Goal: Book appointment/travel/reservation

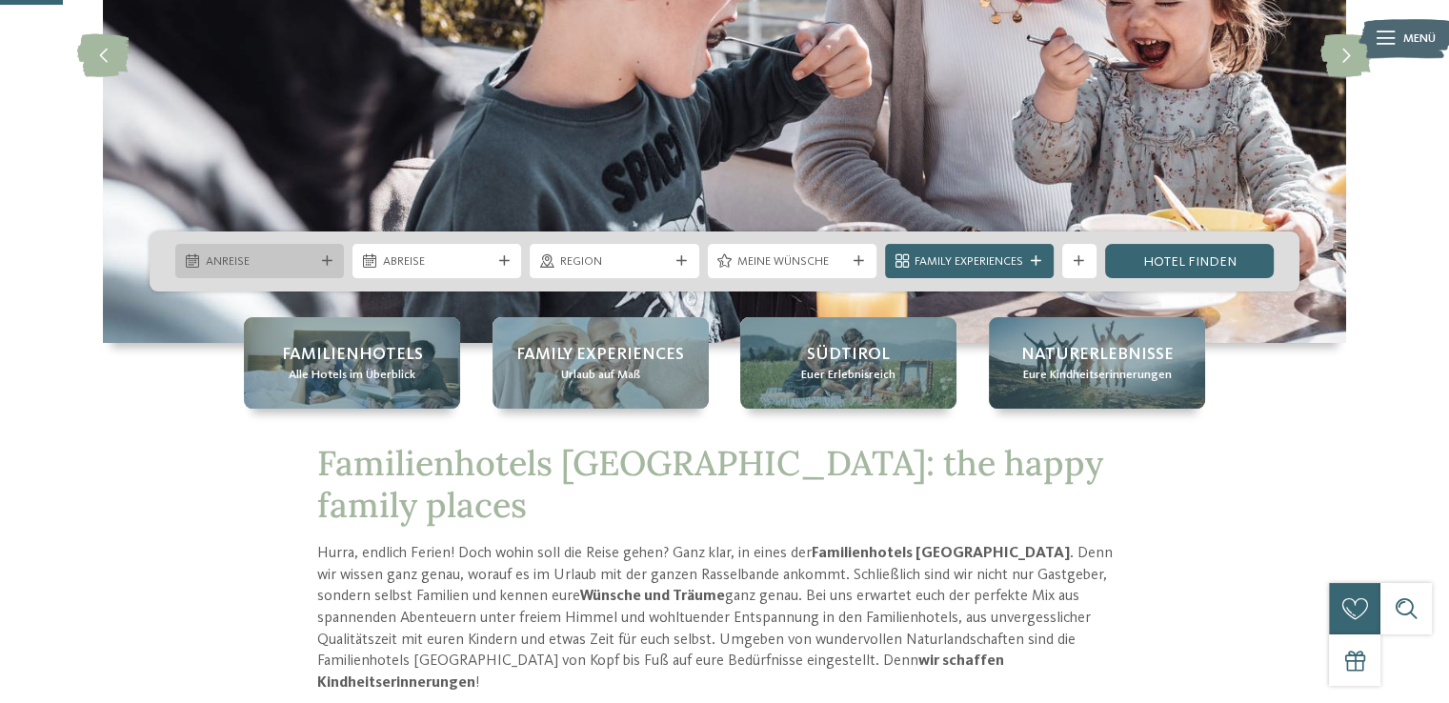
click at [283, 260] on span "Anreise" at bounding box center [260, 261] width 109 height 17
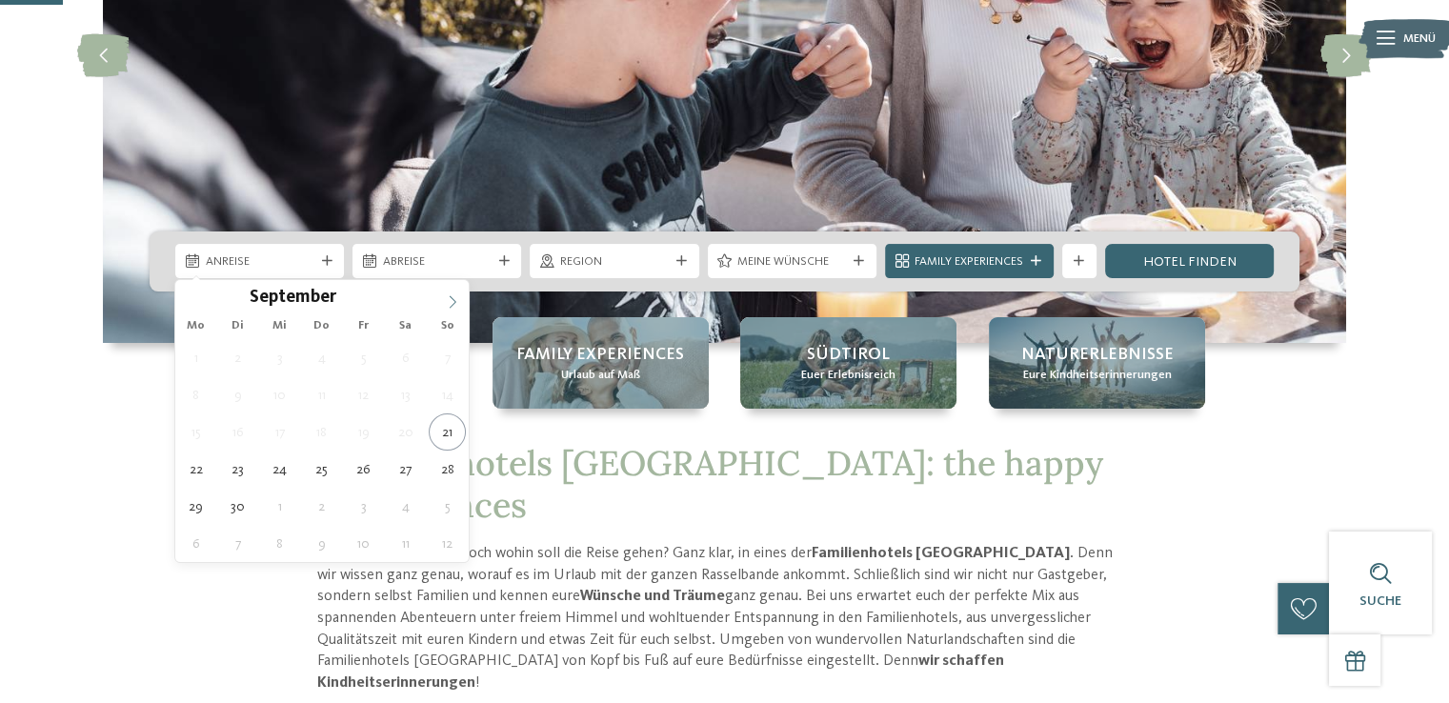
click at [456, 295] on icon at bounding box center [452, 301] width 13 height 13
type input "****"
click at [456, 295] on icon at bounding box center [452, 301] width 13 height 13
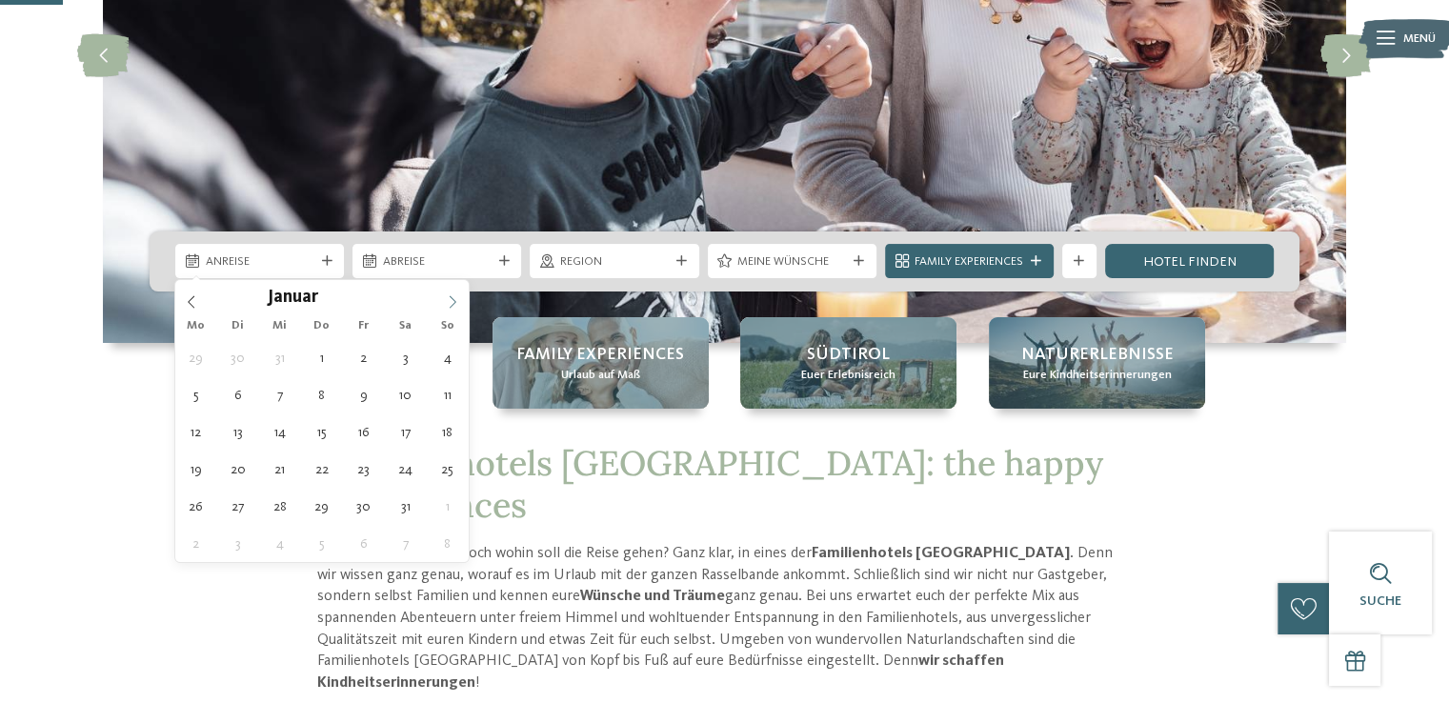
click at [456, 295] on icon at bounding box center [452, 301] width 13 height 13
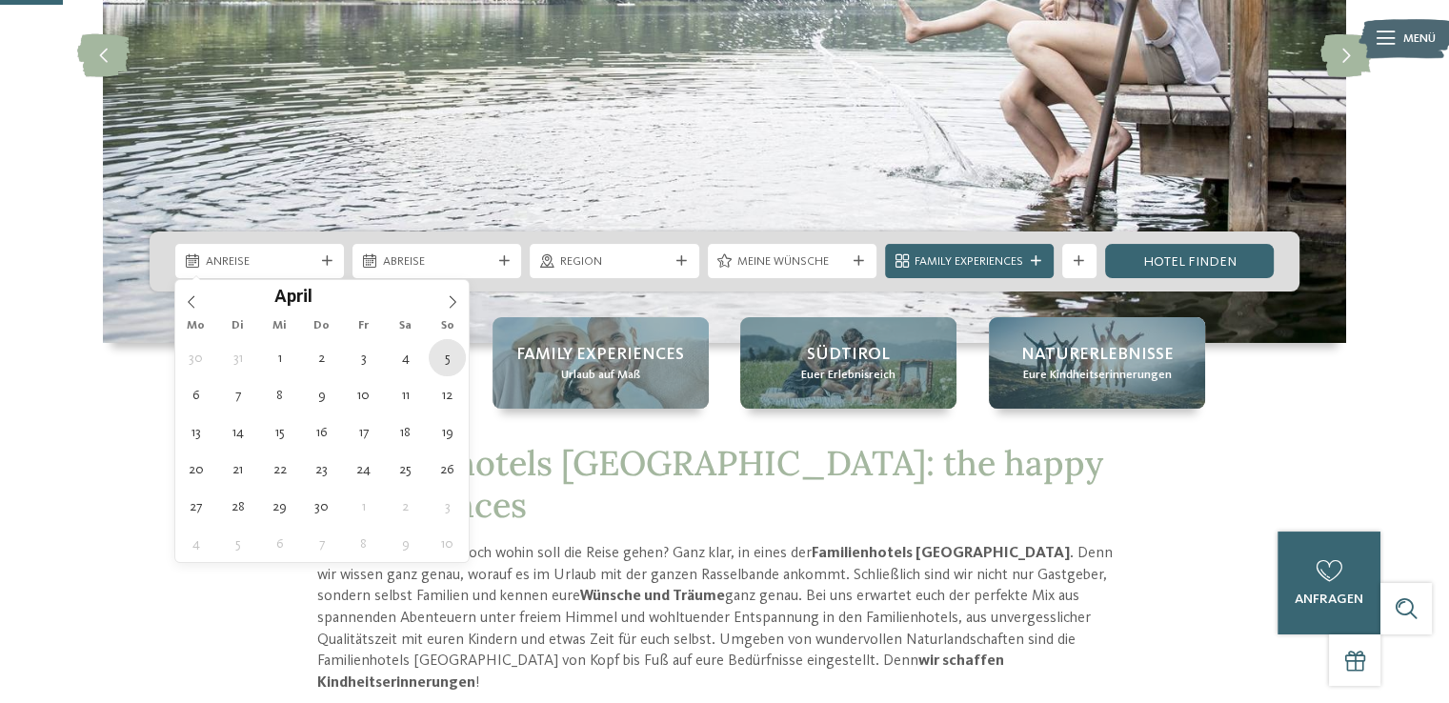
type div "05.04.2026"
type input "****"
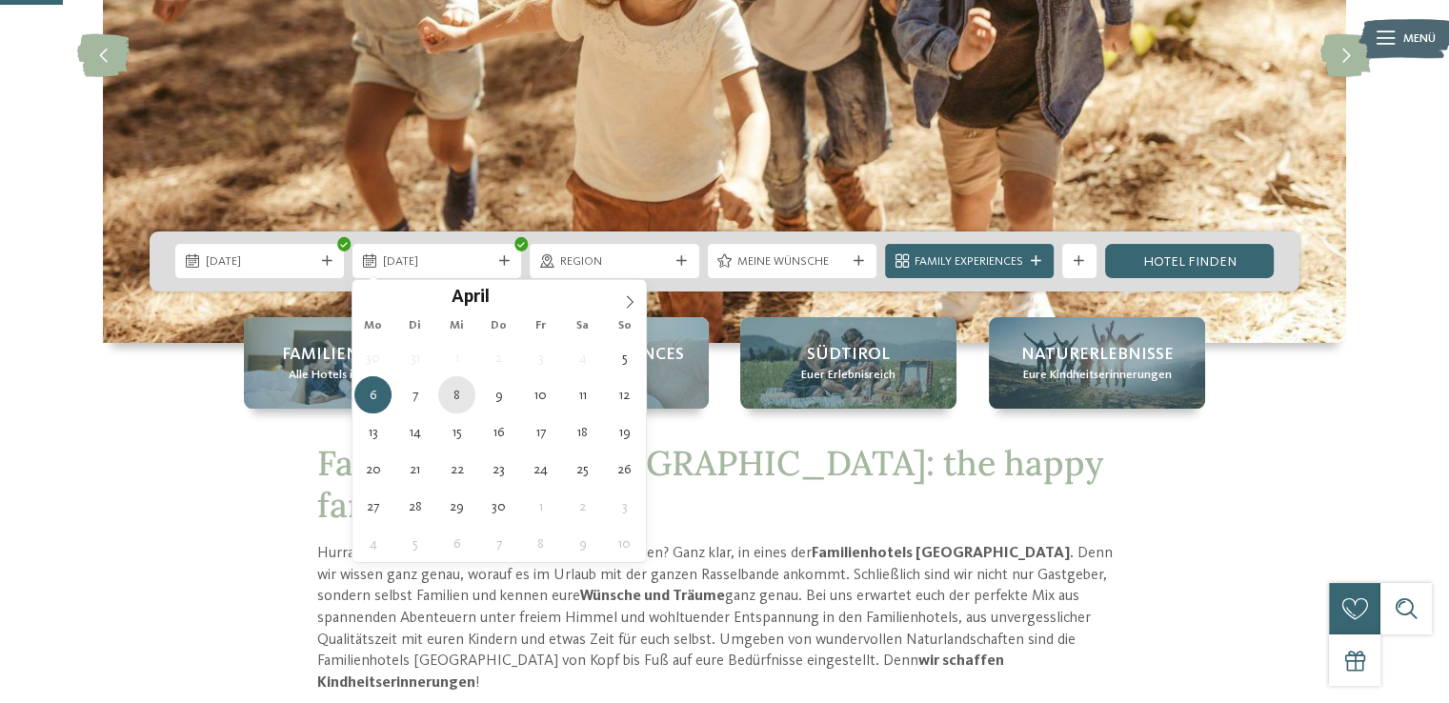
type div "08.04.2026"
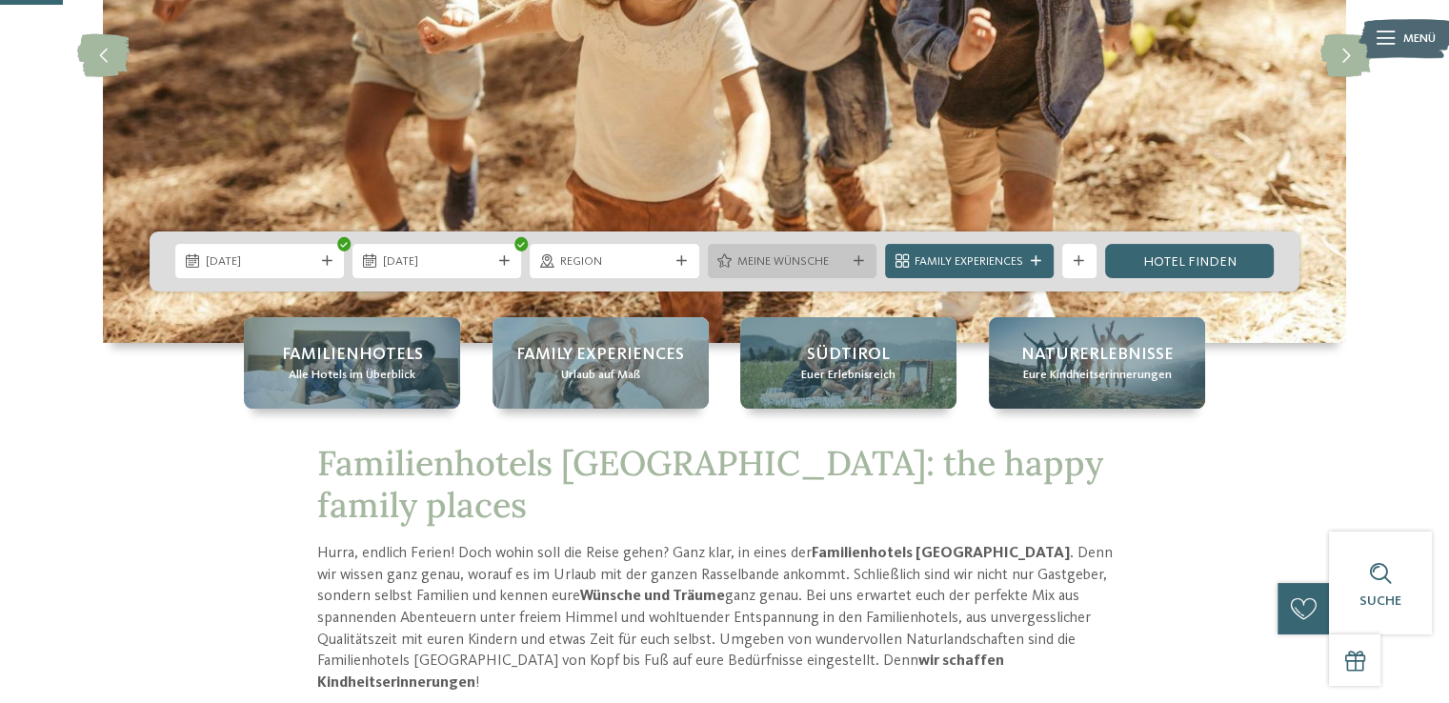
click at [861, 262] on icon at bounding box center [859, 261] width 10 height 10
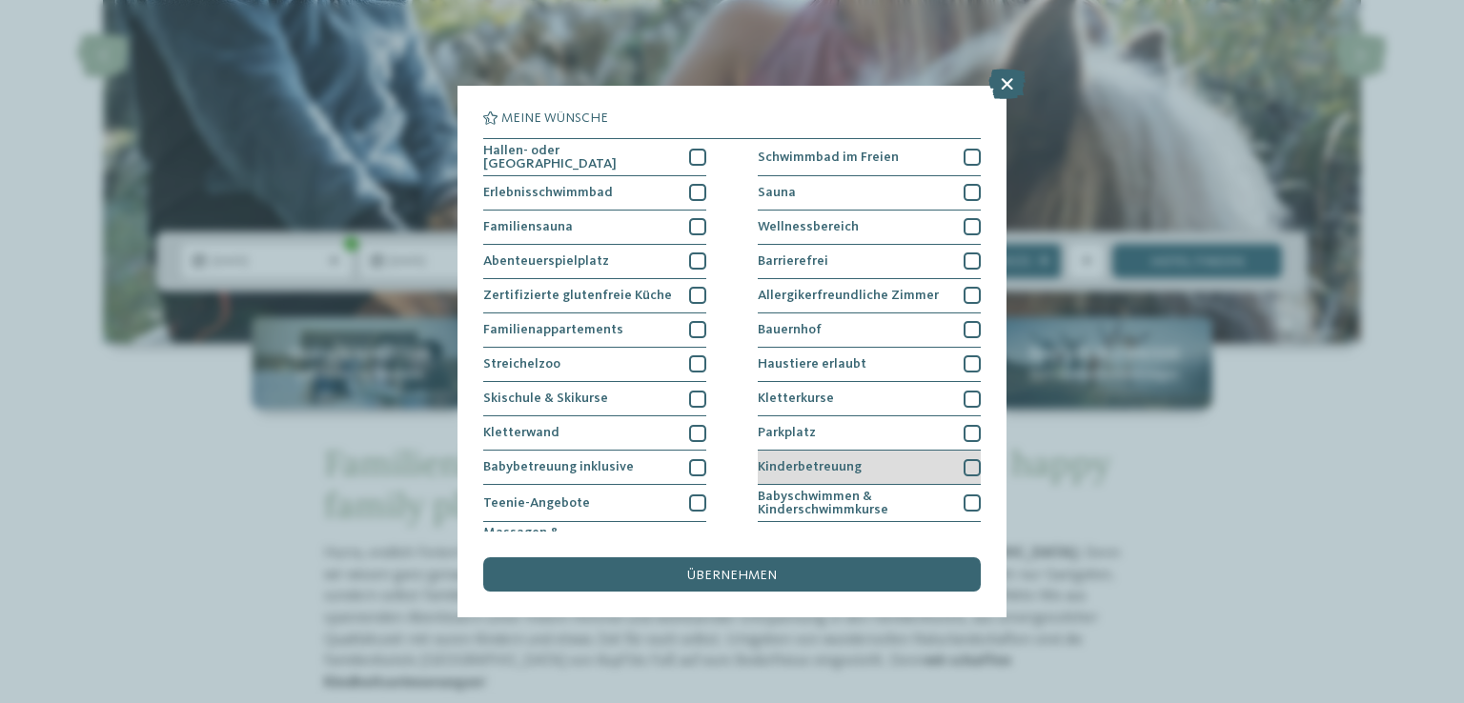
click at [910, 465] on div "Kinderbetreuung" at bounding box center [869, 468] width 223 height 34
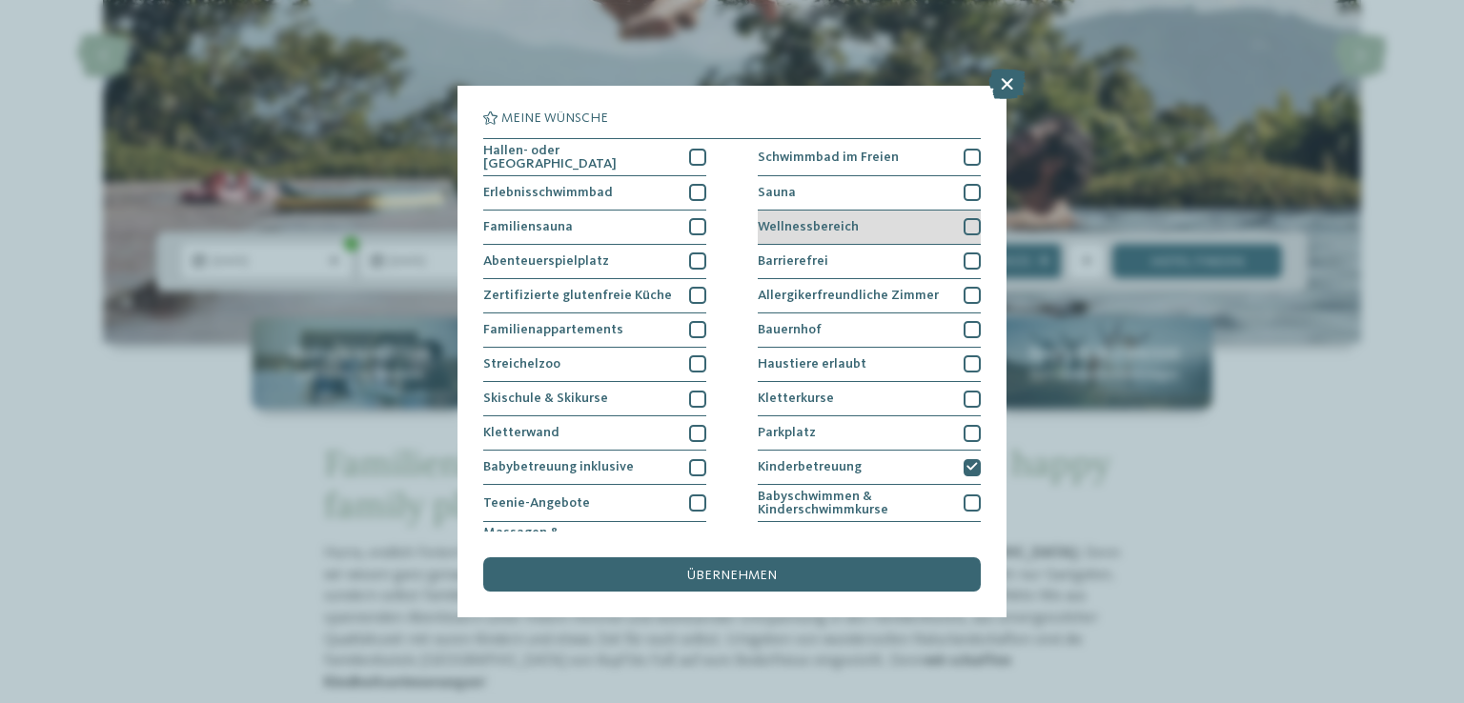
click at [903, 218] on div "Wellnessbereich" at bounding box center [869, 228] width 223 height 34
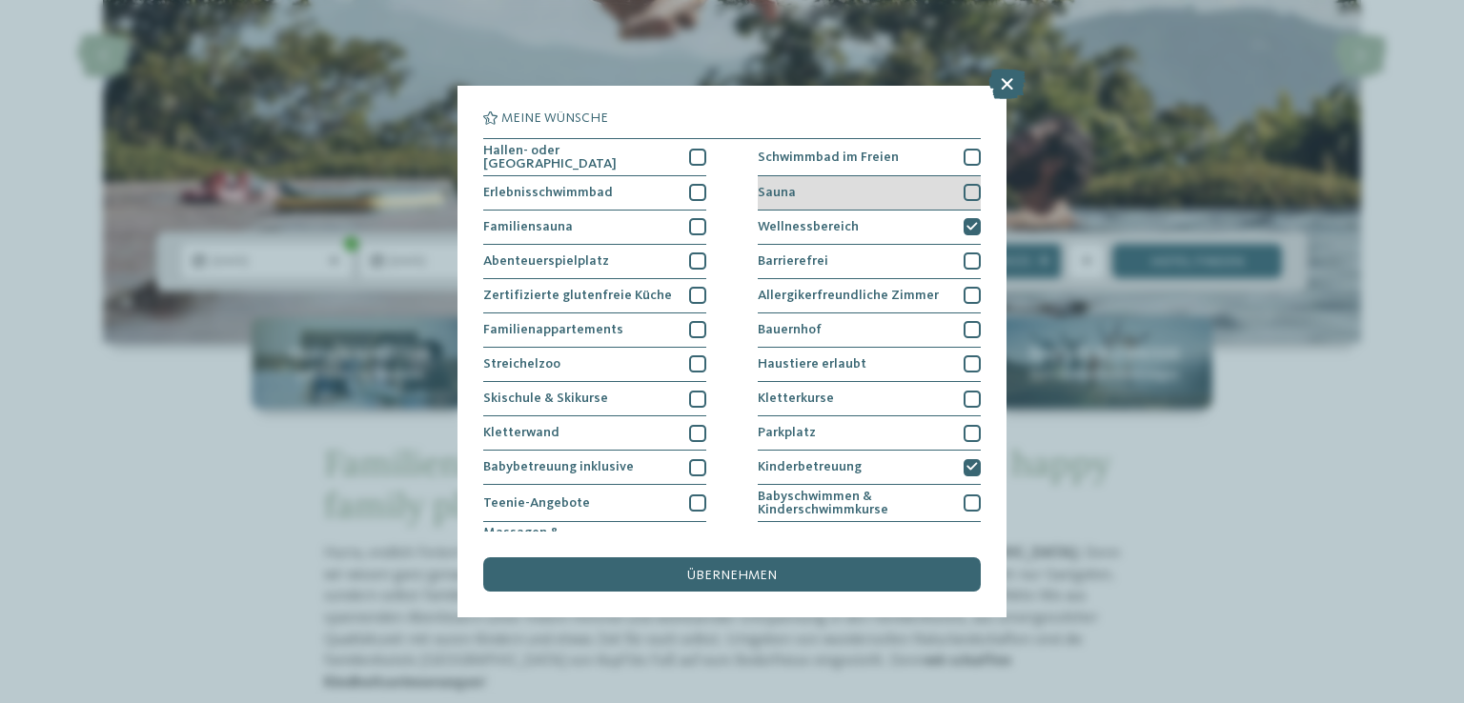
click at [907, 189] on div "Sauna" at bounding box center [869, 193] width 223 height 34
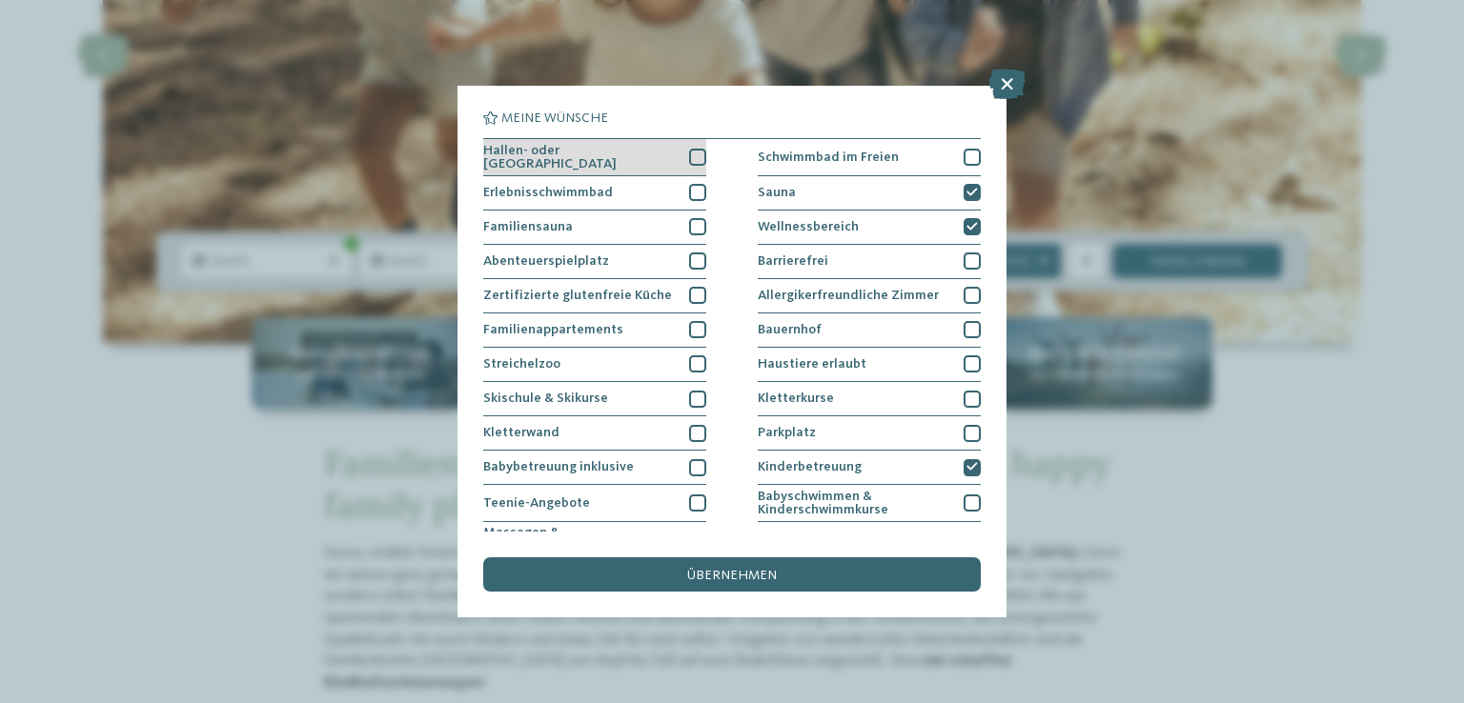
click at [659, 155] on div "Hallen- oder Schleusenbad" at bounding box center [594, 157] width 223 height 37
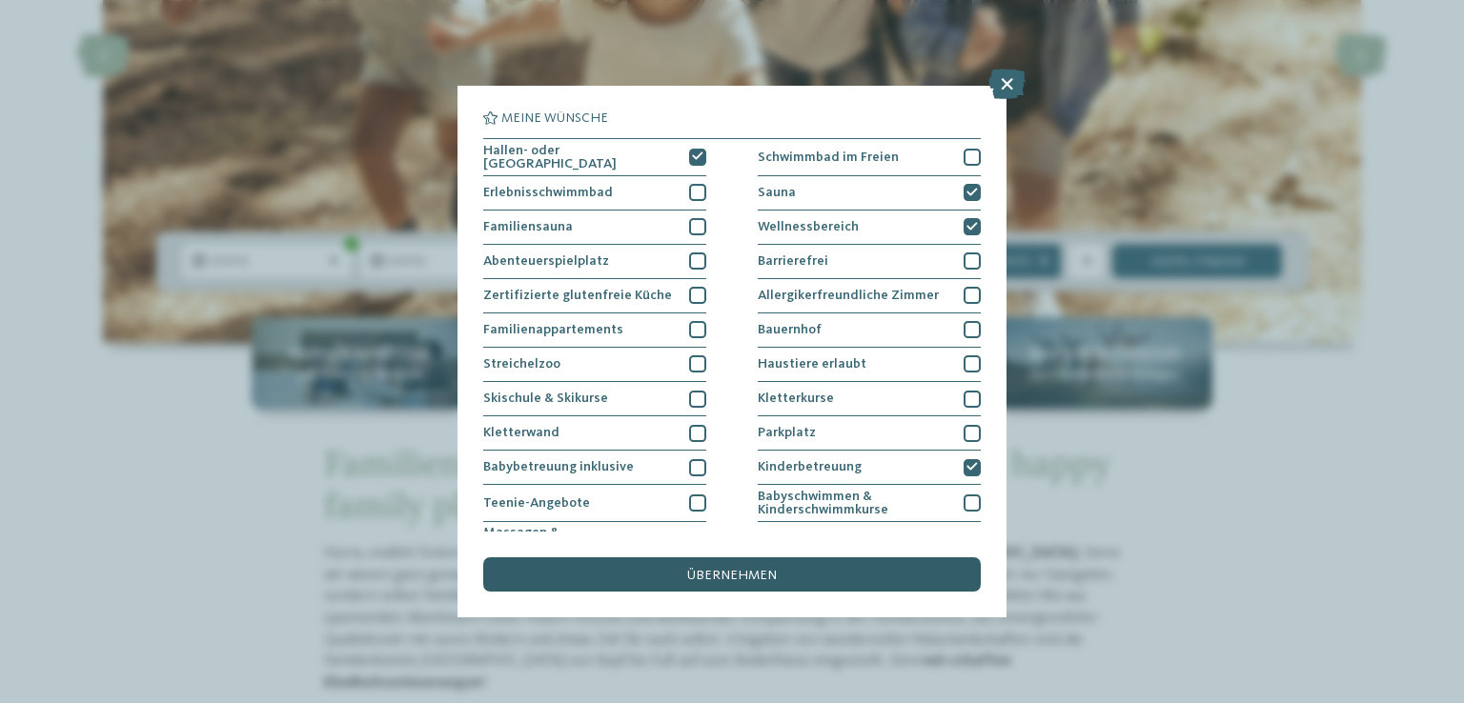
click at [726, 573] on span "übernehmen" at bounding box center [732, 575] width 90 height 13
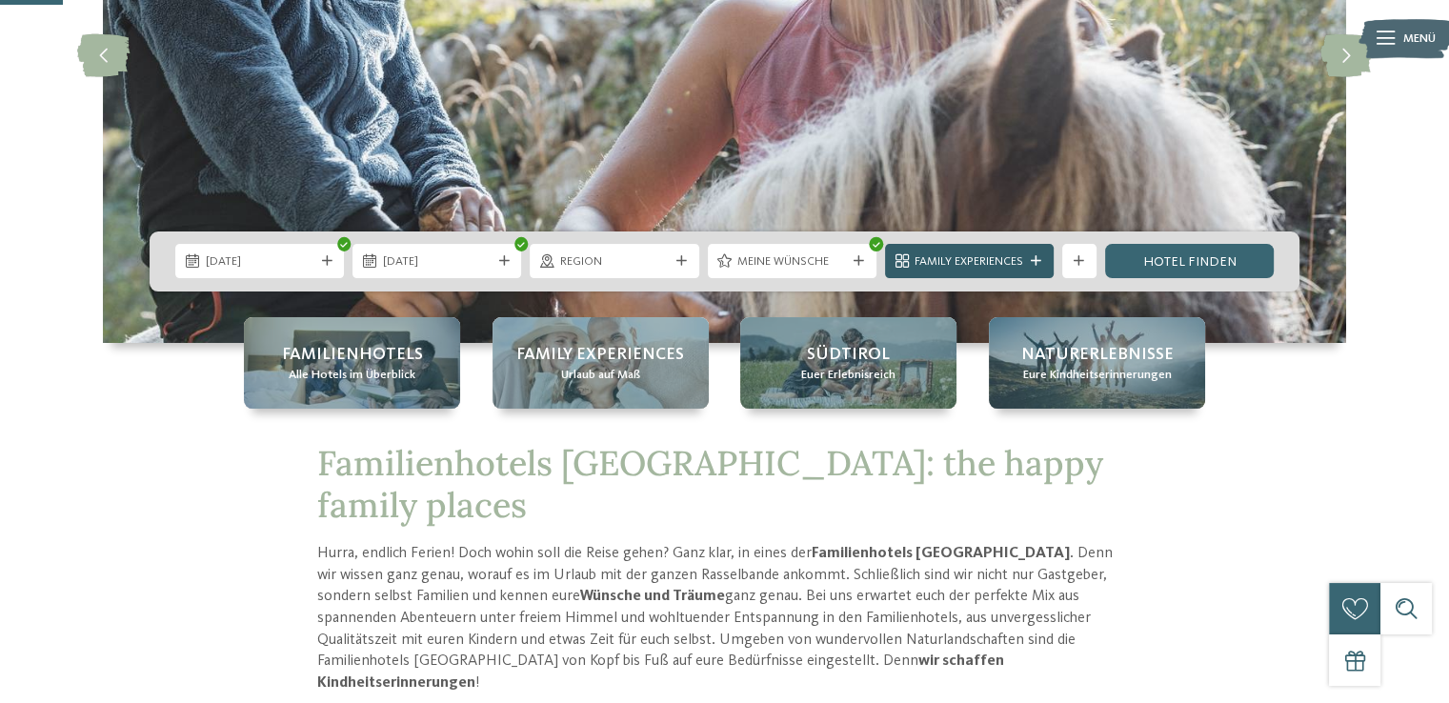
click at [1009, 253] on span "Family Experiences" at bounding box center [969, 261] width 109 height 17
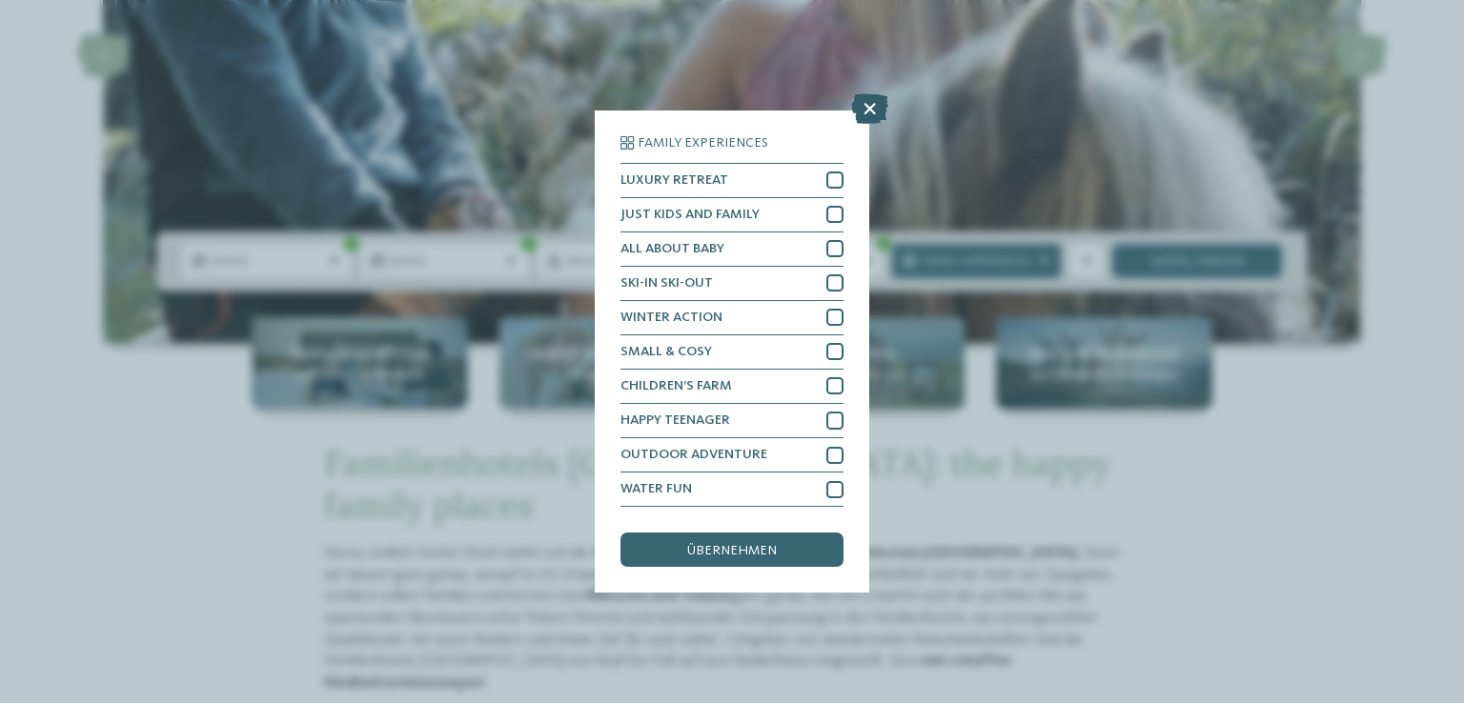
click at [865, 104] on icon at bounding box center [869, 108] width 37 height 30
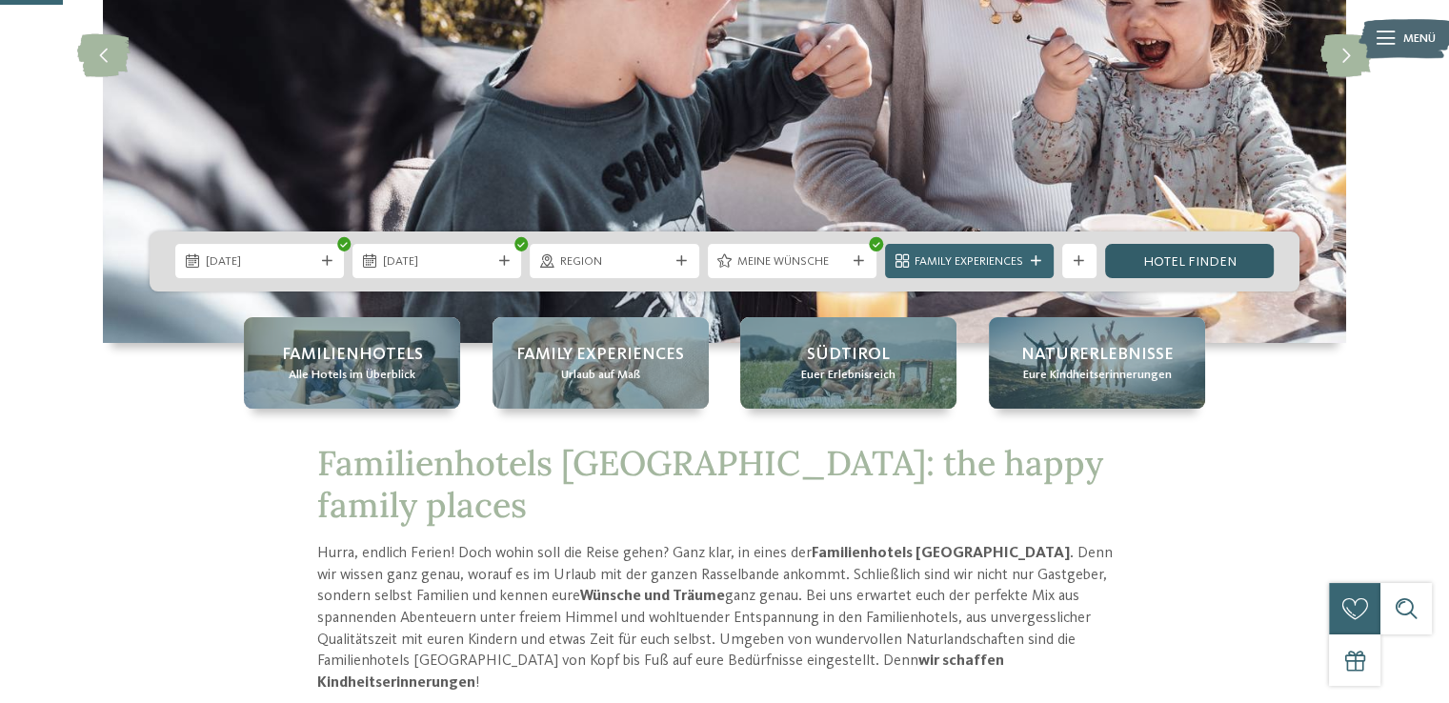
click at [1167, 256] on link "Hotel finden" at bounding box center [1189, 261] width 169 height 34
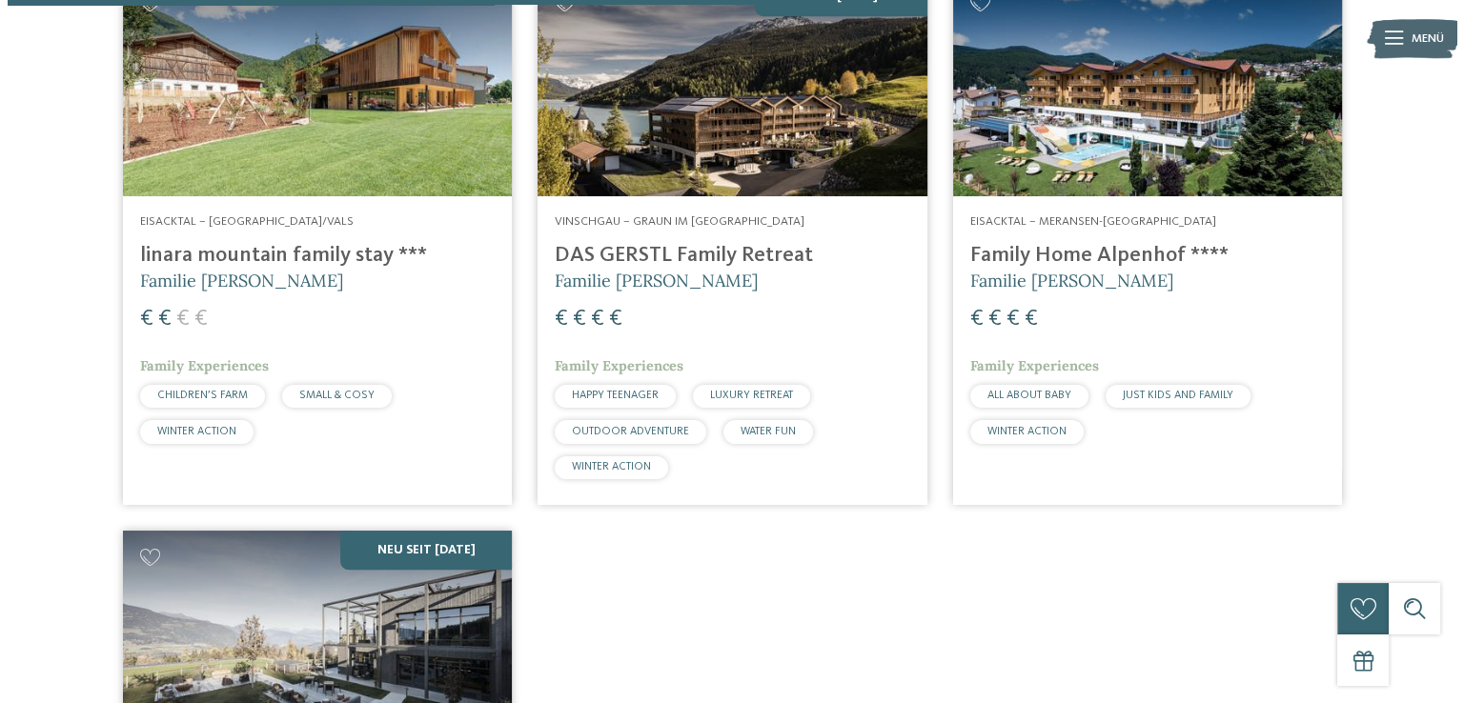
scroll to position [1822, 0]
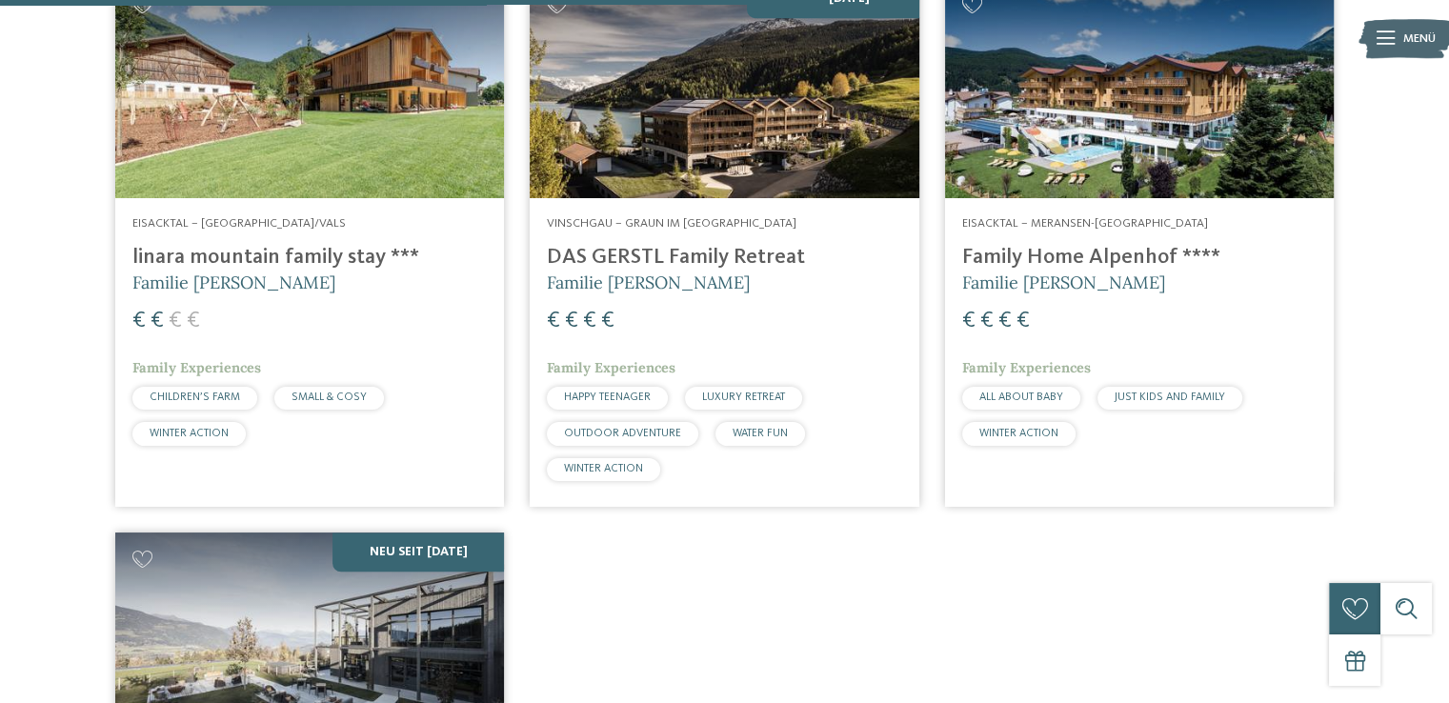
click at [343, 256] on h4 "linara mountain family stay ***" at bounding box center [309, 258] width 355 height 26
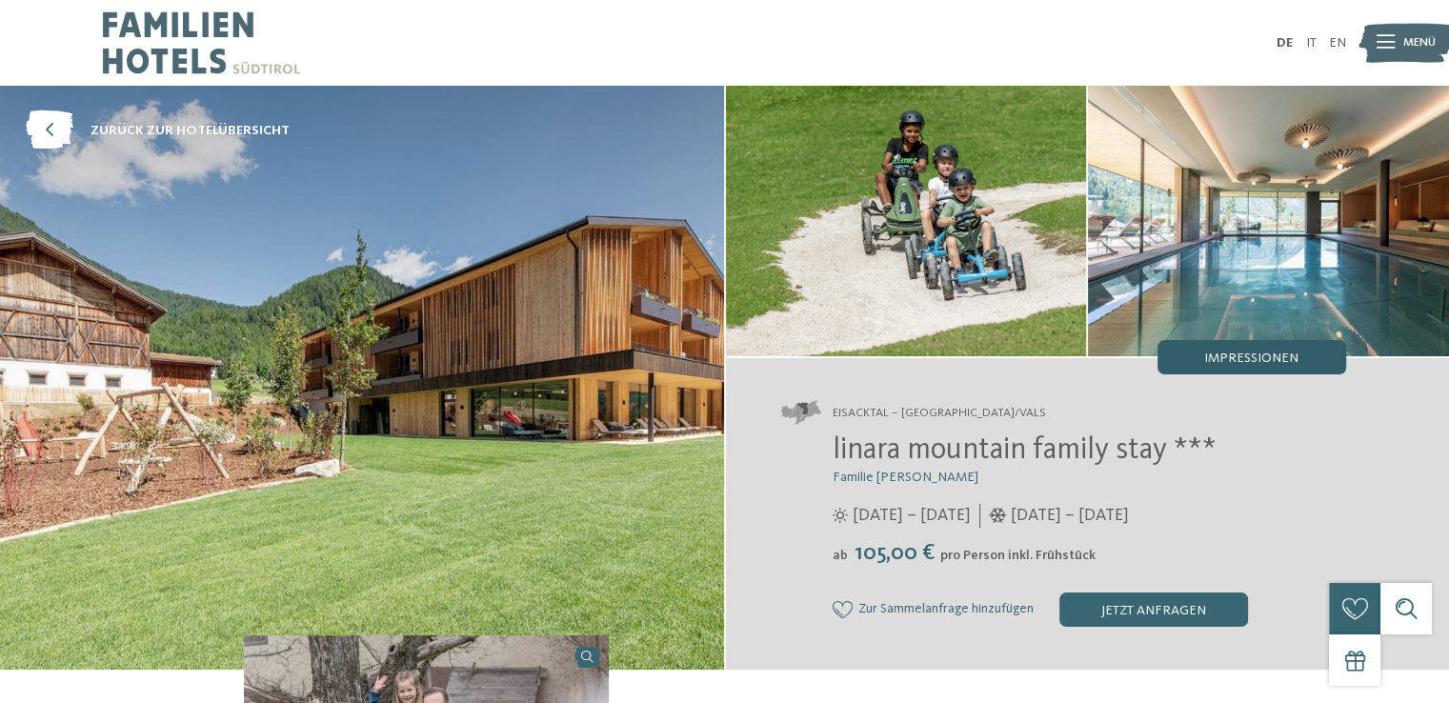
click at [1273, 358] on span "Impressionen" at bounding box center [1252, 358] width 94 height 13
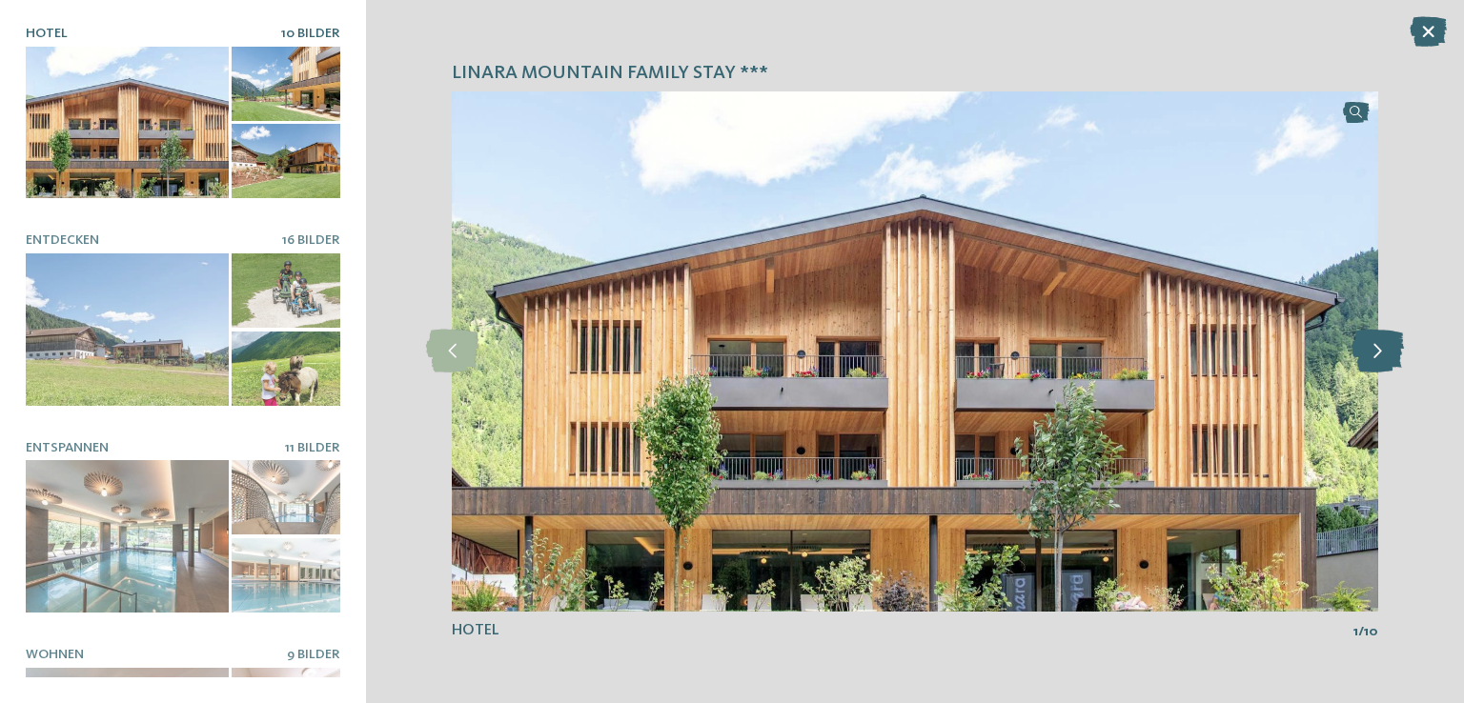
click at [1377, 342] on icon at bounding box center [1377, 351] width 52 height 43
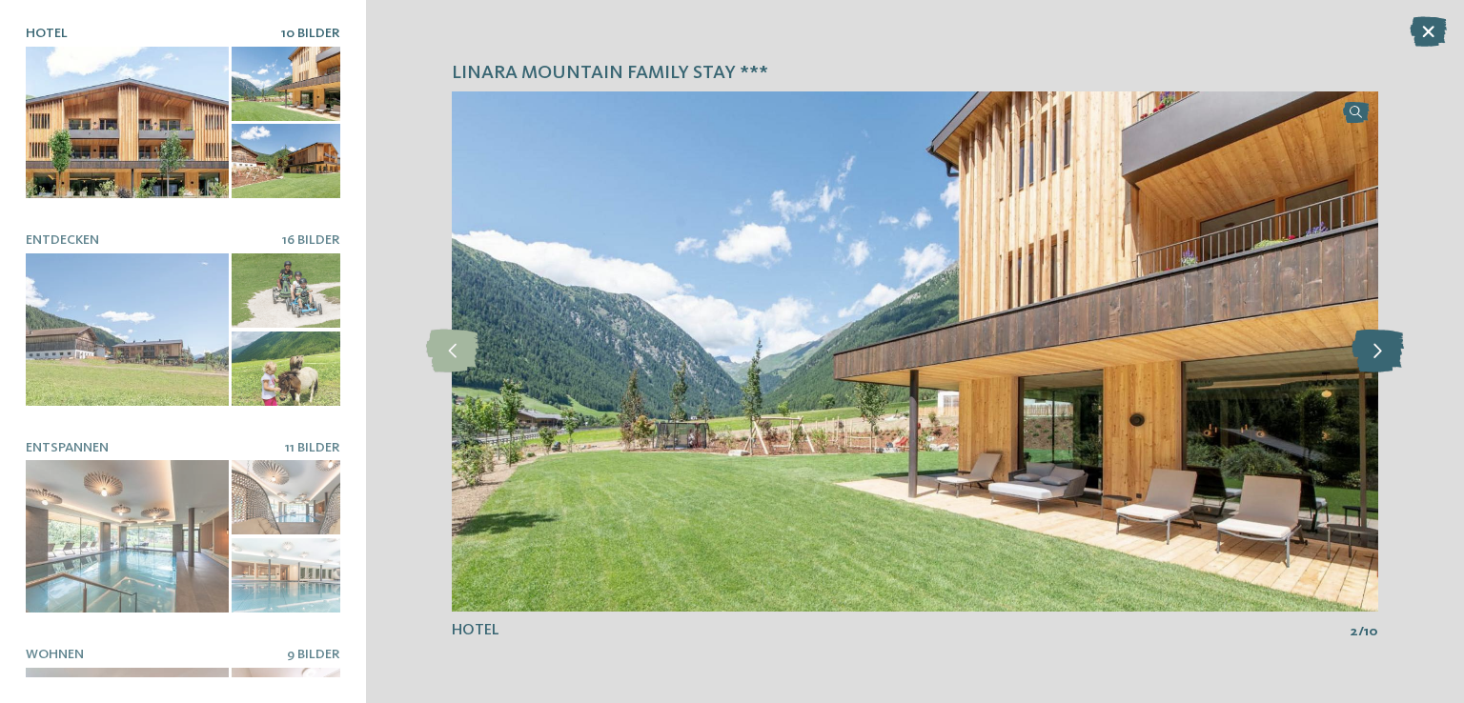
click at [1377, 342] on icon at bounding box center [1377, 351] width 52 height 43
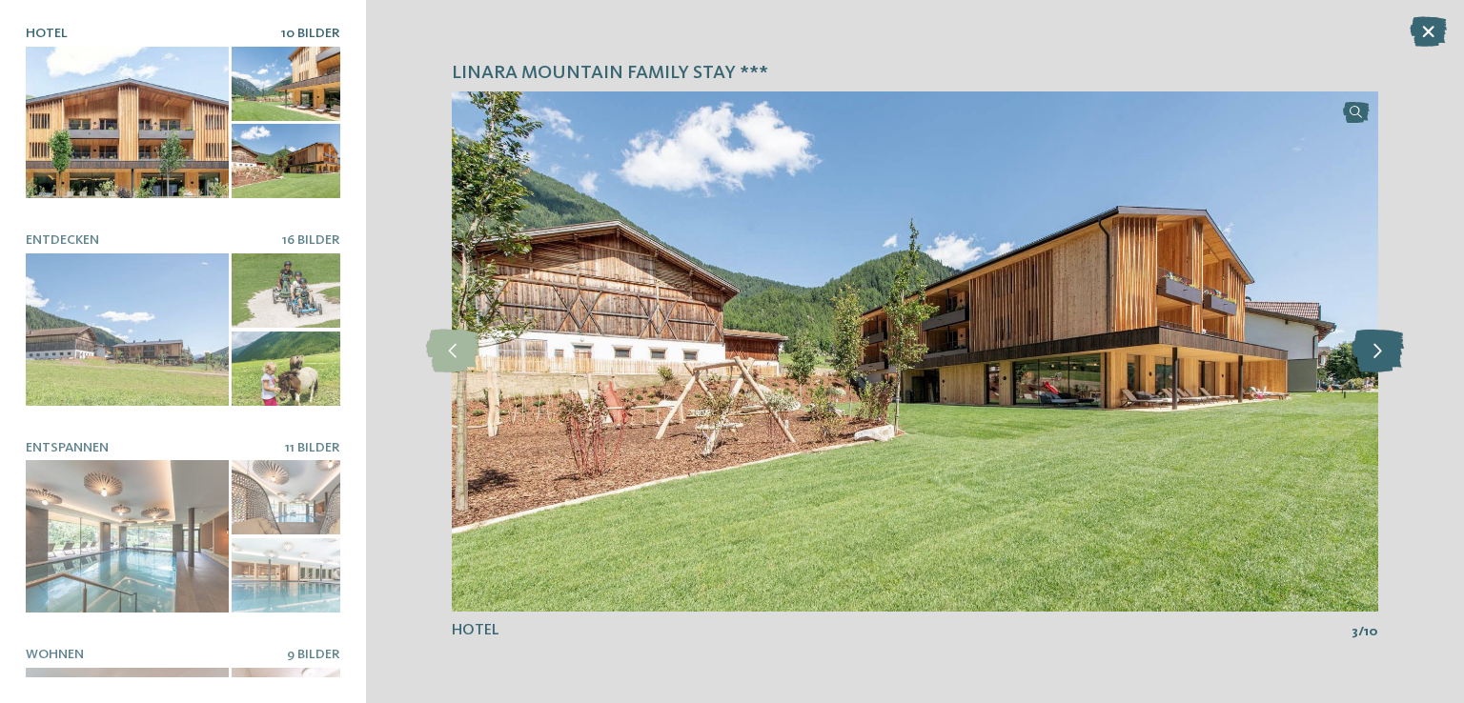
click at [1377, 342] on icon at bounding box center [1377, 351] width 52 height 43
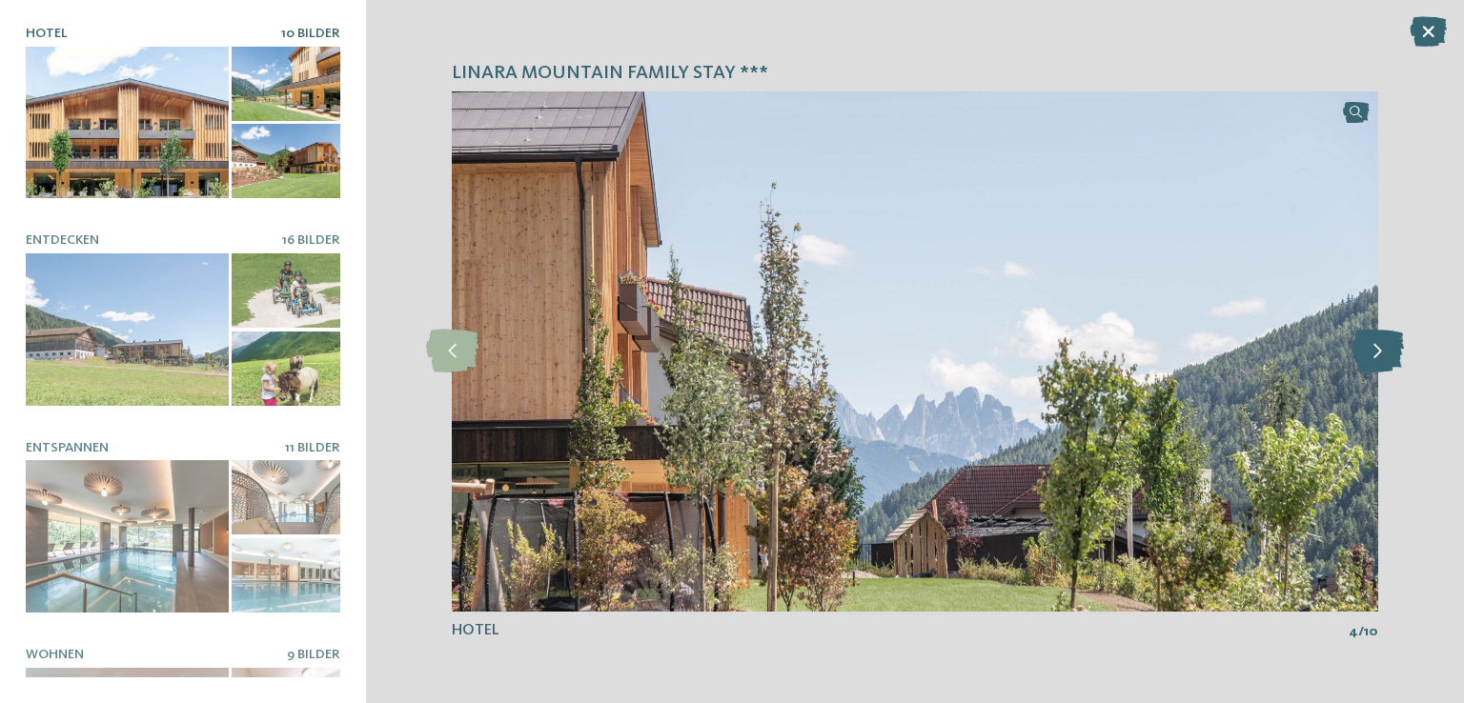
click at [1377, 342] on icon at bounding box center [1377, 351] width 52 height 43
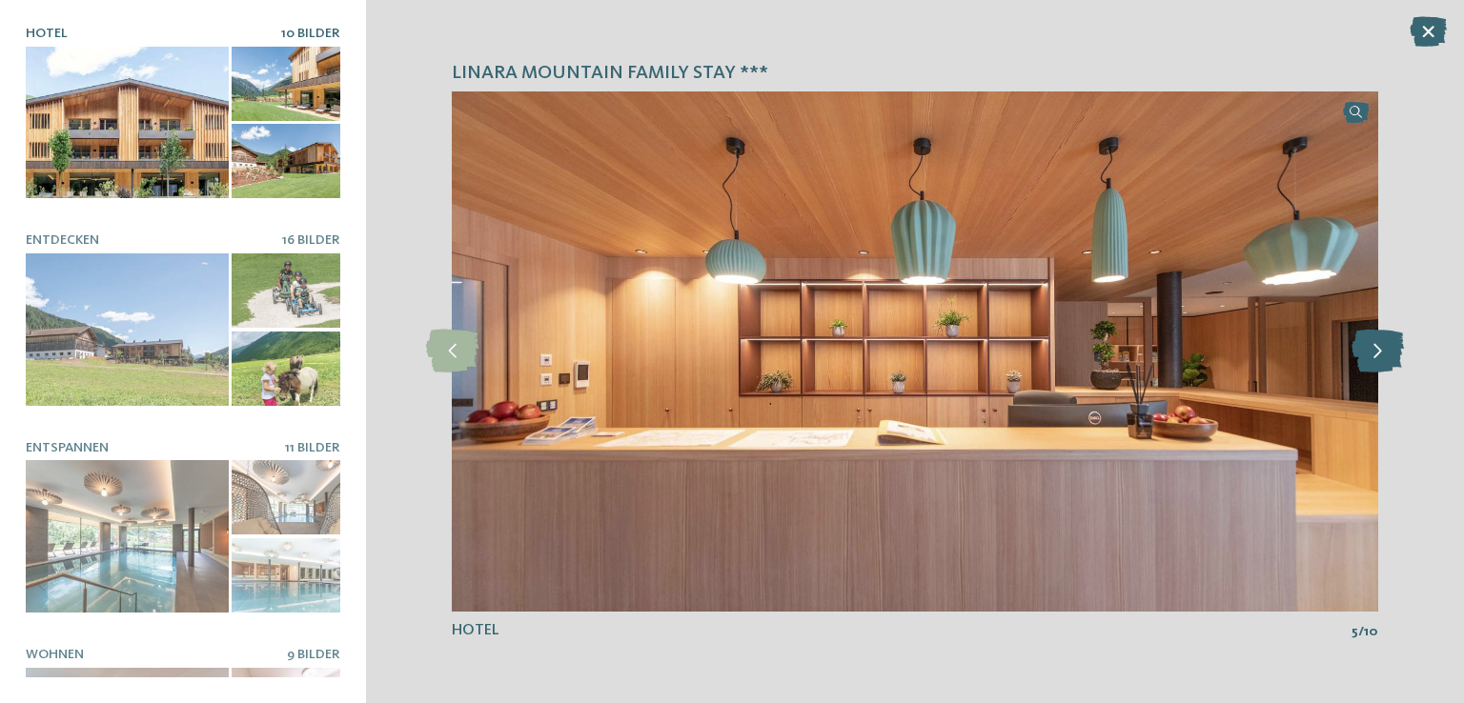
click at [1377, 342] on icon at bounding box center [1377, 351] width 52 height 43
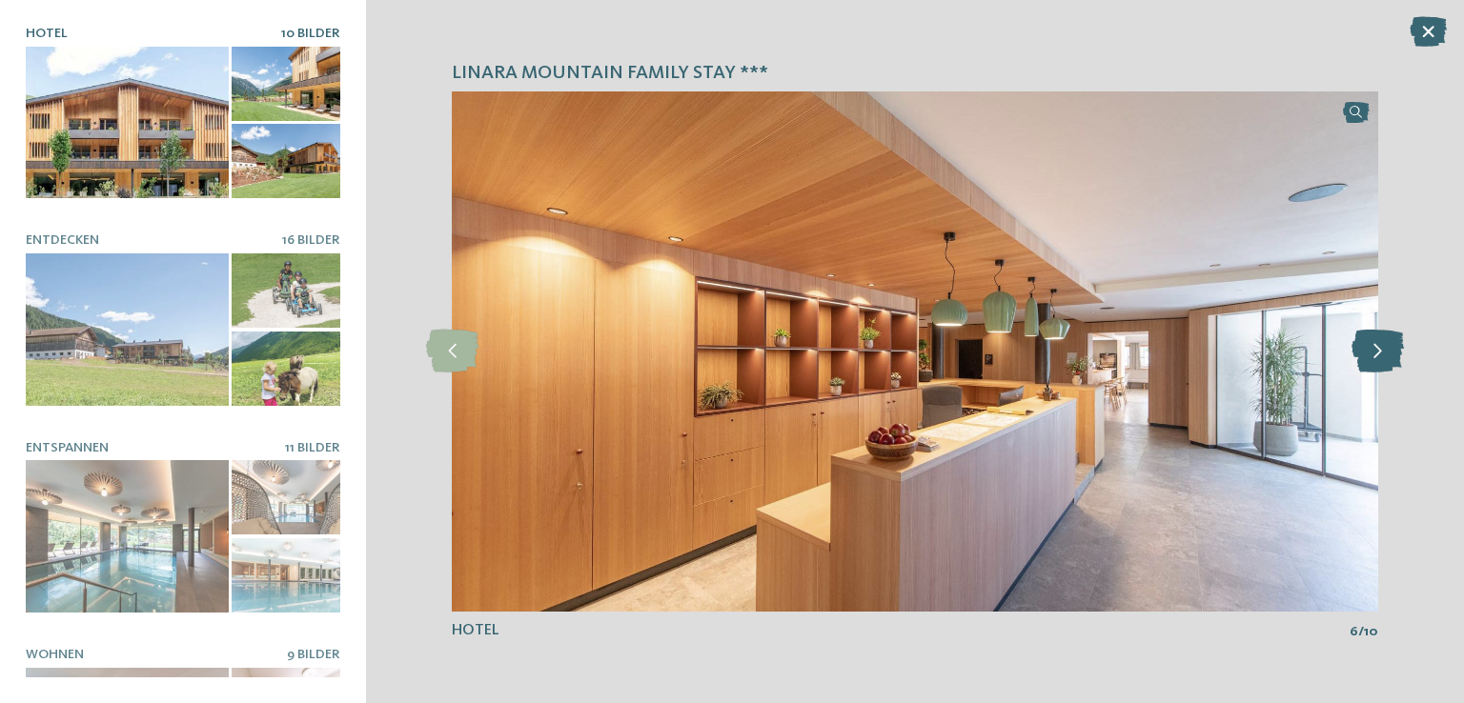
click at [1377, 342] on icon at bounding box center [1377, 351] width 52 height 43
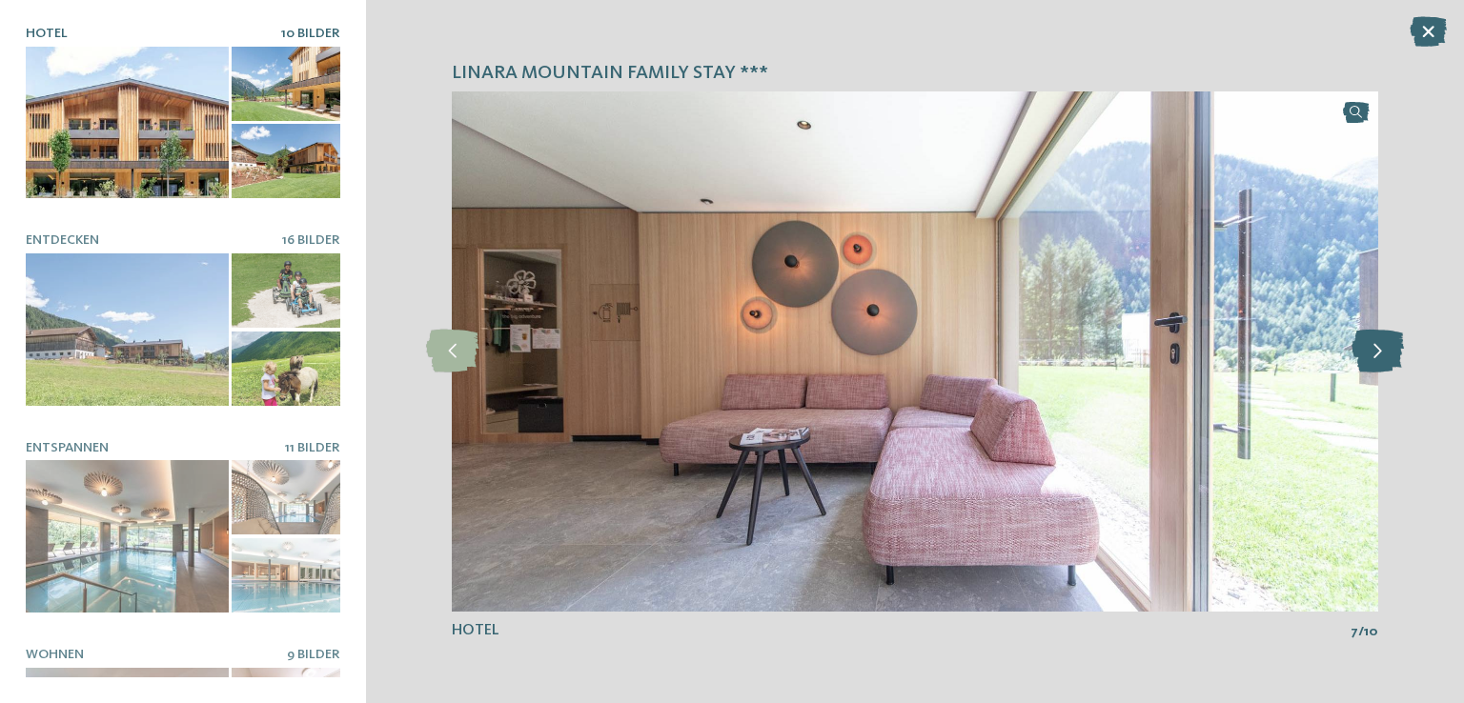
click at [1377, 342] on icon at bounding box center [1377, 351] width 52 height 43
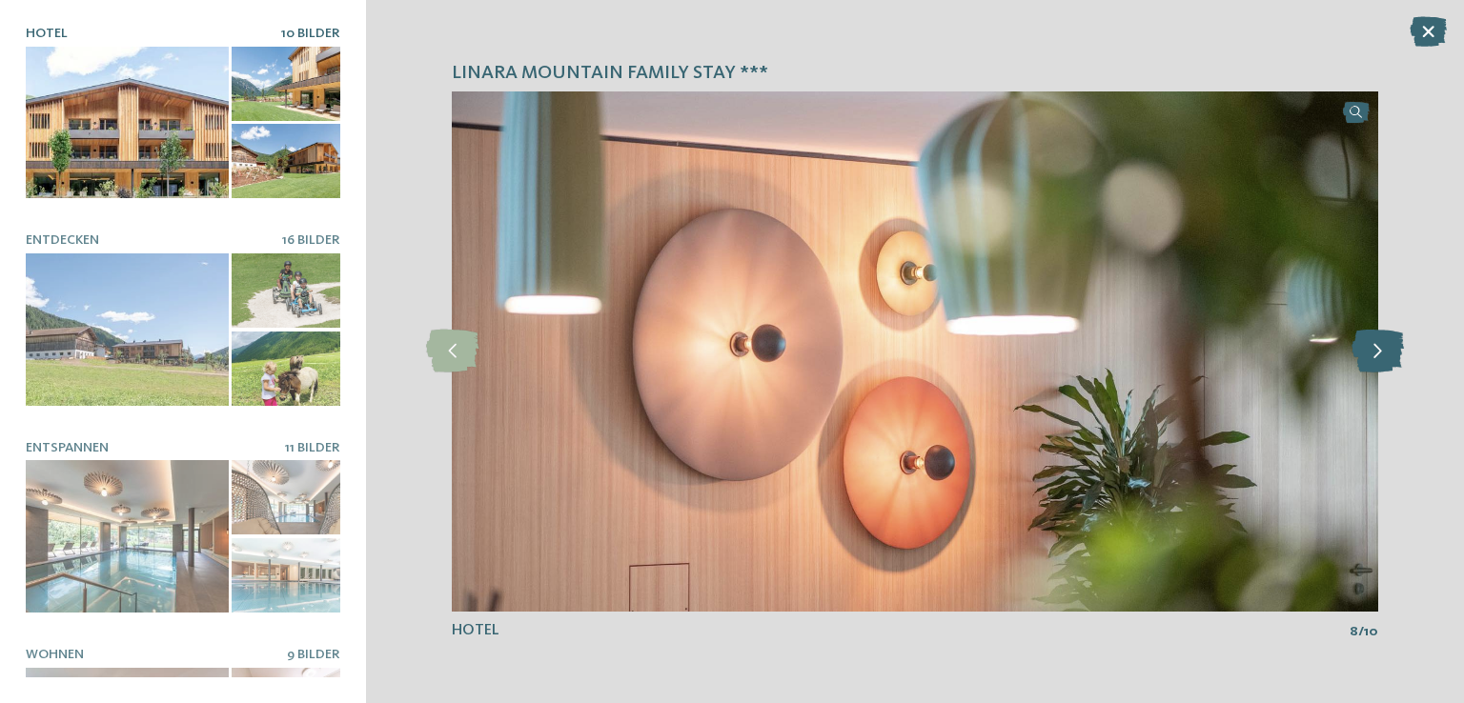
click at [1377, 342] on icon at bounding box center [1377, 351] width 52 height 43
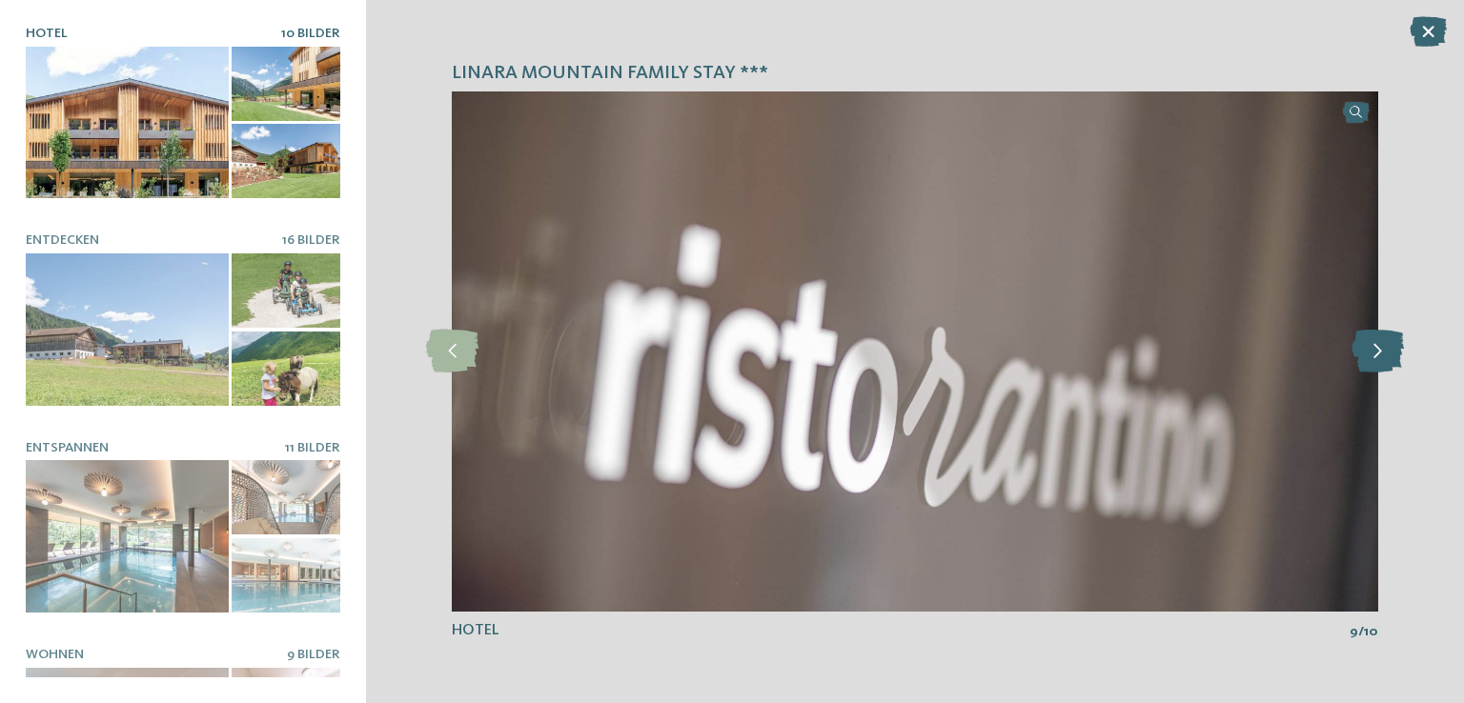
click at [1377, 342] on icon at bounding box center [1377, 351] width 52 height 43
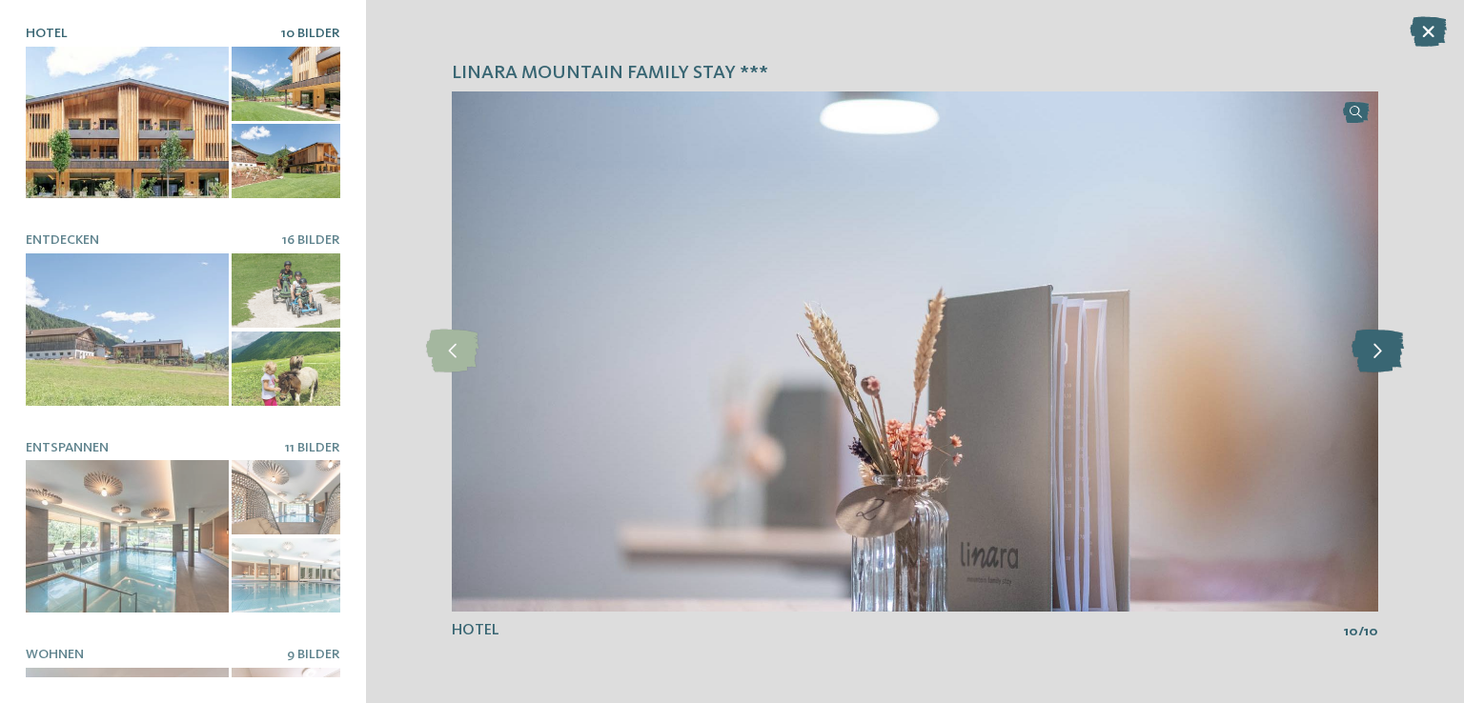
click at [1377, 342] on icon at bounding box center [1377, 351] width 52 height 43
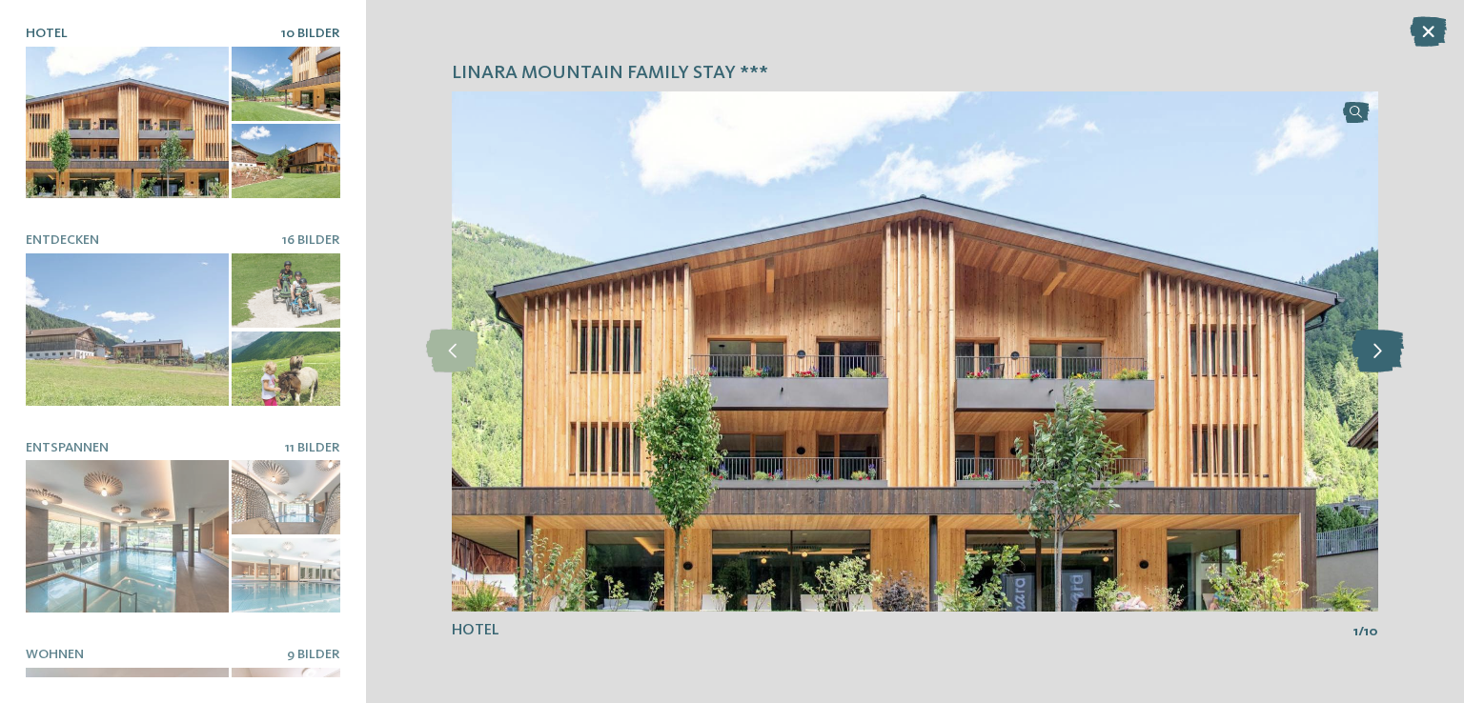
click at [1377, 342] on icon at bounding box center [1377, 351] width 52 height 43
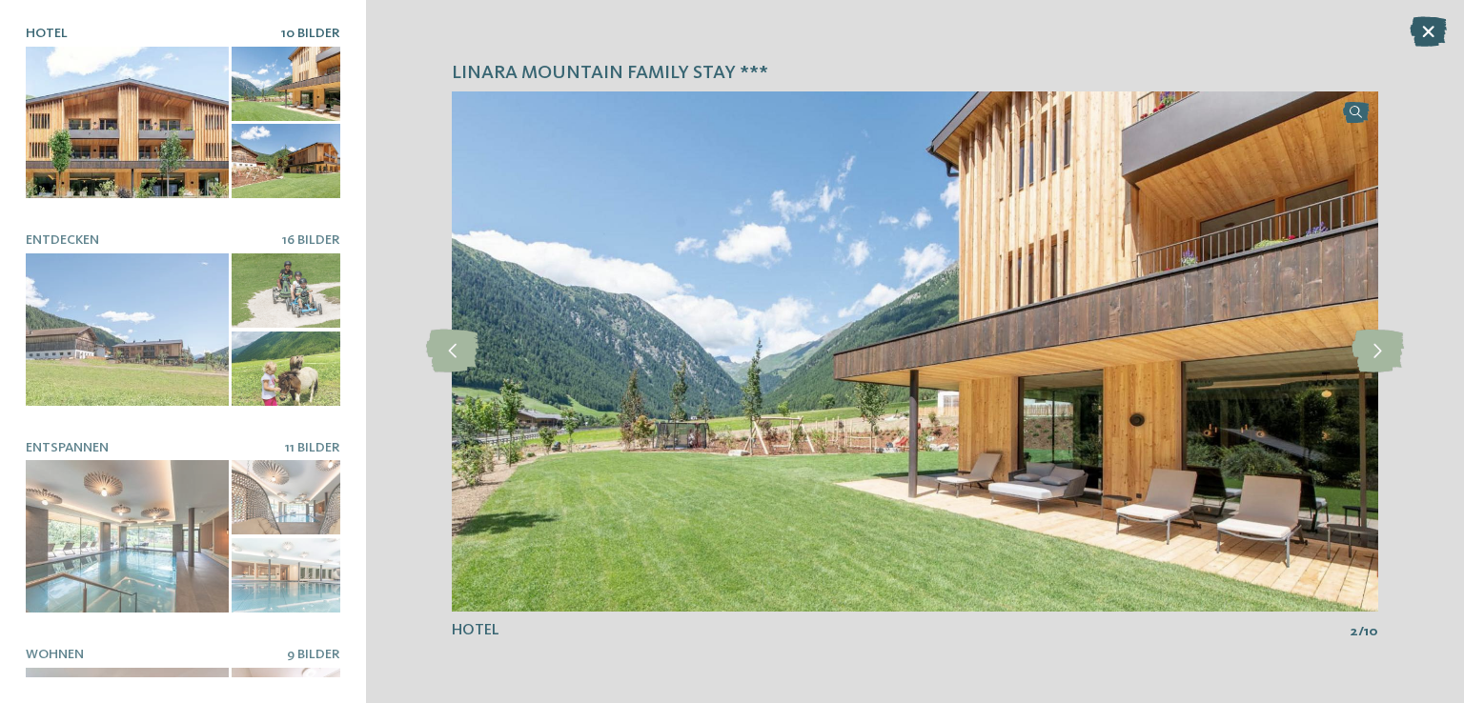
click at [1441, 31] on icon at bounding box center [1427, 31] width 37 height 30
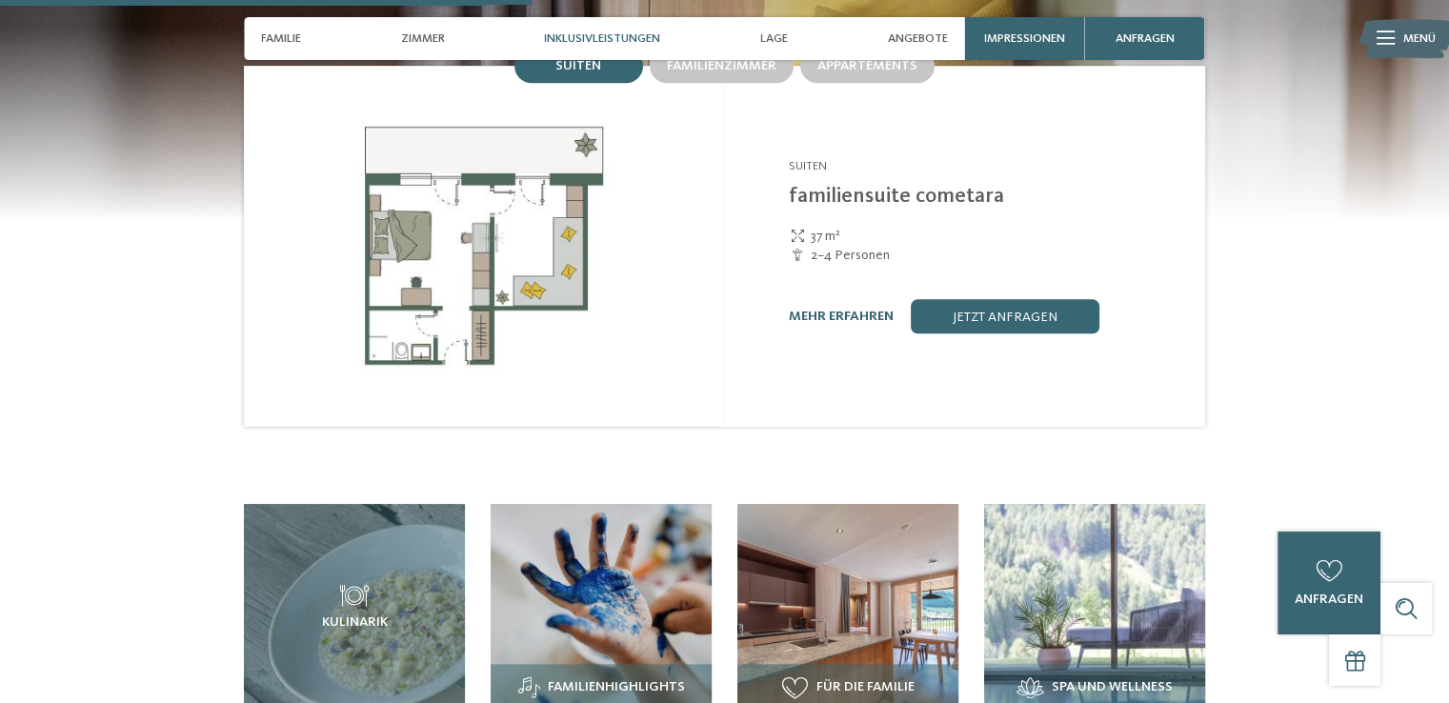
scroll to position [2097, 0]
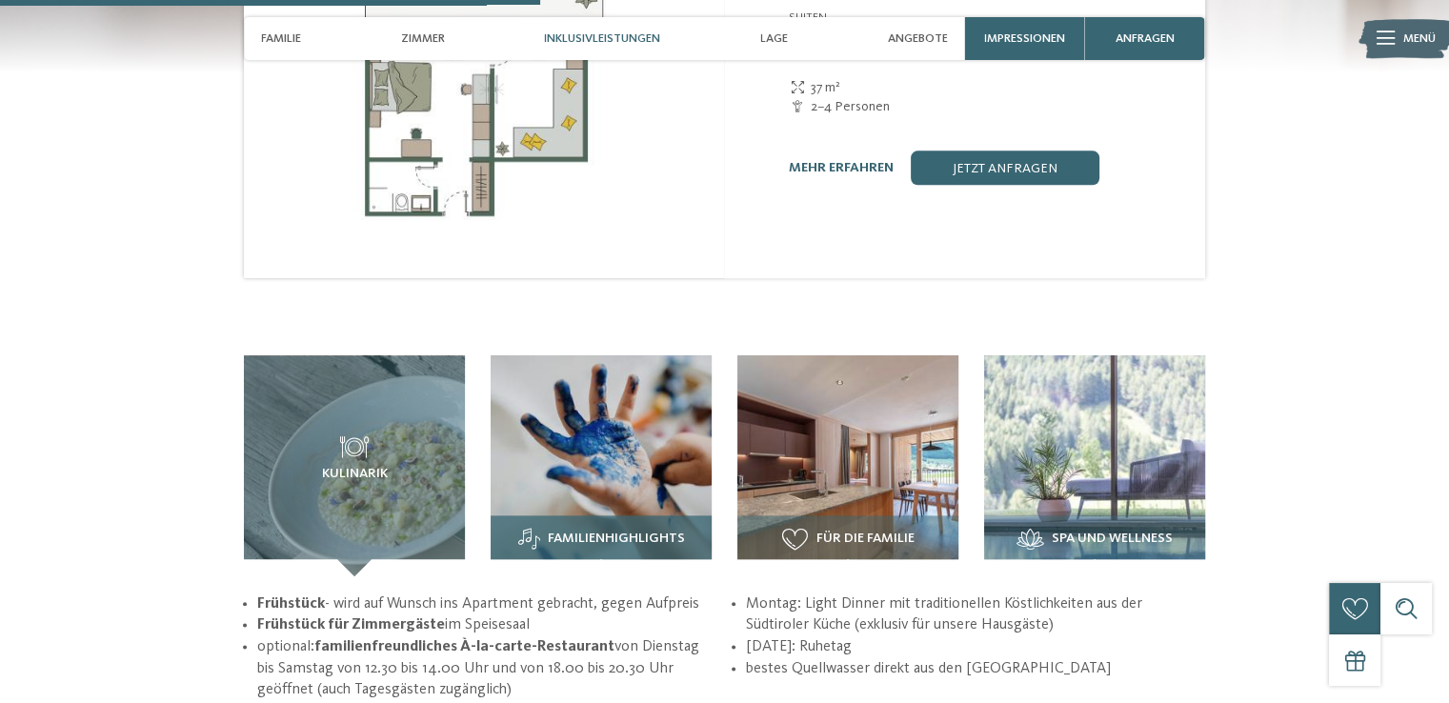
click at [629, 417] on img at bounding box center [601, 465] width 221 height 221
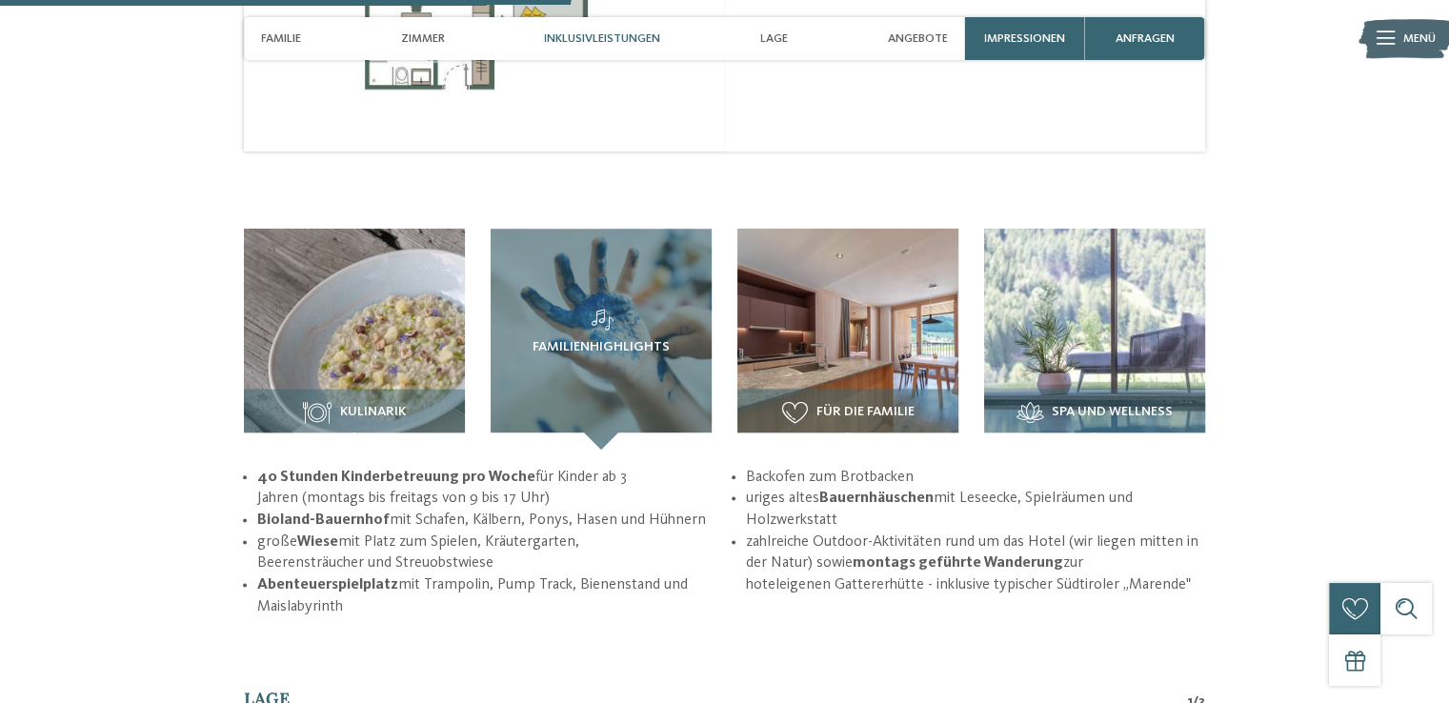
scroll to position [2287, 0]
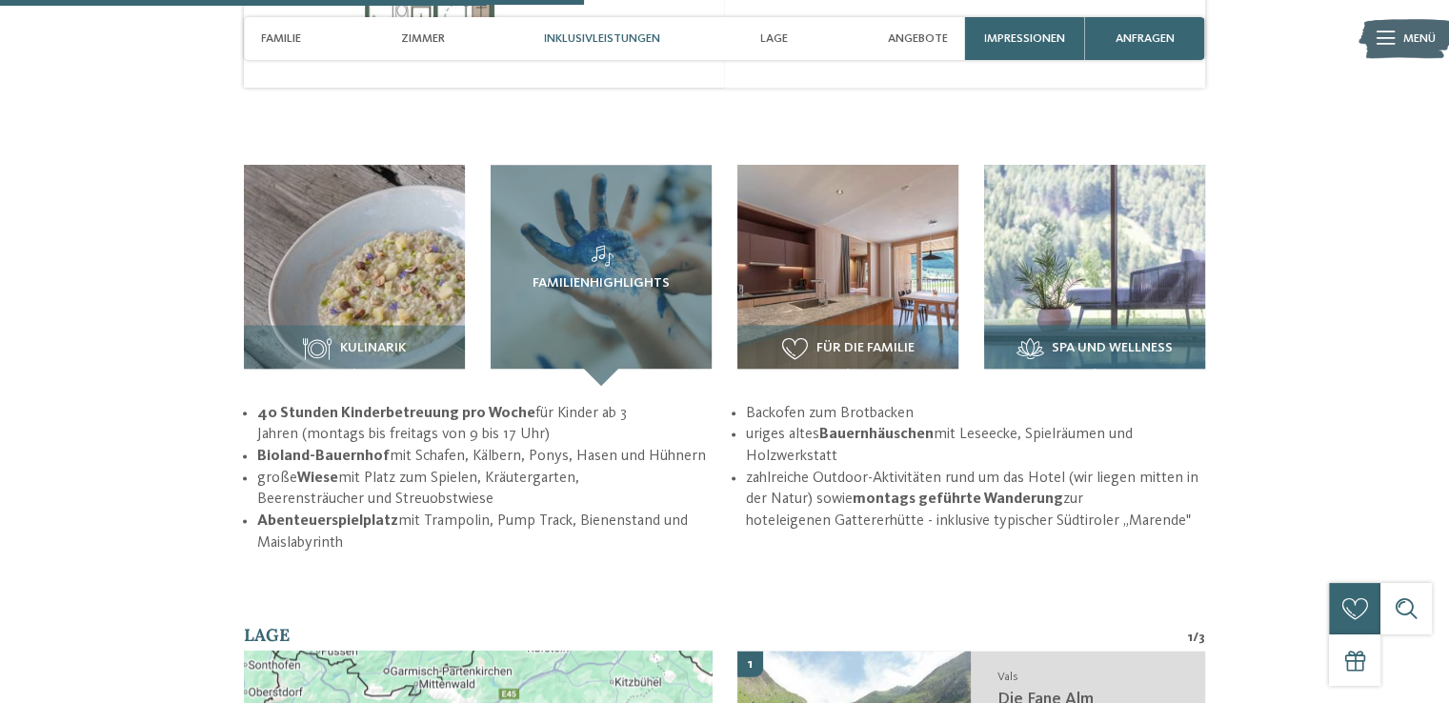
click at [1106, 209] on img at bounding box center [1094, 275] width 221 height 221
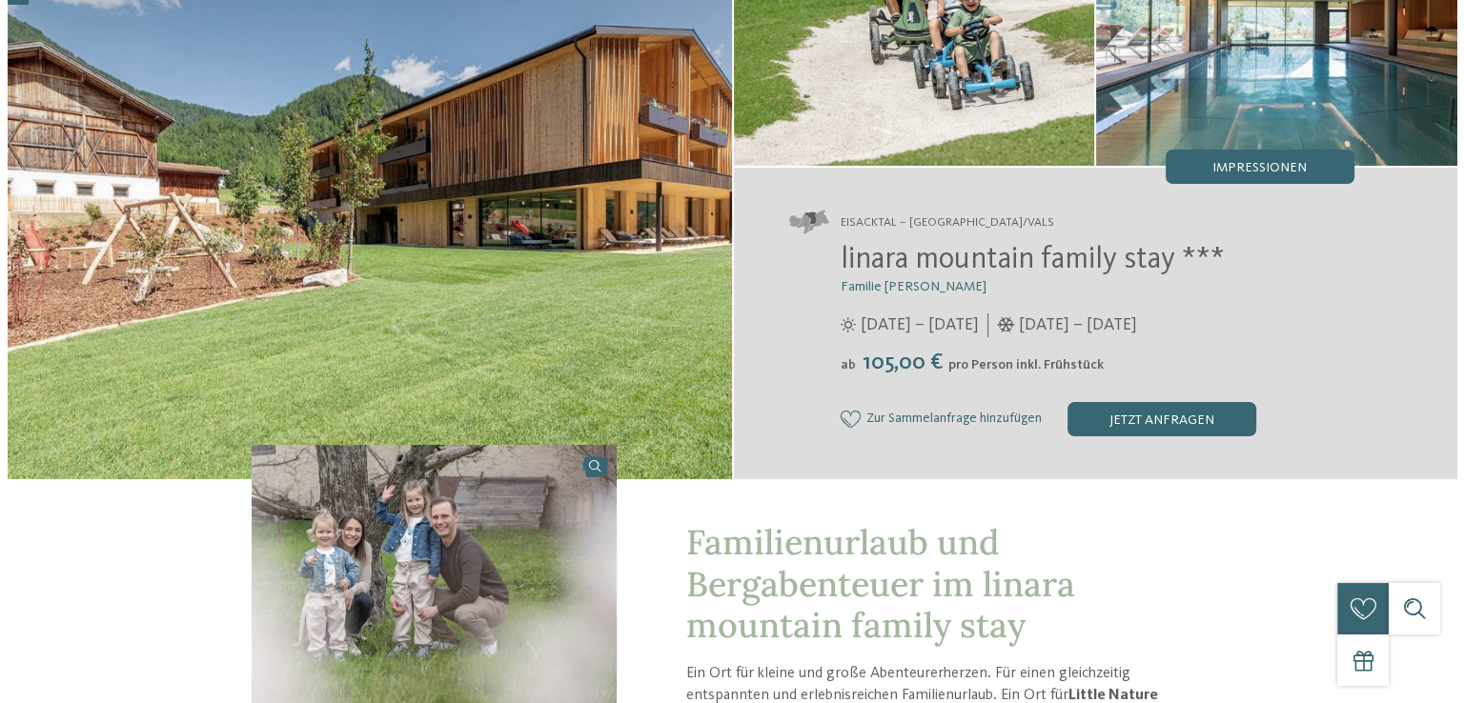
scroll to position [0, 0]
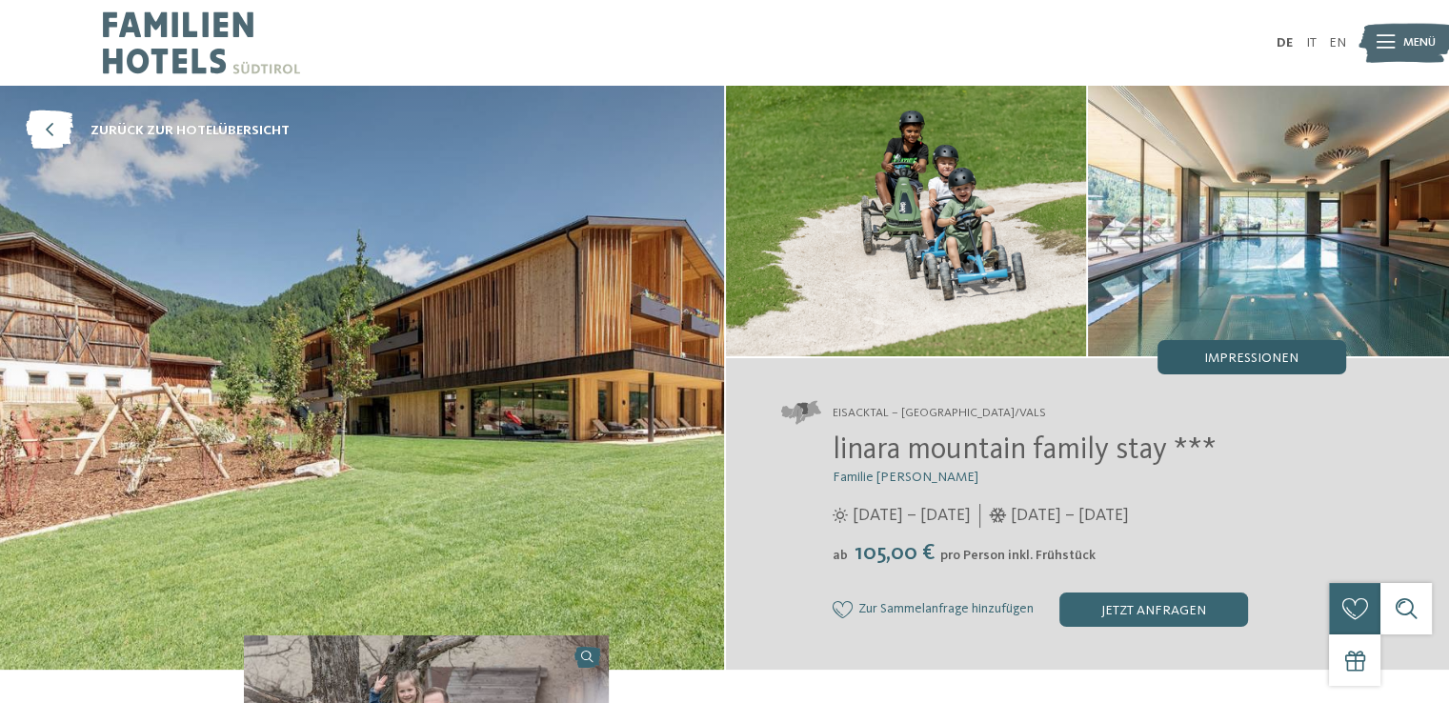
click at [1243, 359] on span "Impressionen" at bounding box center [1252, 358] width 94 height 13
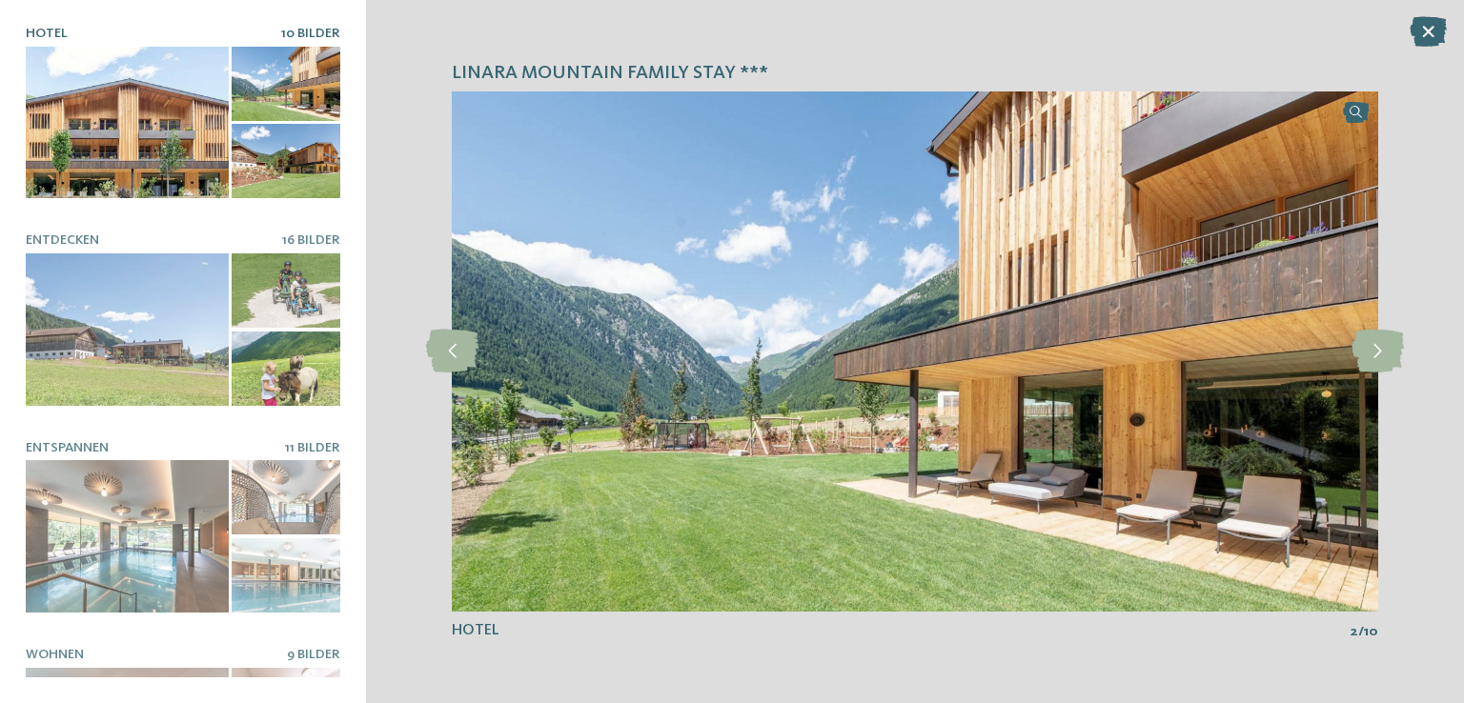
click at [278, 75] on div at bounding box center [286, 84] width 109 height 74
click at [294, 146] on div at bounding box center [286, 161] width 109 height 74
click at [1368, 353] on icon at bounding box center [1377, 351] width 52 height 43
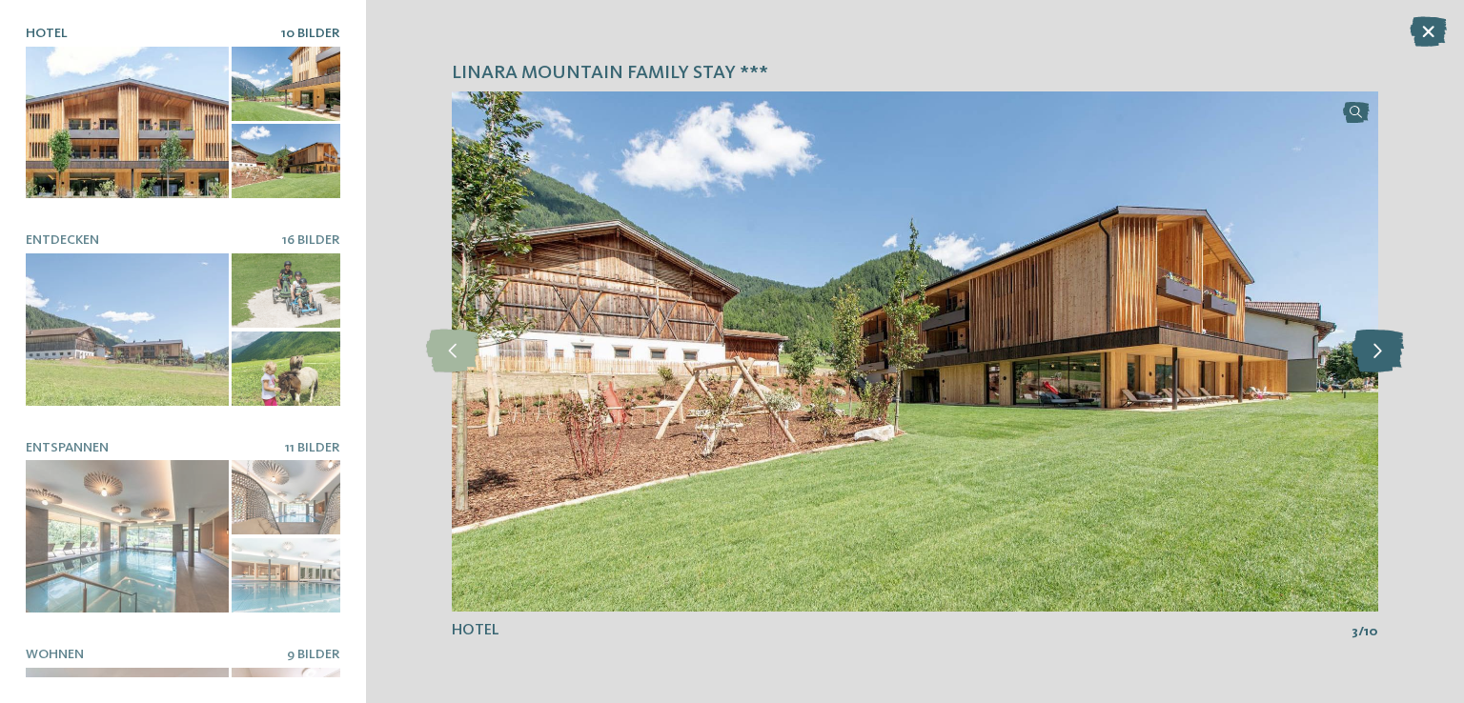
click at [1368, 353] on icon at bounding box center [1377, 351] width 52 height 43
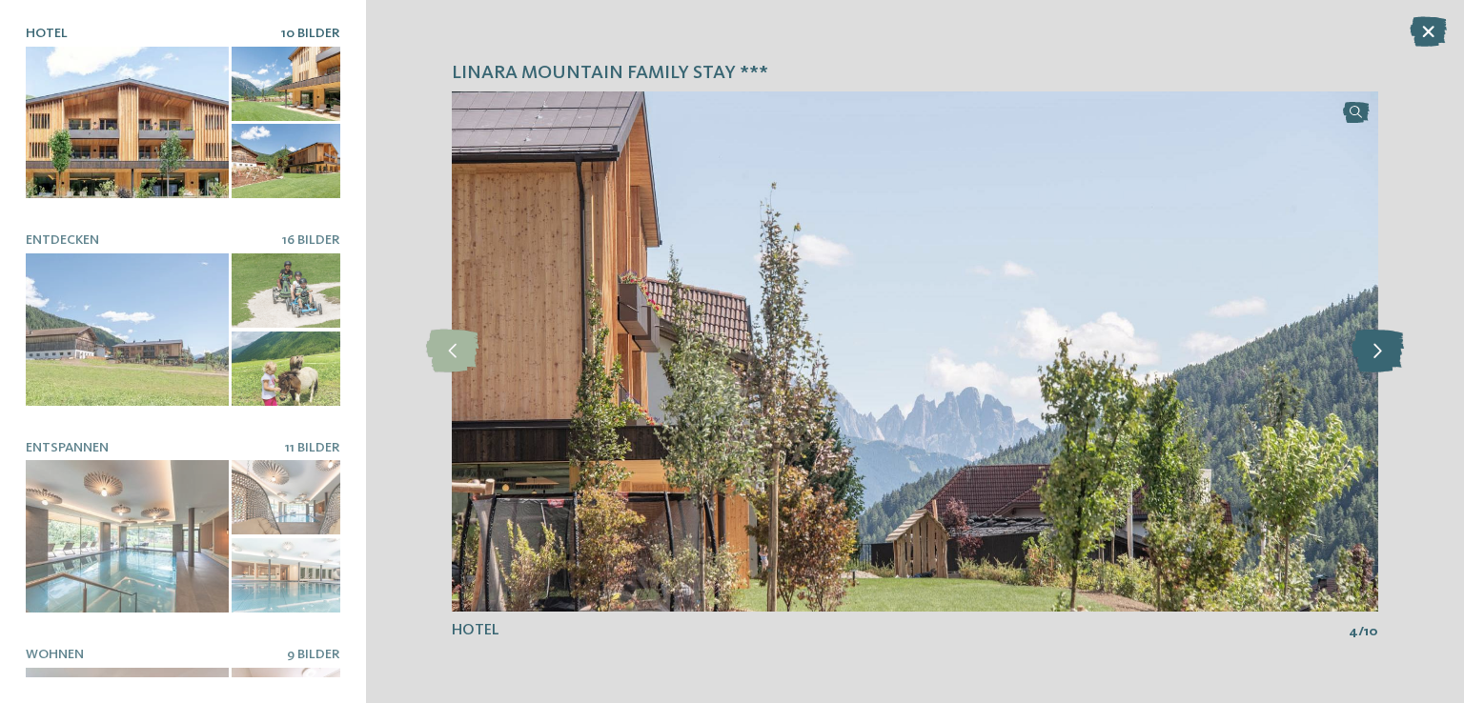
click at [1368, 353] on icon at bounding box center [1377, 351] width 52 height 43
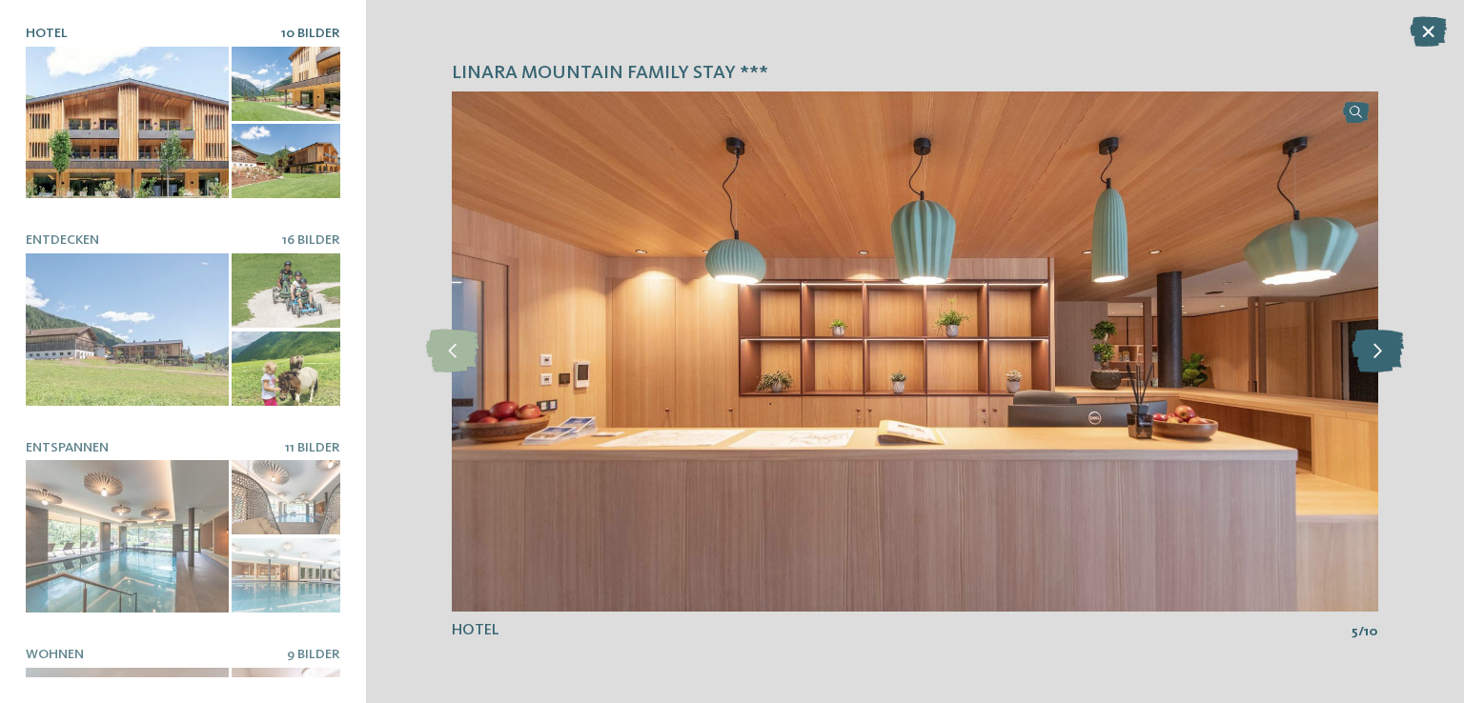
click at [1368, 353] on icon at bounding box center [1377, 351] width 52 height 43
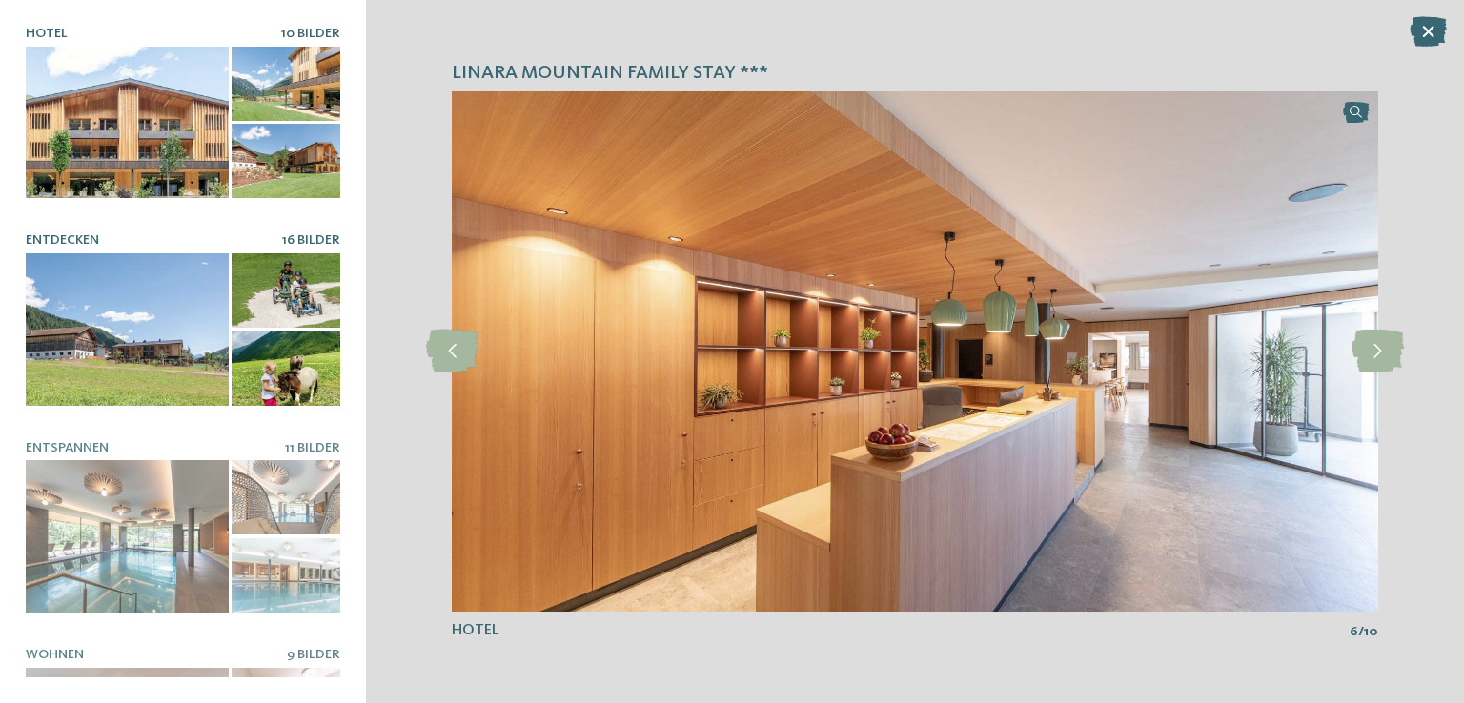
click at [152, 355] on div at bounding box center [127, 329] width 203 height 152
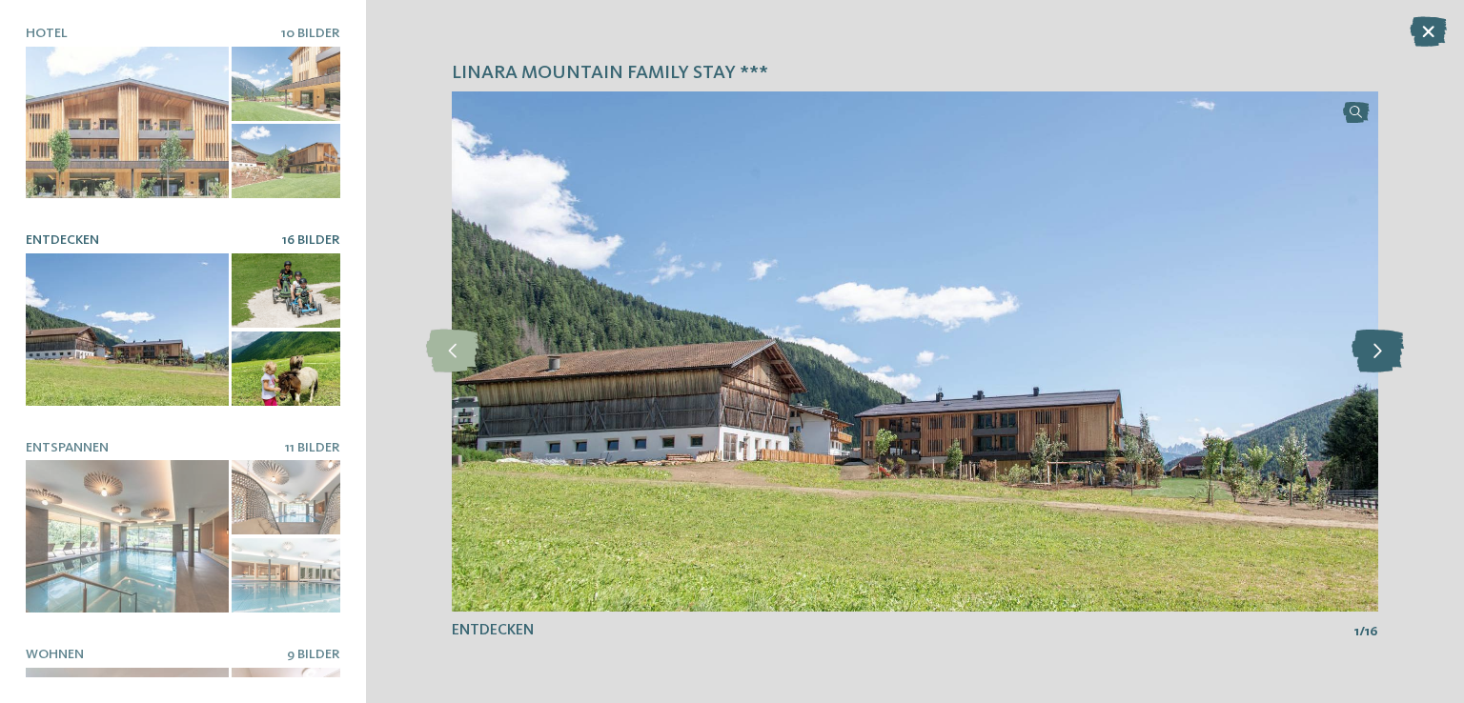
click at [1377, 352] on icon at bounding box center [1377, 351] width 52 height 43
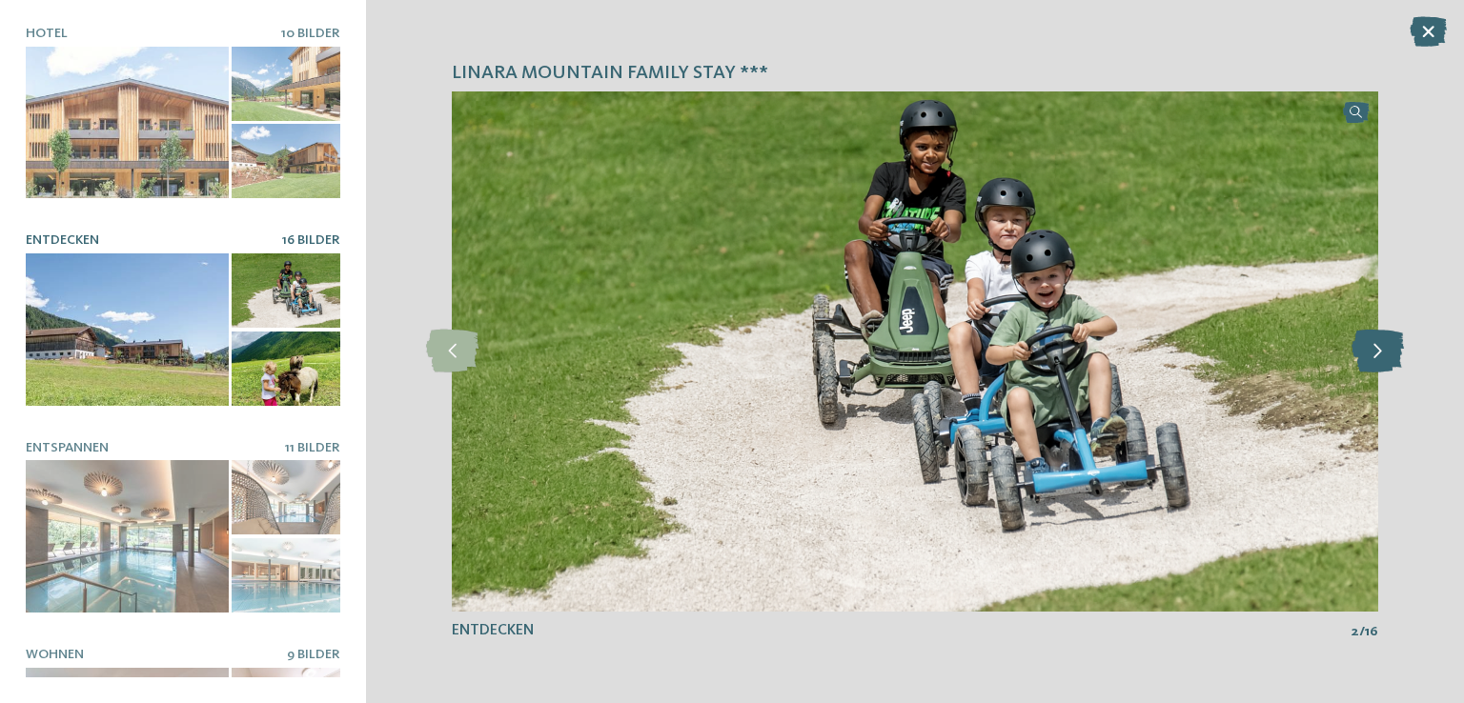
click at [1377, 352] on icon at bounding box center [1377, 351] width 52 height 43
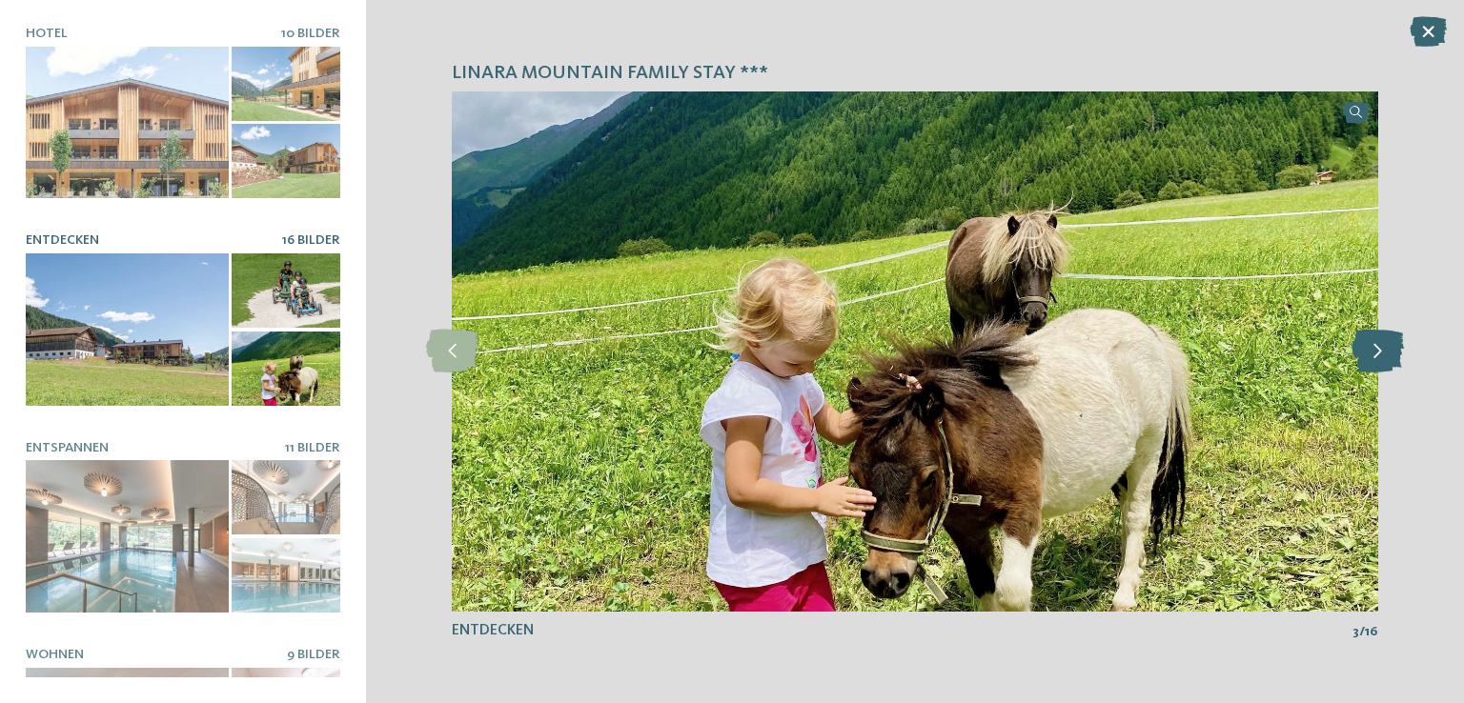
click at [1377, 352] on icon at bounding box center [1377, 351] width 52 height 43
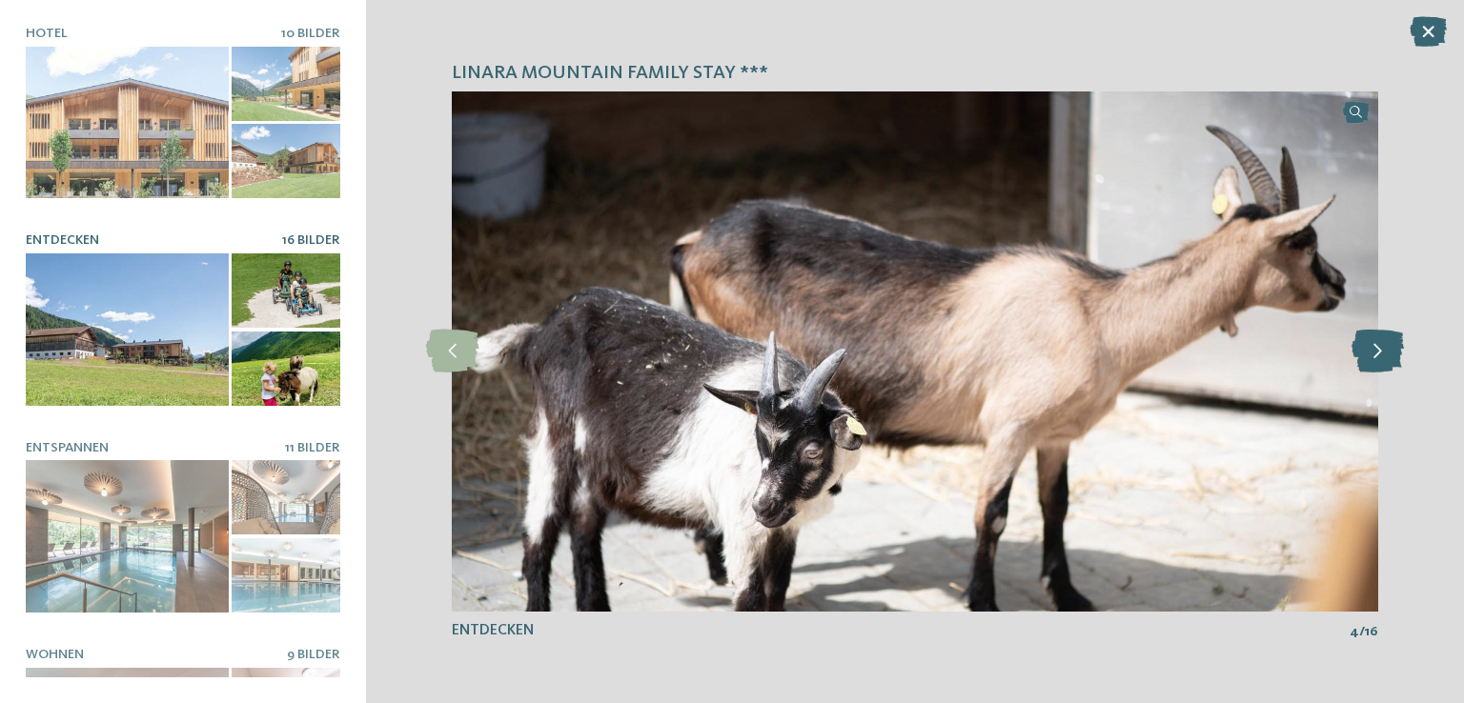
click at [1377, 352] on icon at bounding box center [1377, 351] width 52 height 43
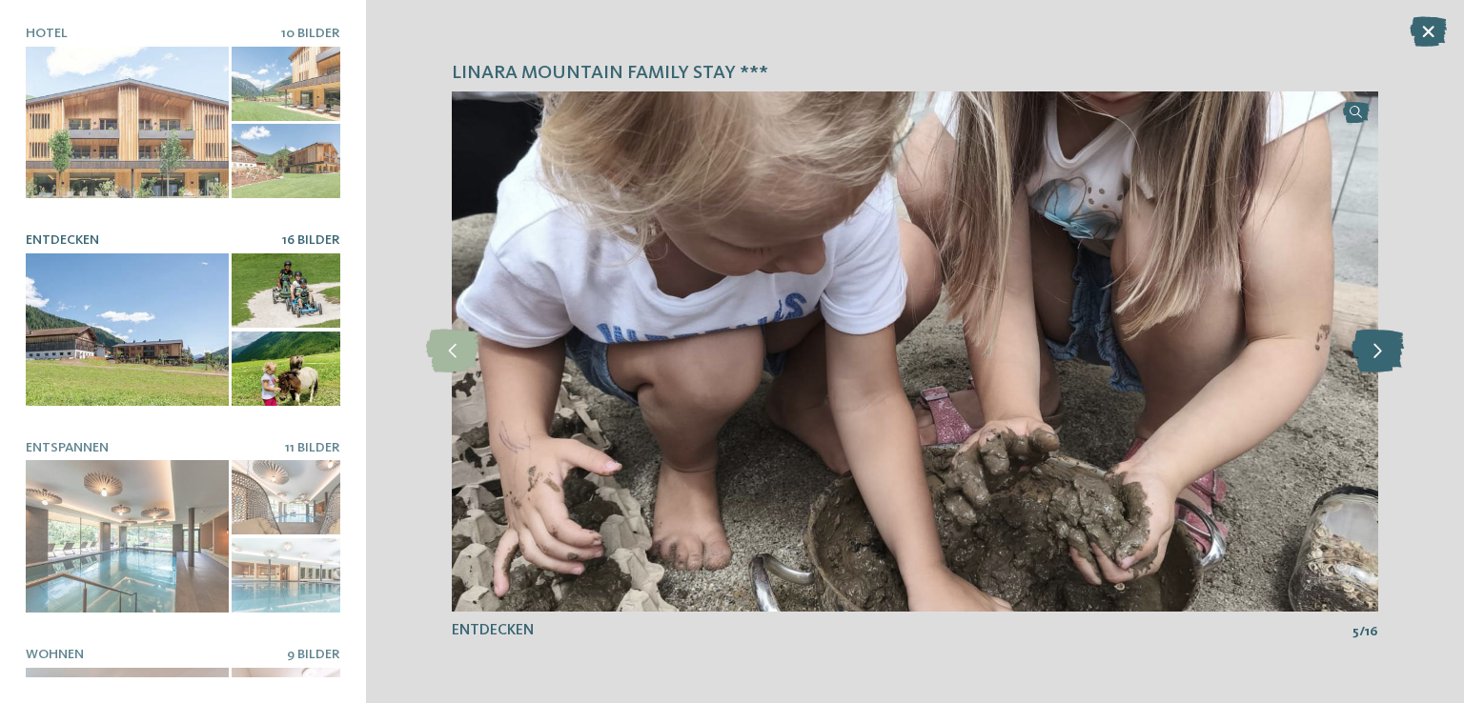
click at [1377, 352] on icon at bounding box center [1377, 351] width 52 height 43
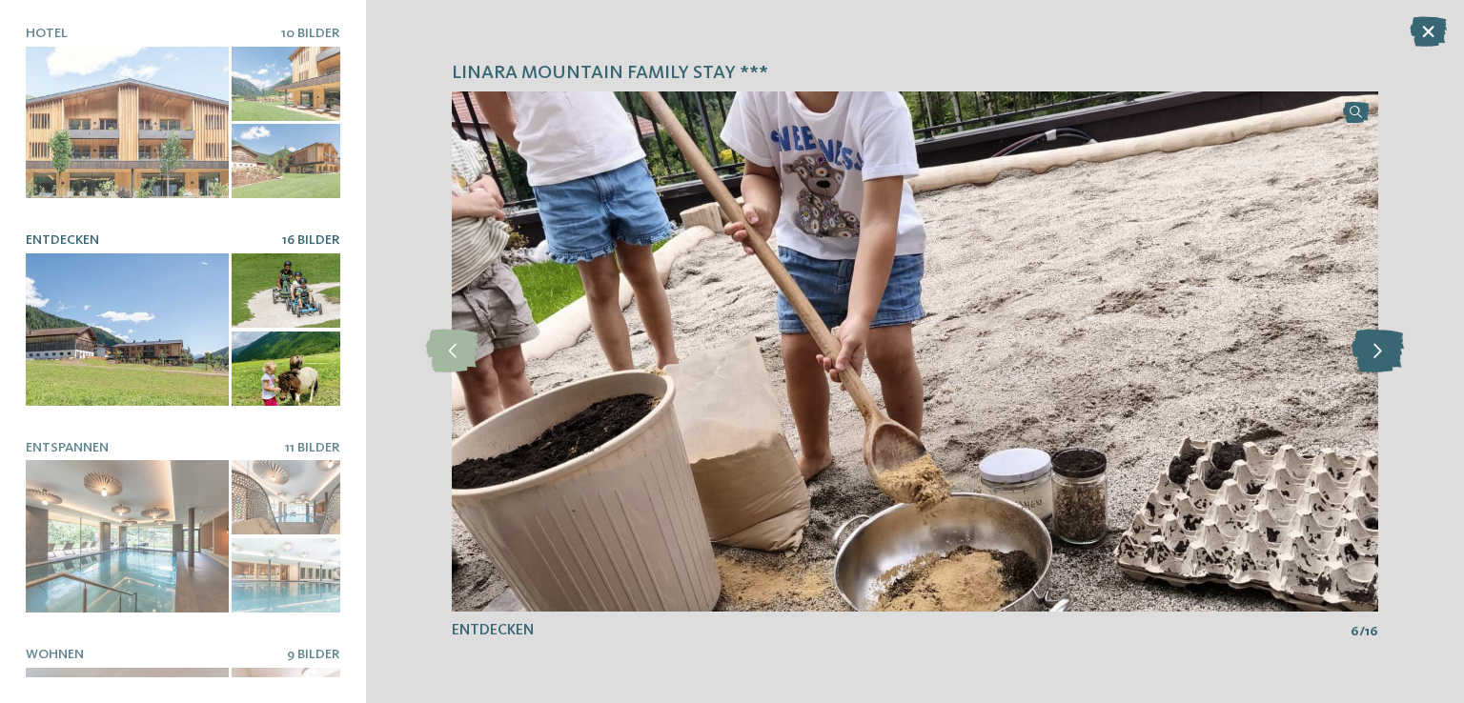
click at [1377, 352] on icon at bounding box center [1377, 351] width 52 height 43
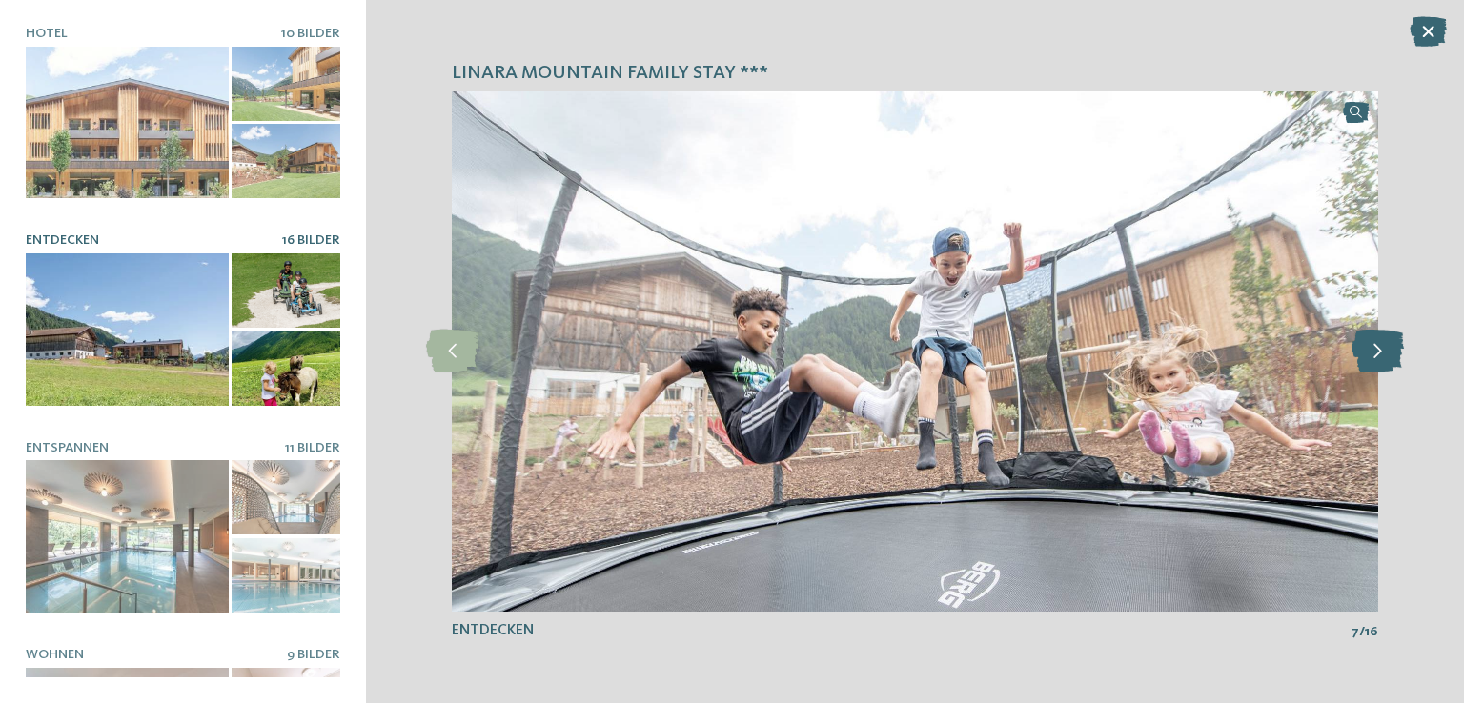
click at [1377, 352] on icon at bounding box center [1377, 351] width 52 height 43
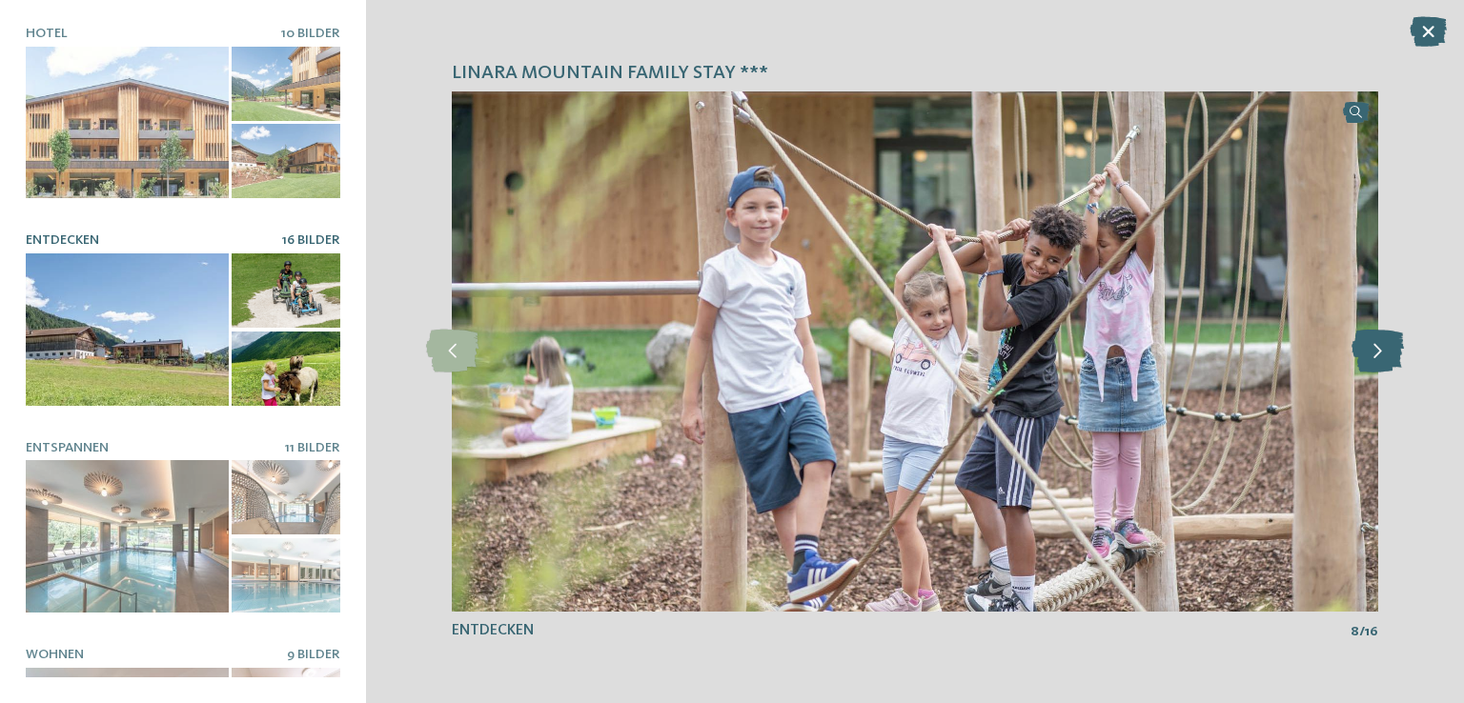
click at [1377, 352] on icon at bounding box center [1377, 351] width 52 height 43
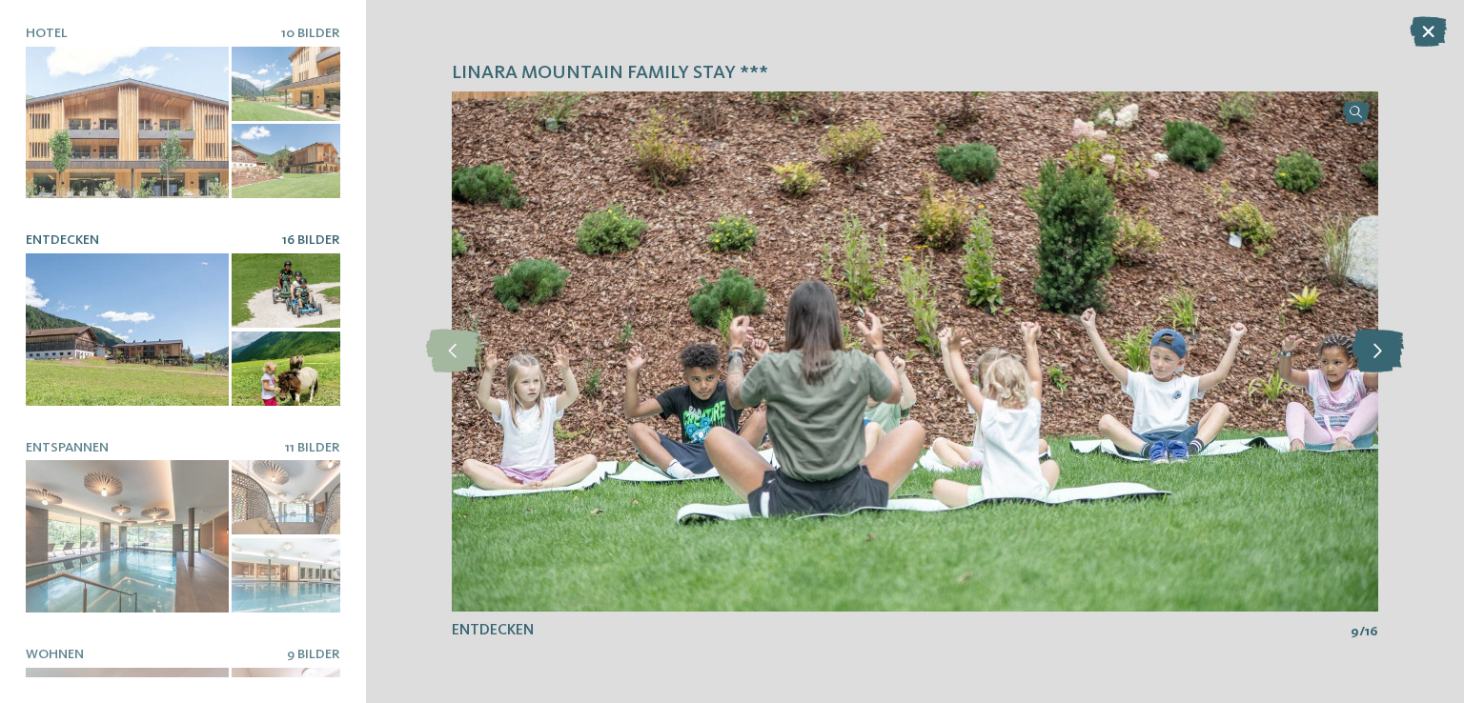
click at [1377, 352] on icon at bounding box center [1377, 351] width 52 height 43
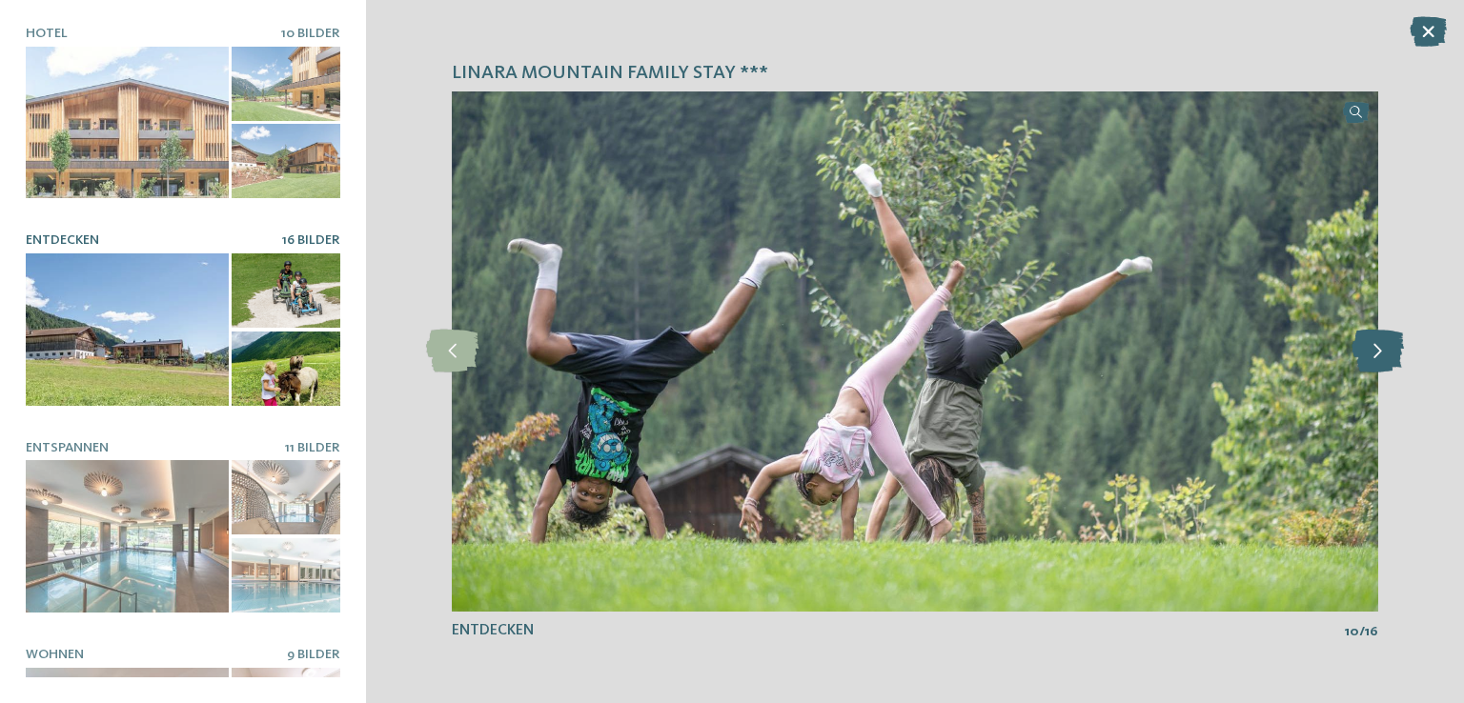
click at [1377, 352] on icon at bounding box center [1377, 351] width 52 height 43
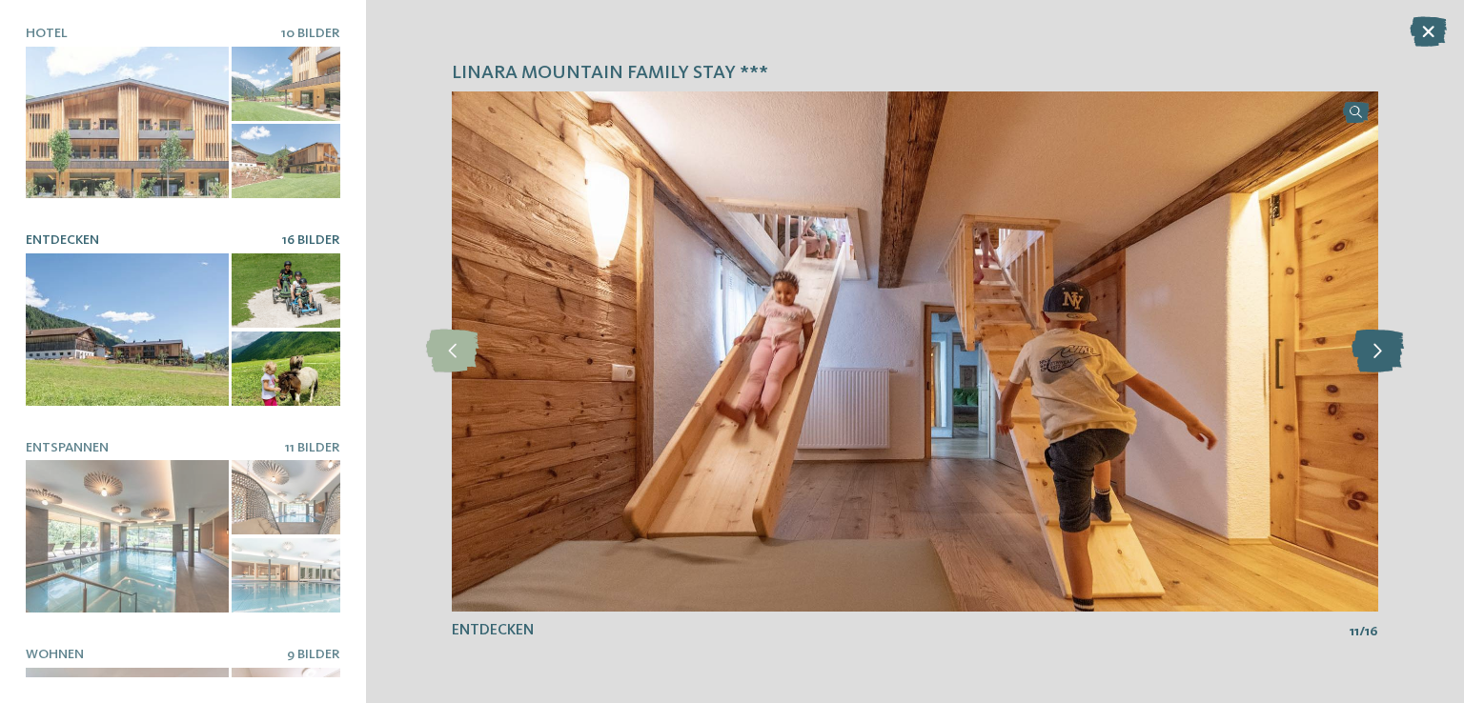
click at [1377, 352] on icon at bounding box center [1377, 351] width 52 height 43
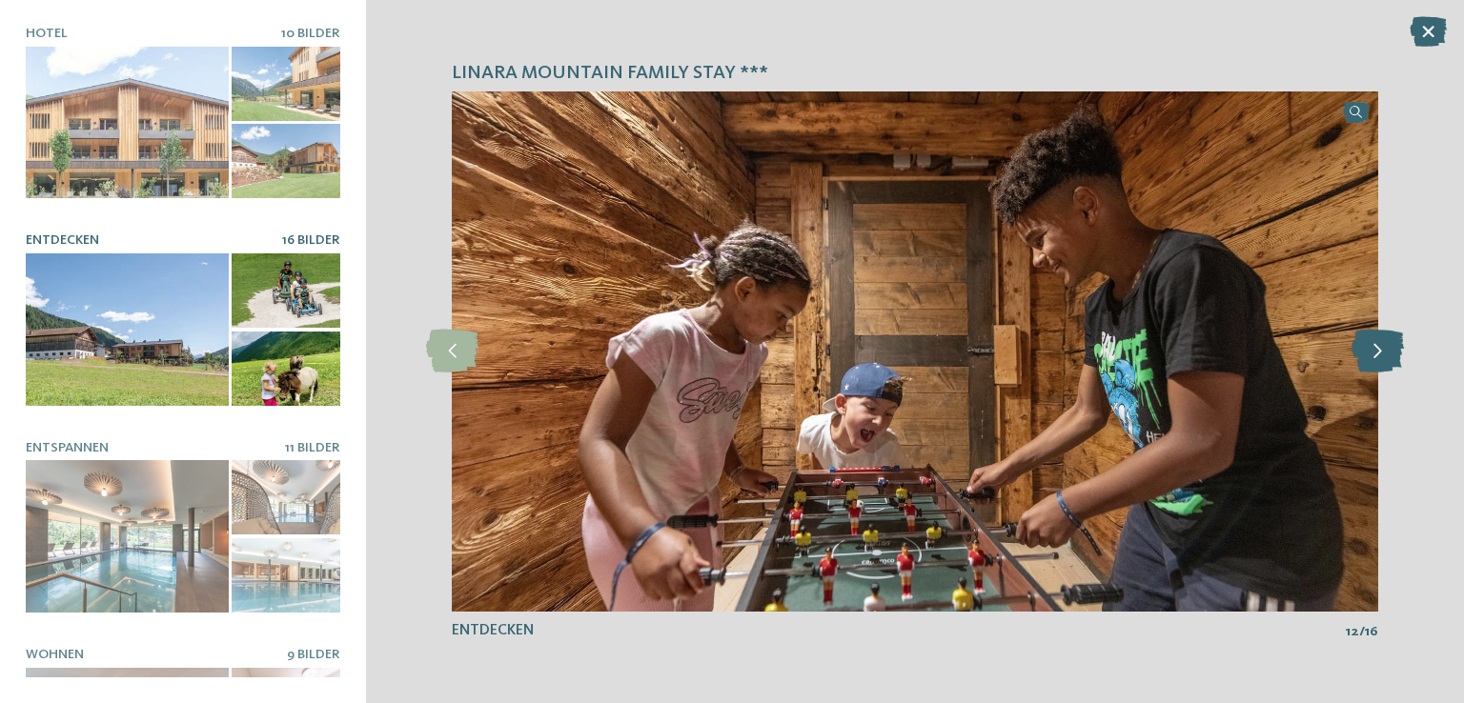
click at [1377, 352] on icon at bounding box center [1377, 351] width 52 height 43
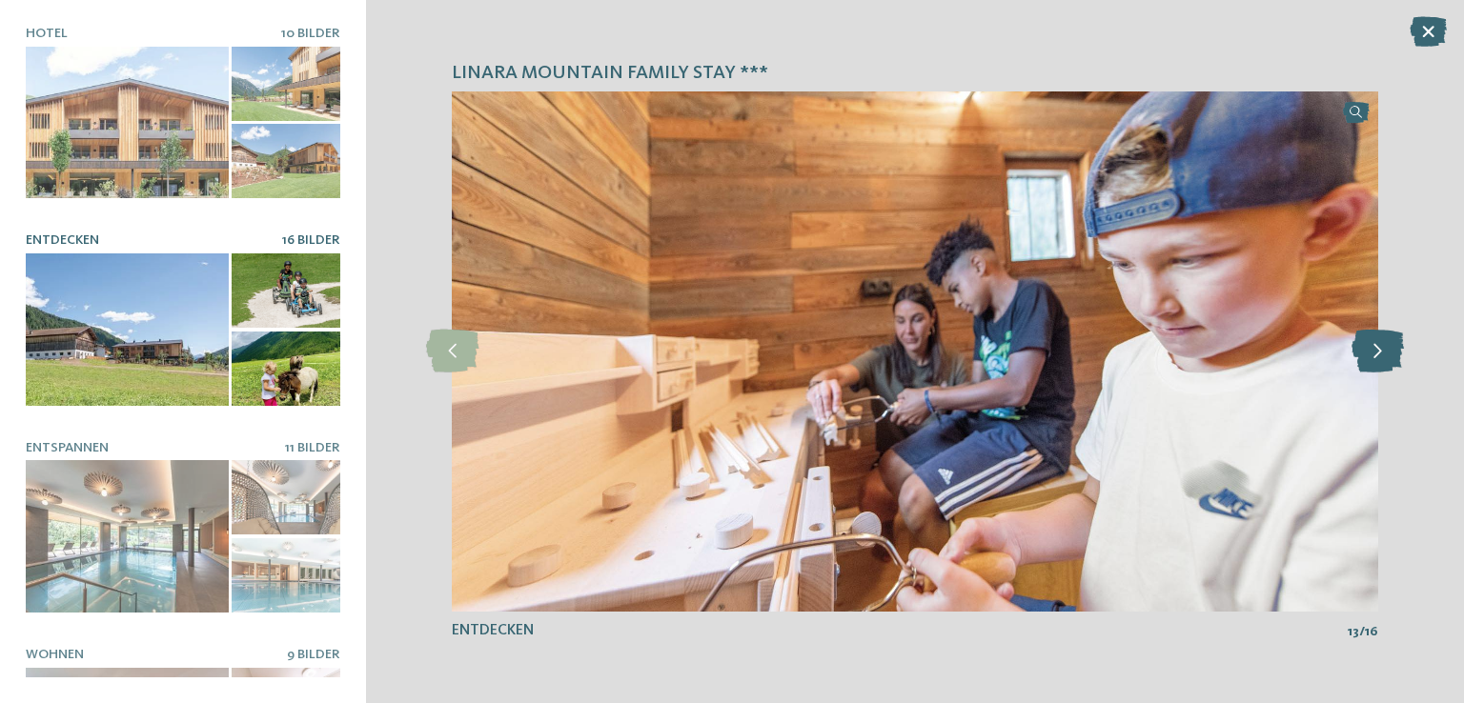
click at [1377, 352] on icon at bounding box center [1377, 351] width 52 height 43
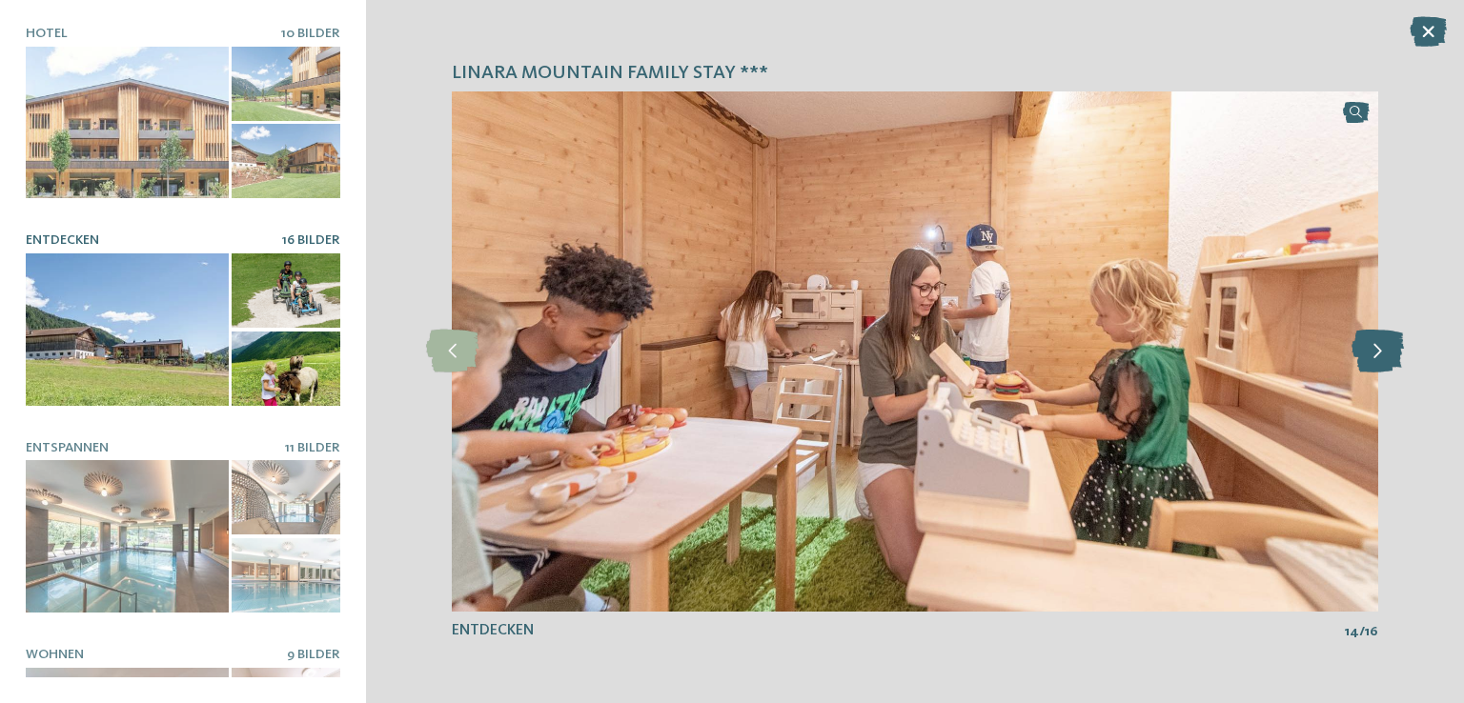
click at [1377, 352] on icon at bounding box center [1377, 351] width 52 height 43
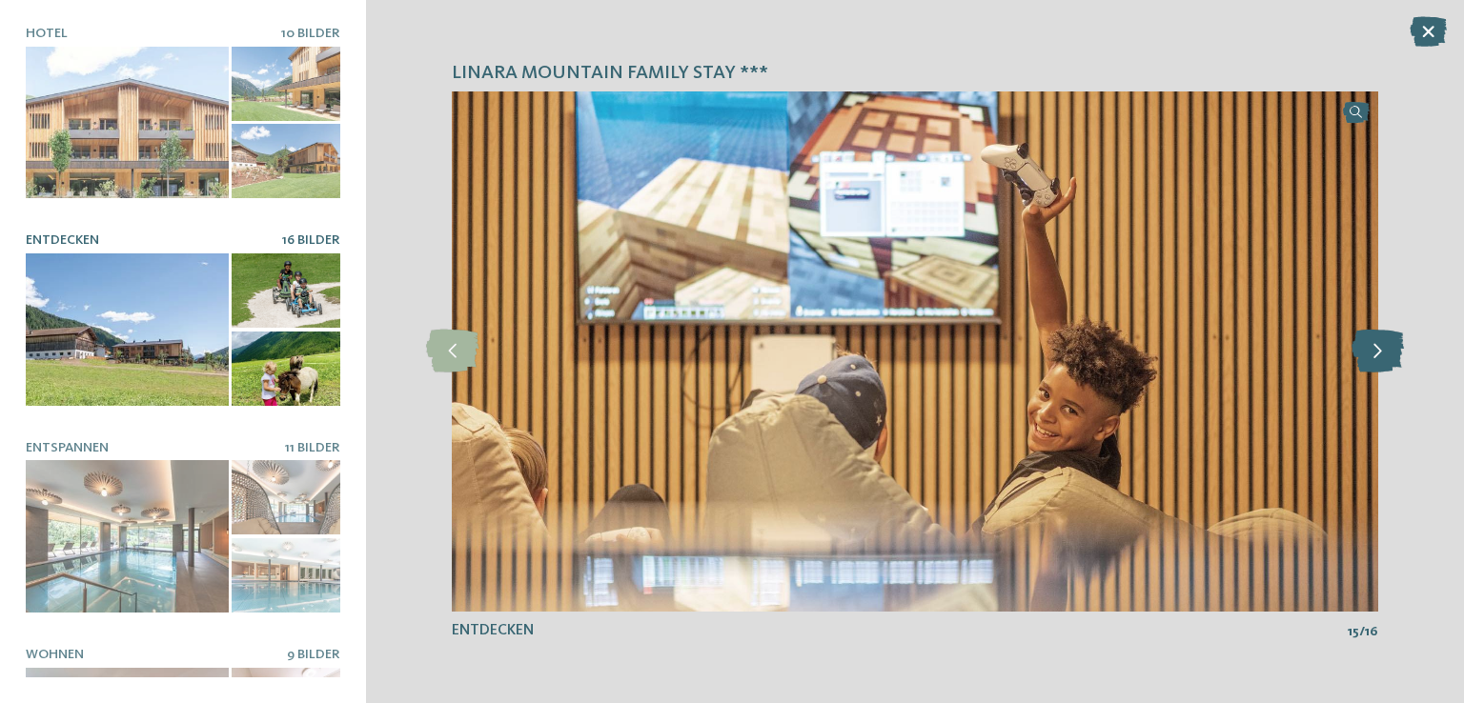
click at [1377, 352] on icon at bounding box center [1377, 351] width 52 height 43
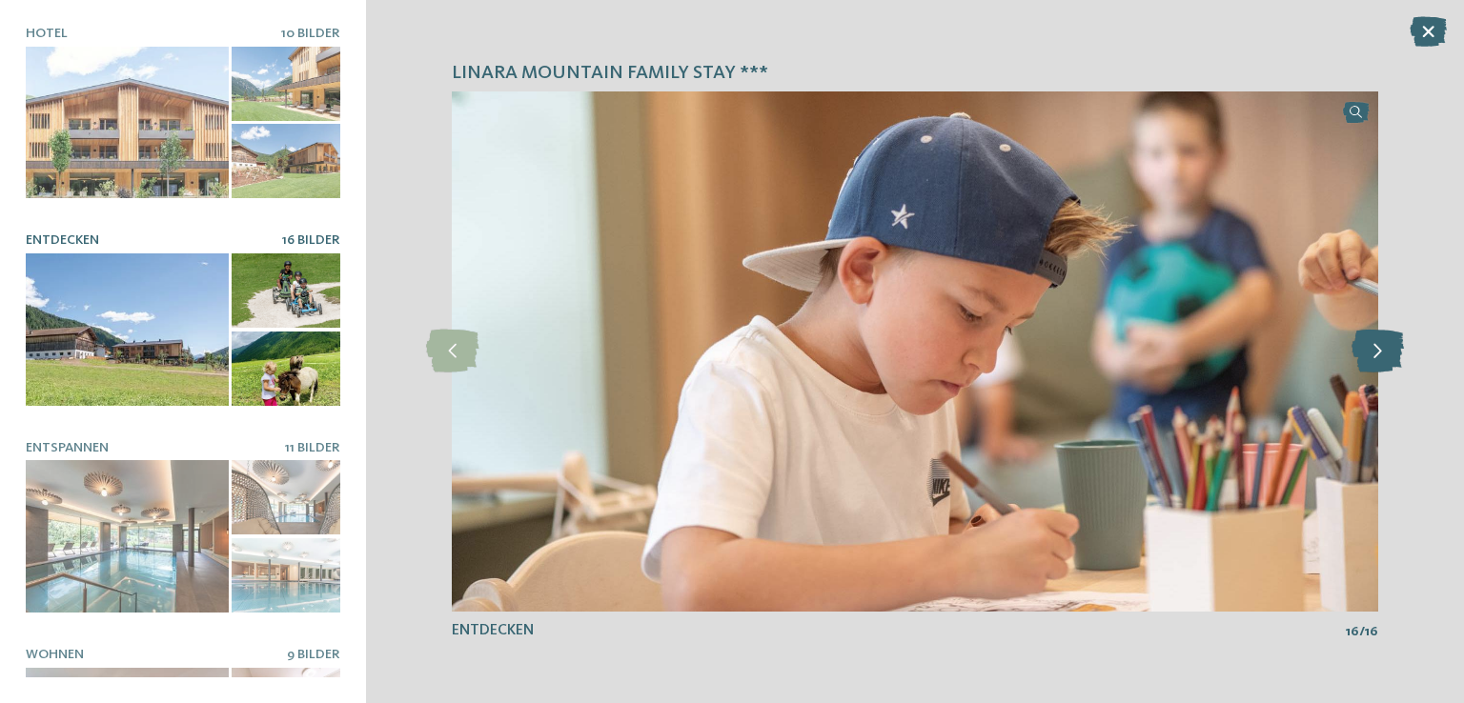
click at [1377, 352] on icon at bounding box center [1377, 351] width 52 height 43
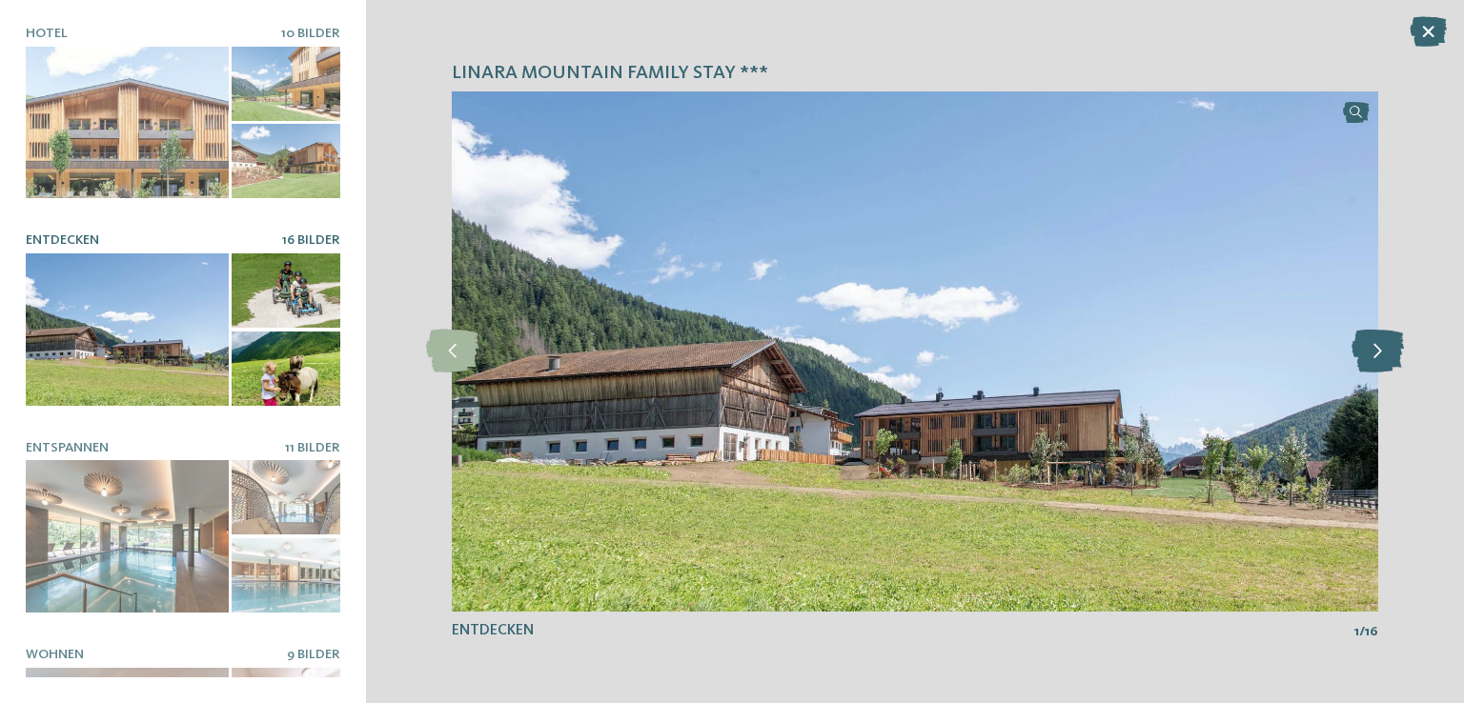
click at [1377, 352] on icon at bounding box center [1377, 351] width 52 height 43
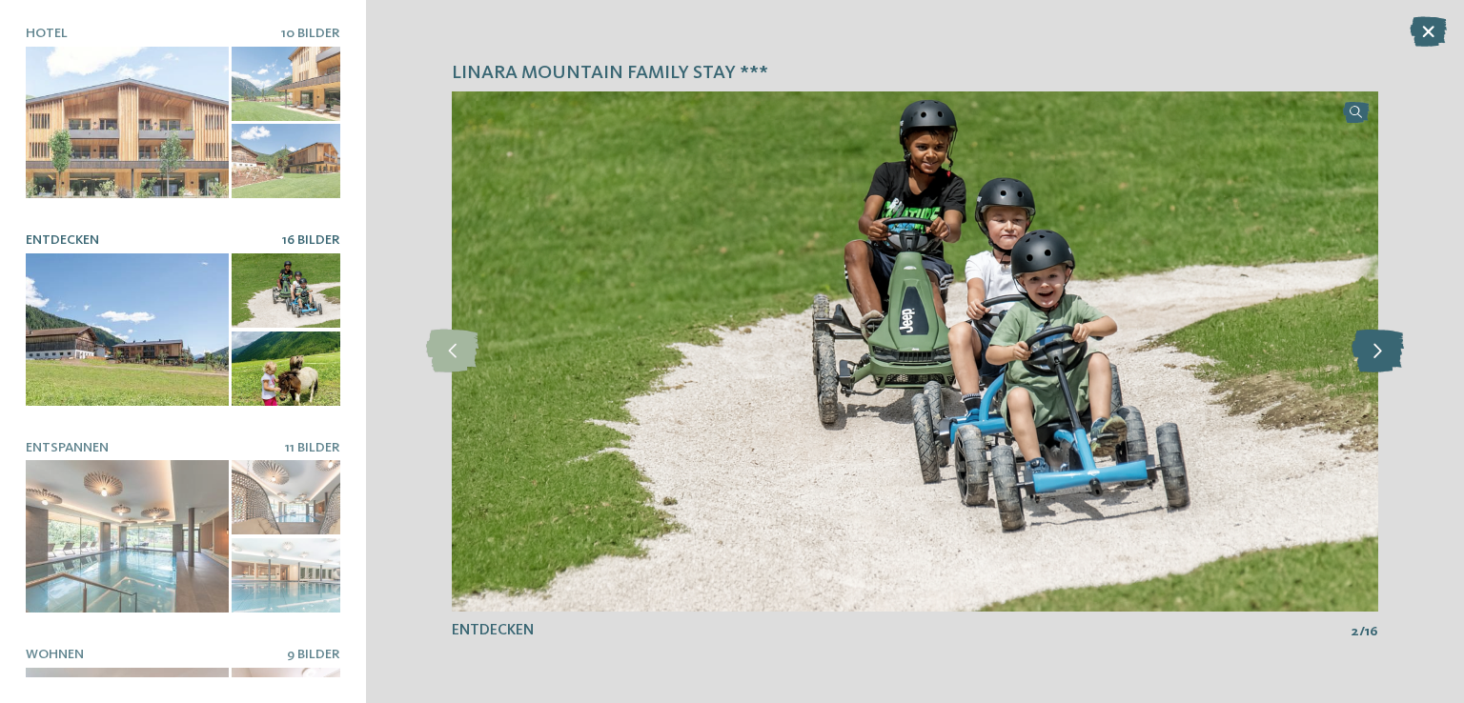
click at [1377, 352] on icon at bounding box center [1377, 351] width 52 height 43
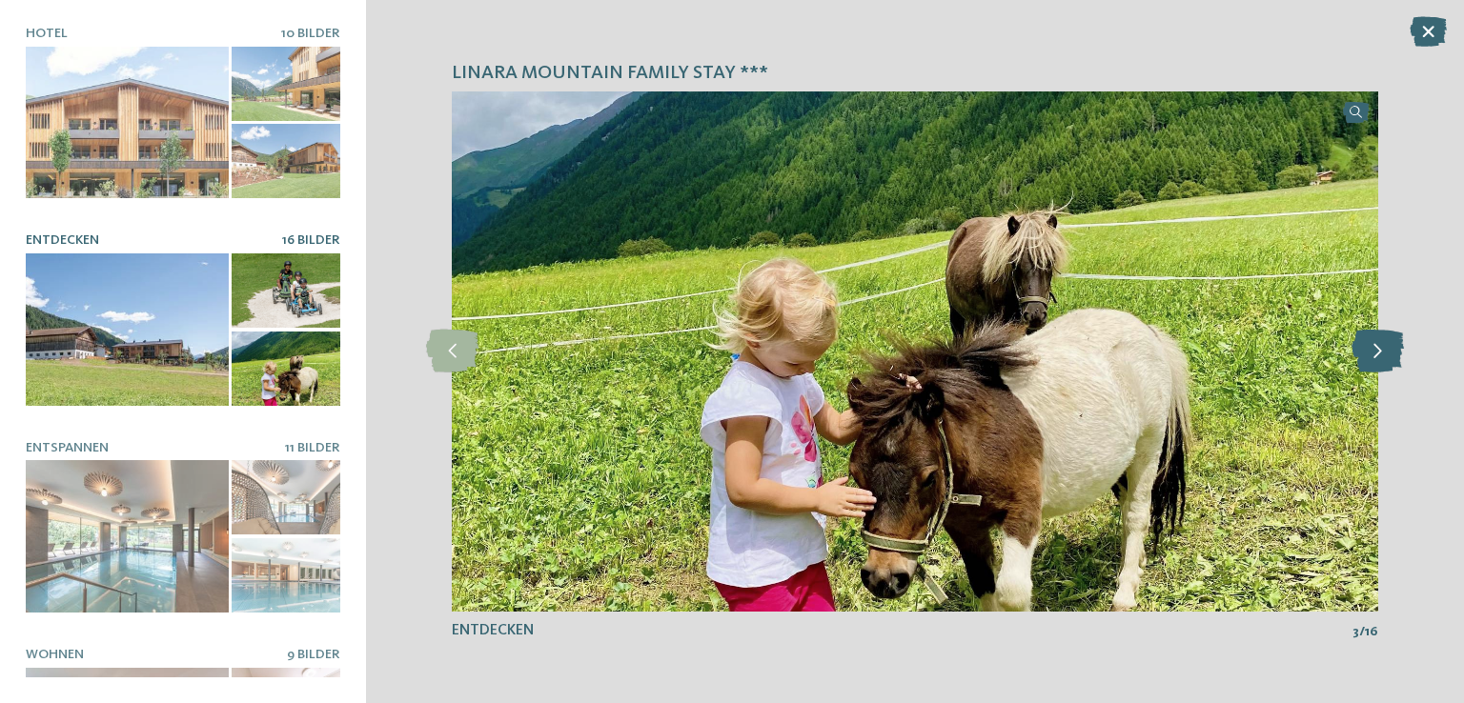
click at [1377, 352] on icon at bounding box center [1377, 351] width 52 height 43
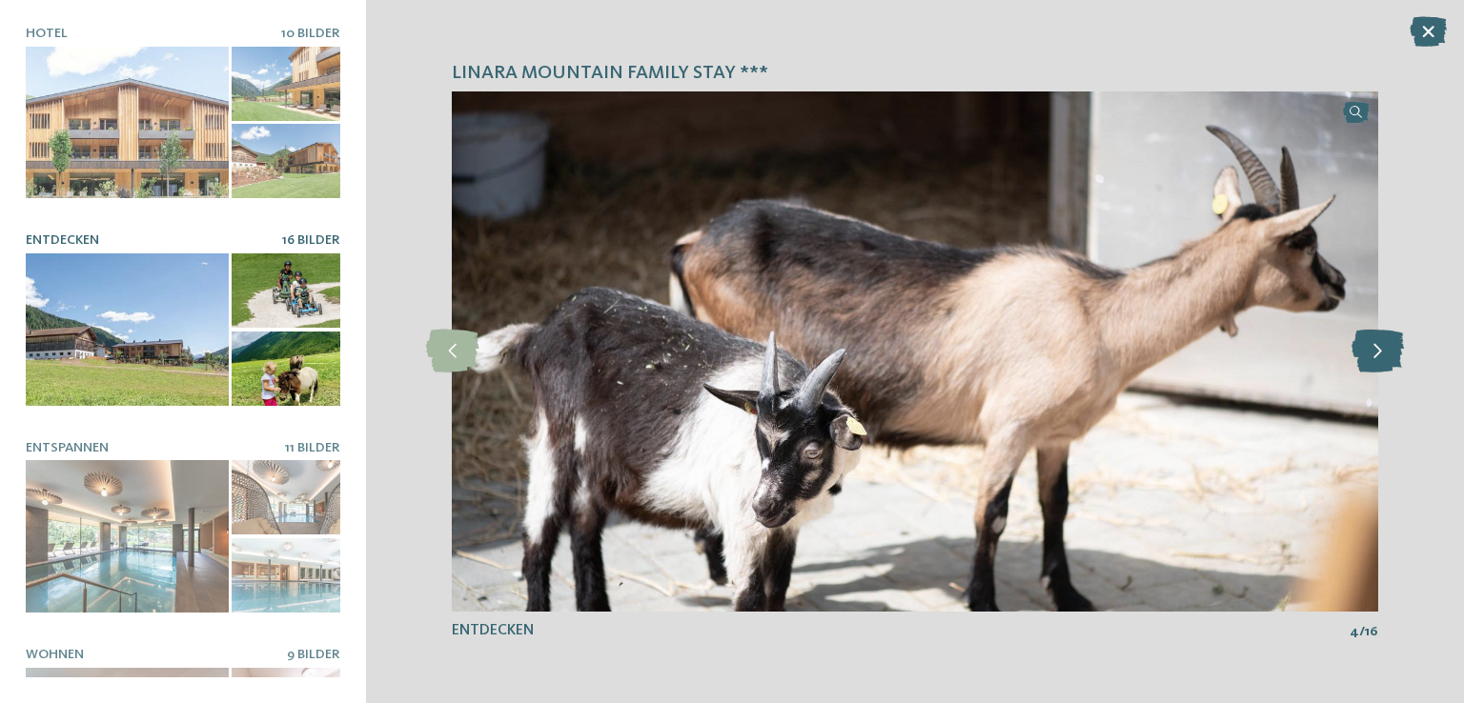
click at [1377, 352] on icon at bounding box center [1377, 351] width 52 height 43
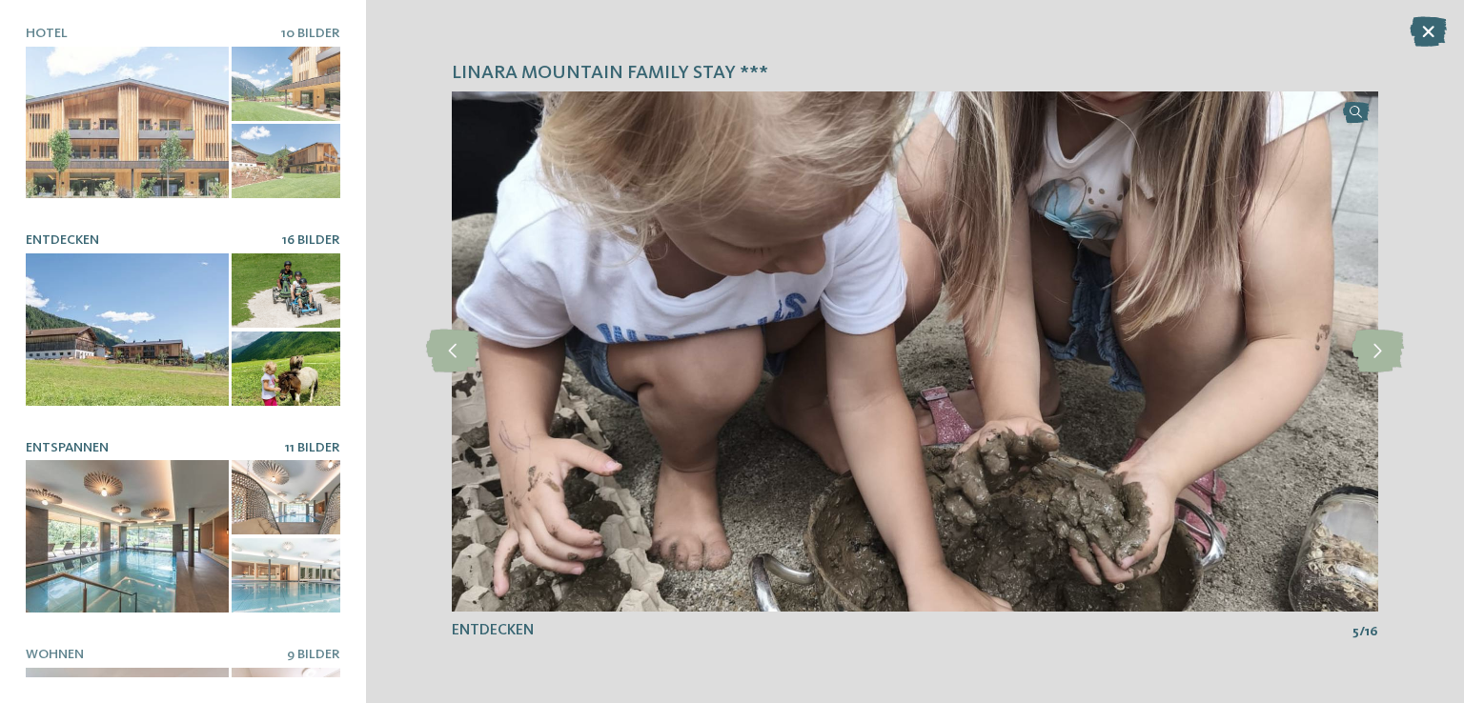
click at [135, 515] on div at bounding box center [127, 536] width 203 height 152
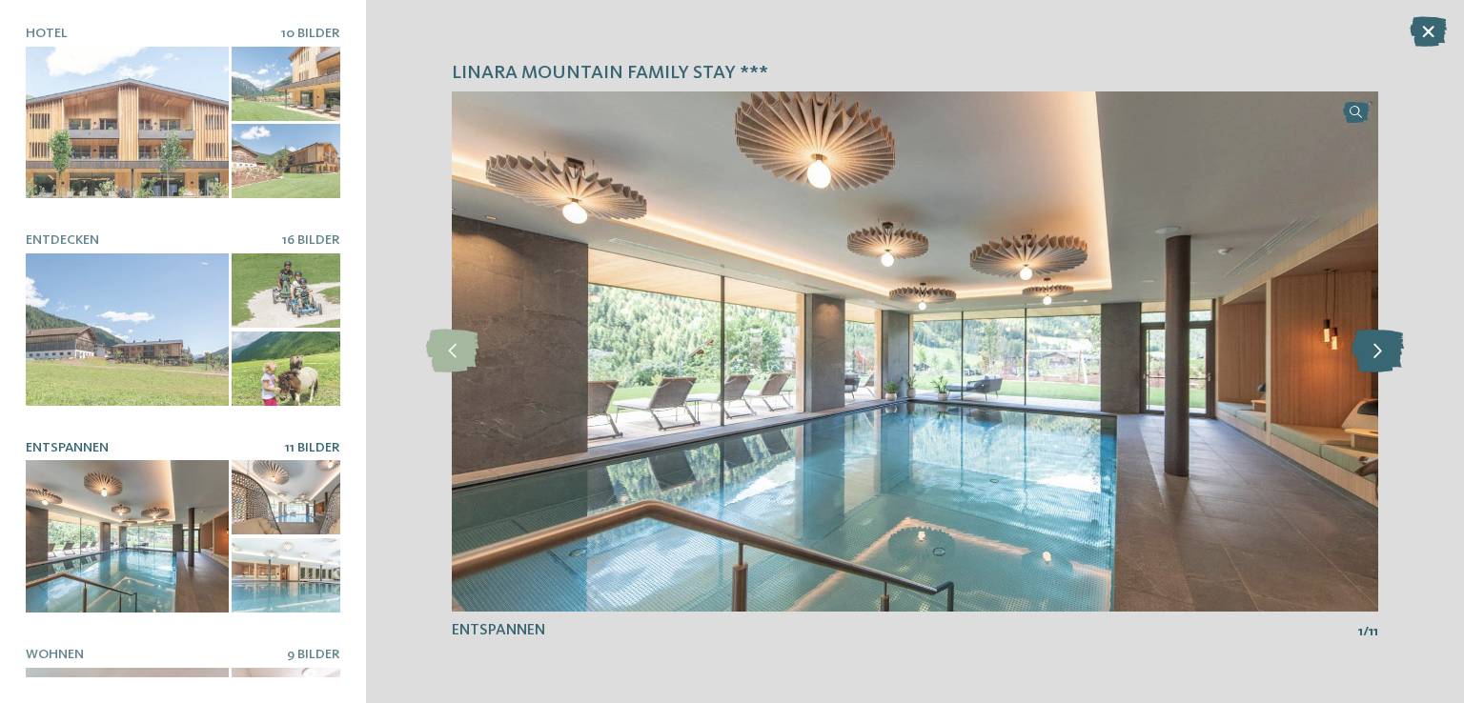
click at [1384, 348] on icon at bounding box center [1377, 351] width 52 height 43
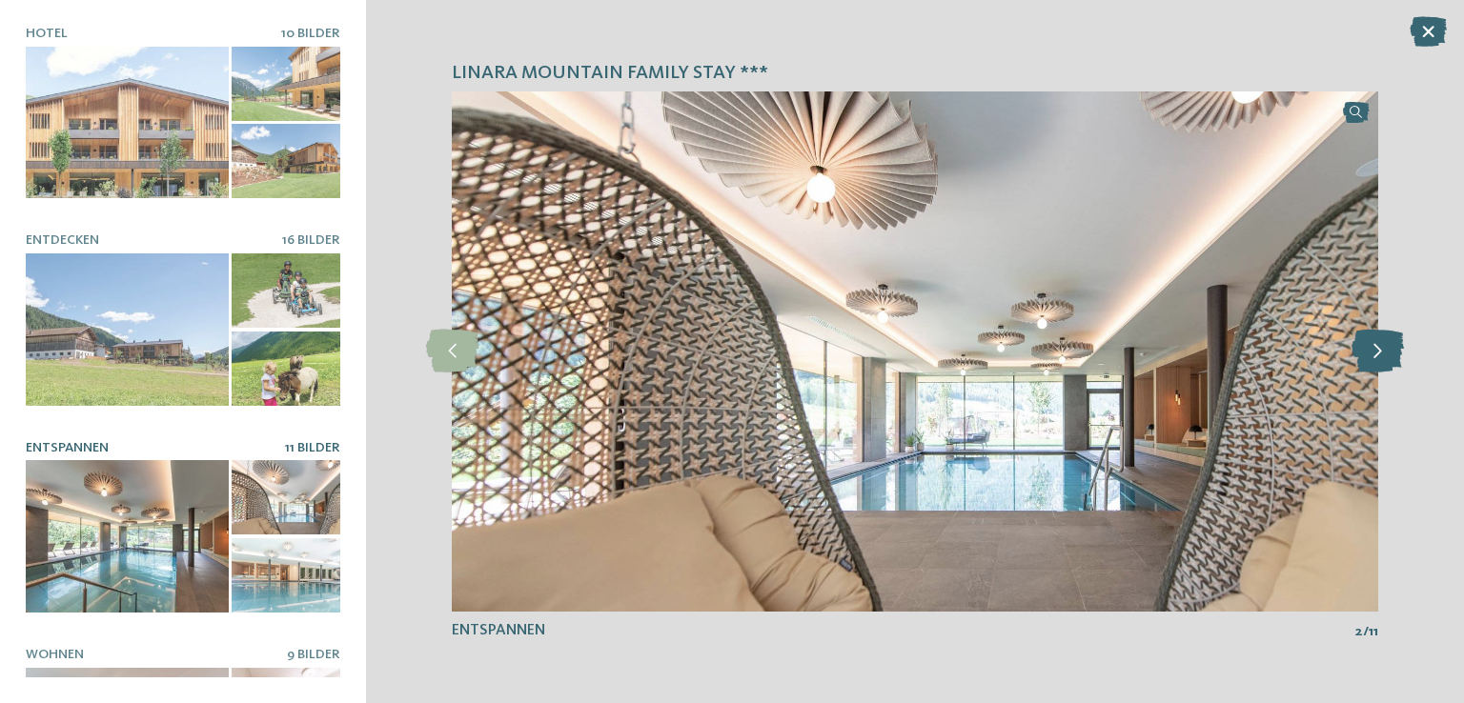
click at [1384, 348] on icon at bounding box center [1377, 351] width 52 height 43
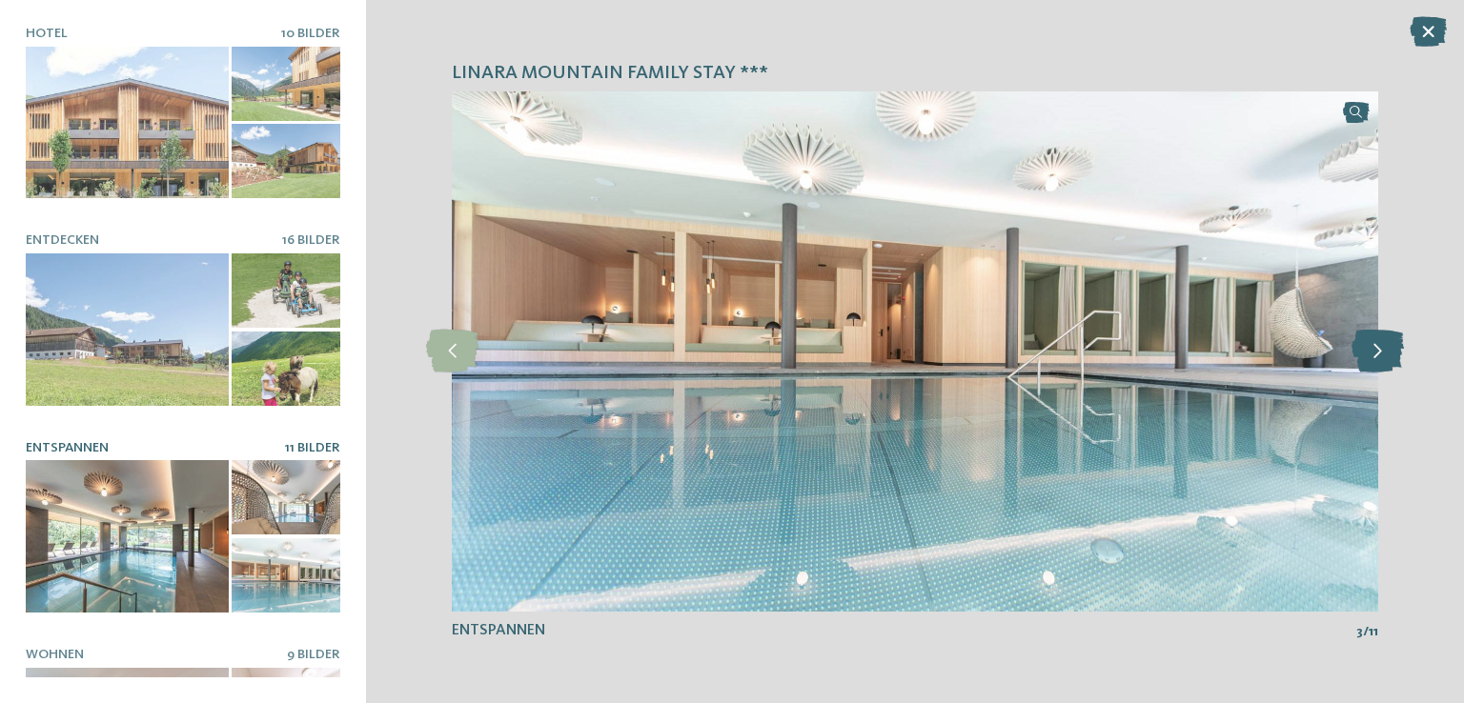
click at [1384, 348] on icon at bounding box center [1377, 351] width 52 height 43
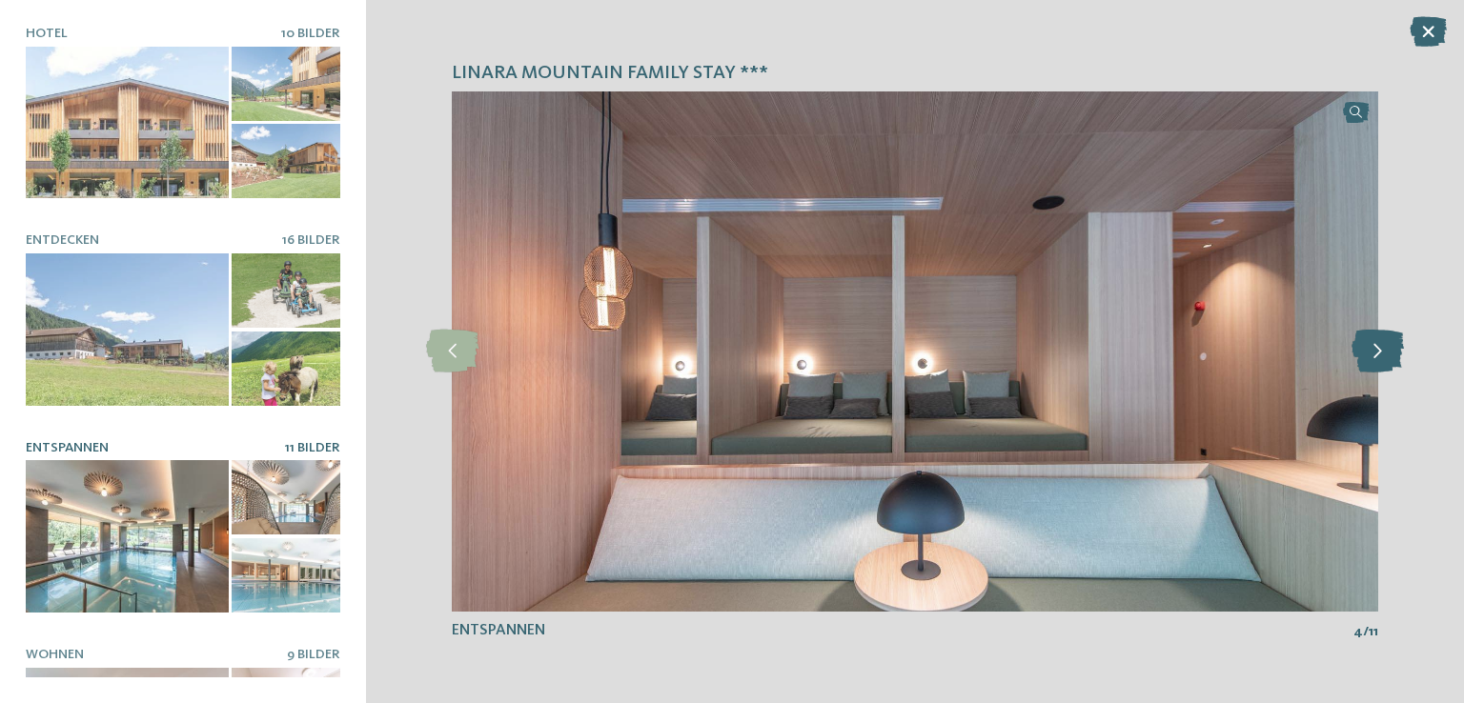
click at [1384, 348] on icon at bounding box center [1377, 351] width 52 height 43
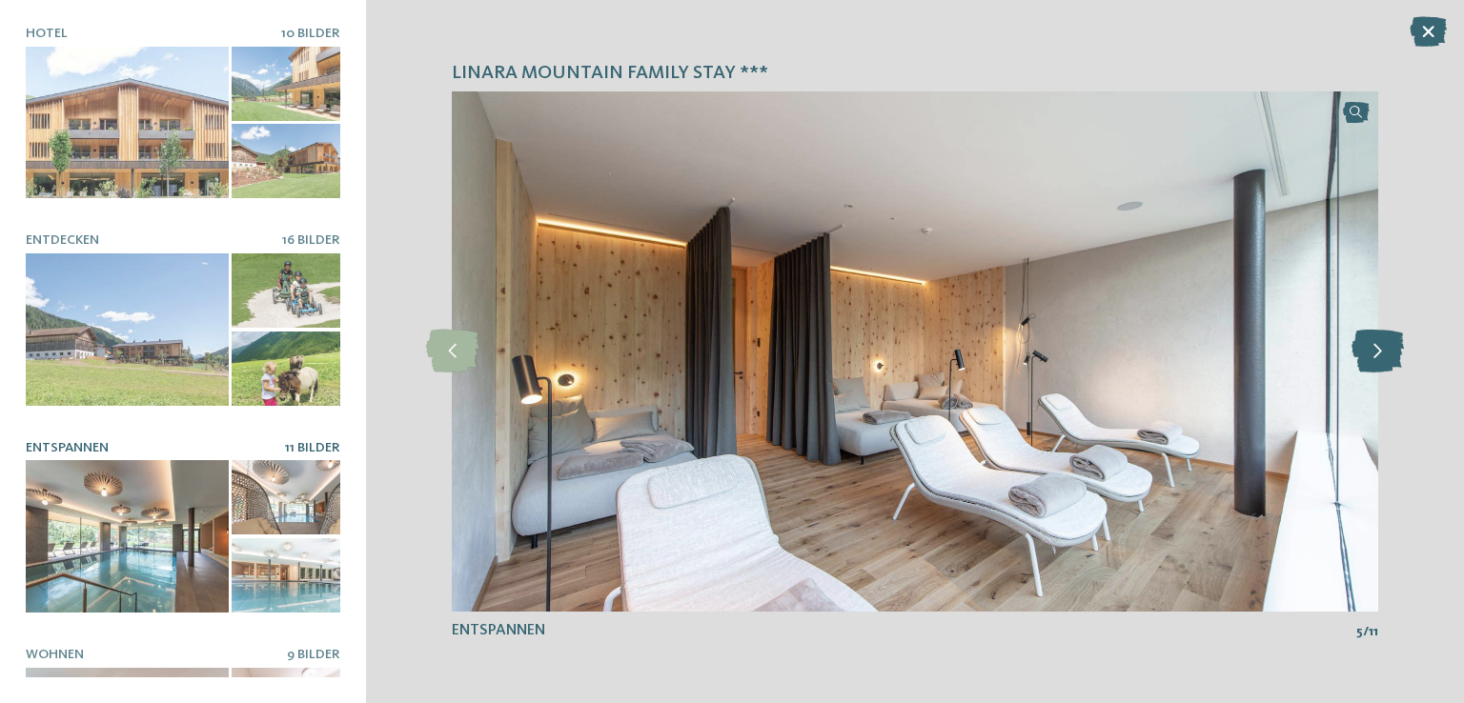
click at [1384, 348] on icon at bounding box center [1377, 351] width 52 height 43
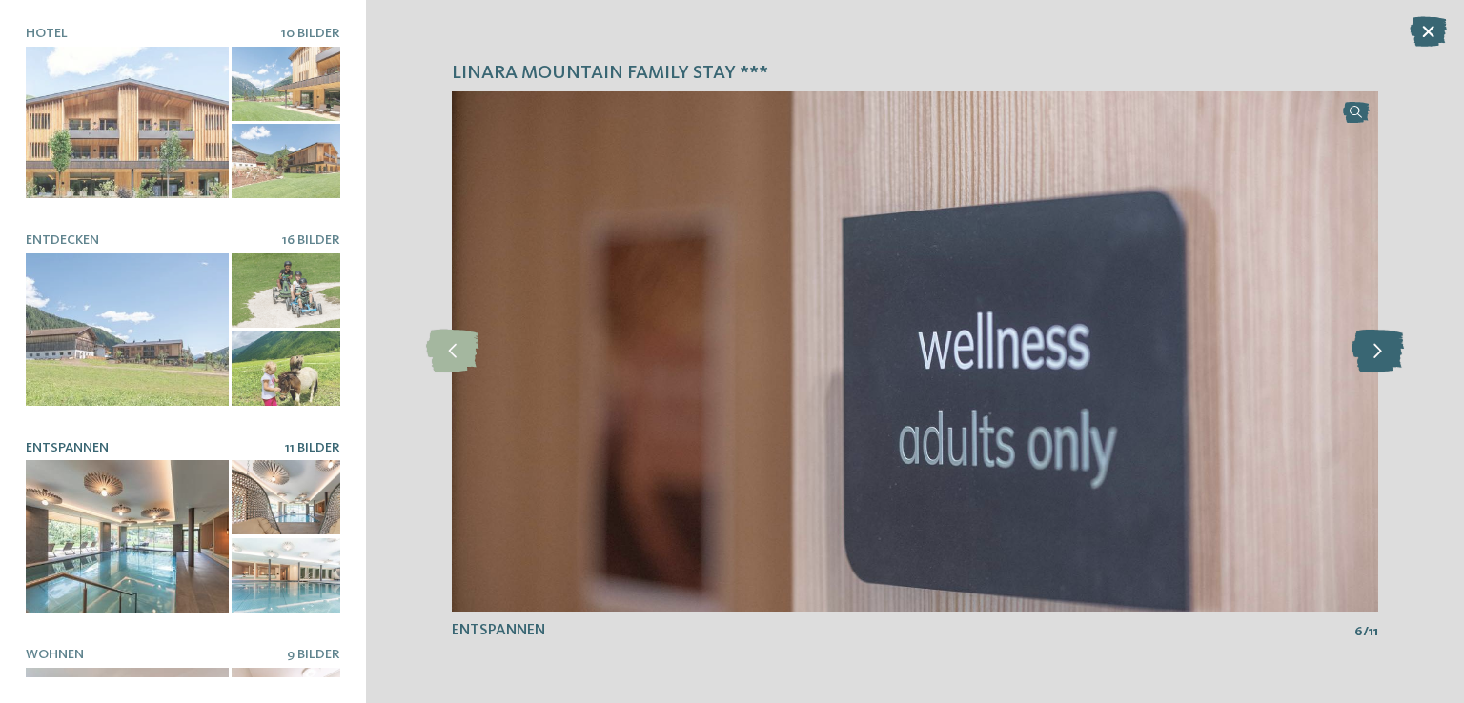
click at [1384, 348] on icon at bounding box center [1377, 351] width 52 height 43
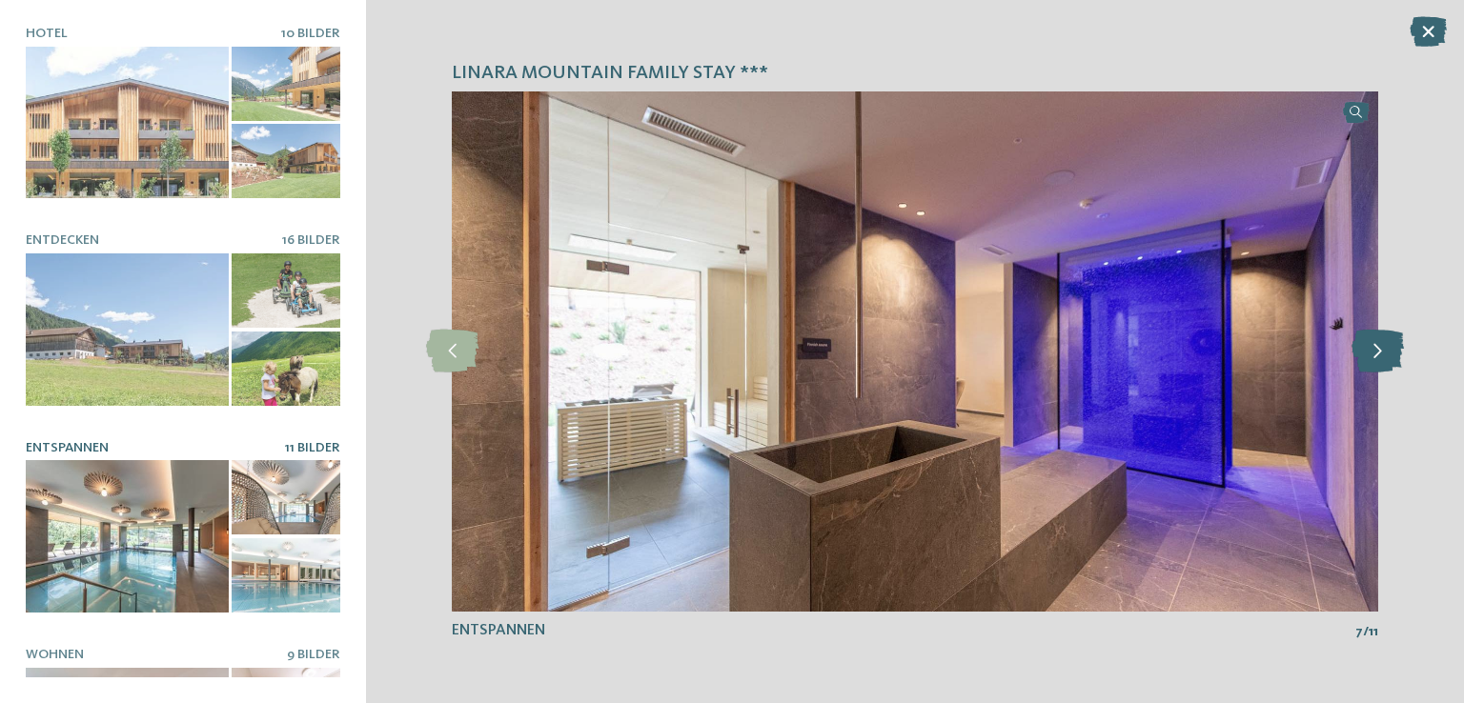
click at [1384, 348] on icon at bounding box center [1377, 351] width 52 height 43
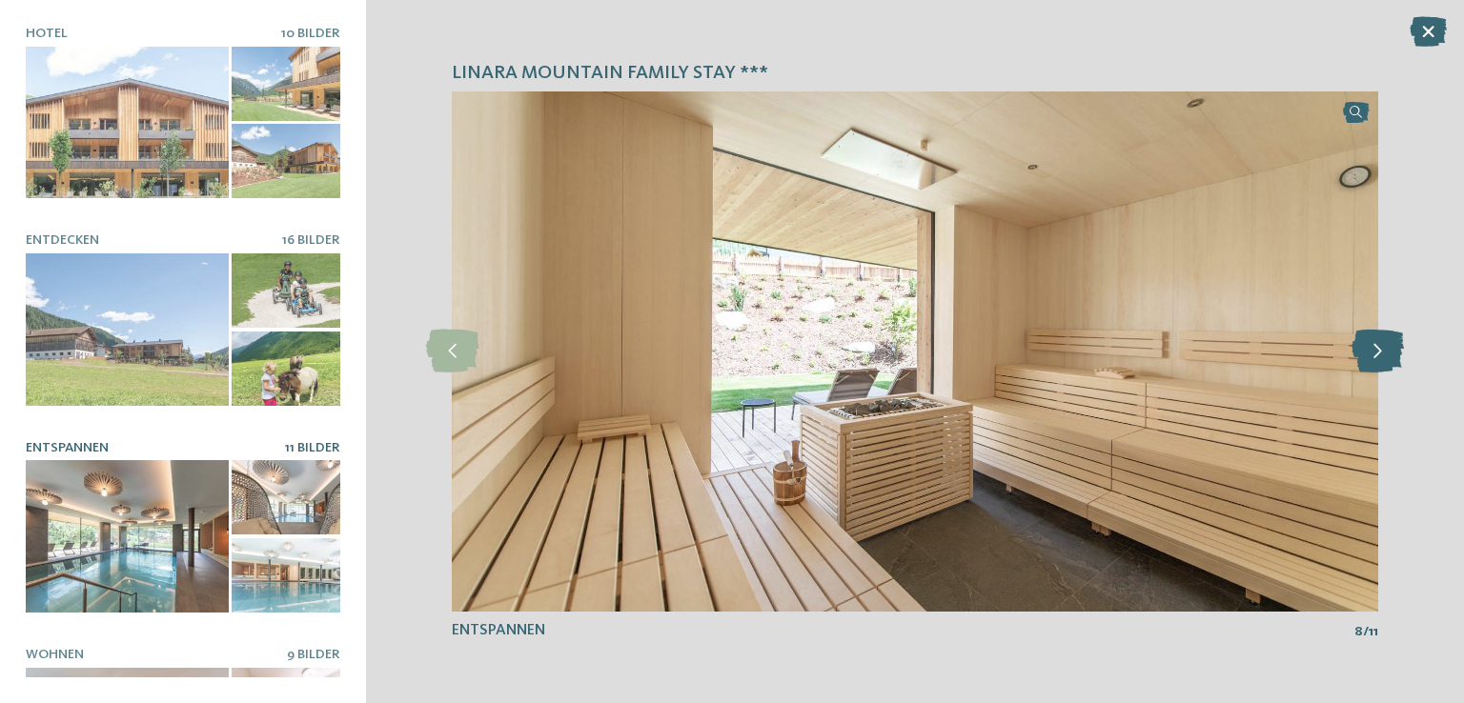
click at [1384, 348] on icon at bounding box center [1377, 351] width 52 height 43
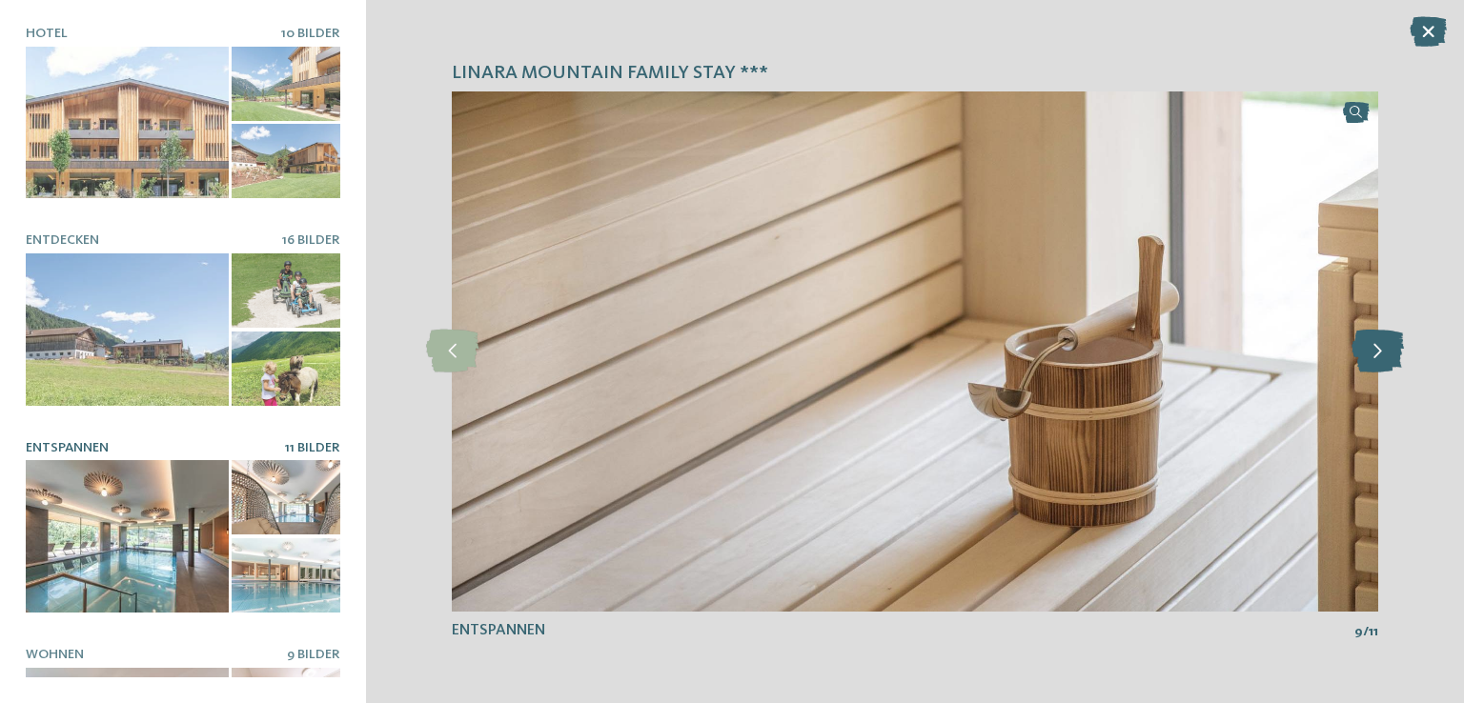
click at [1384, 348] on icon at bounding box center [1377, 351] width 52 height 43
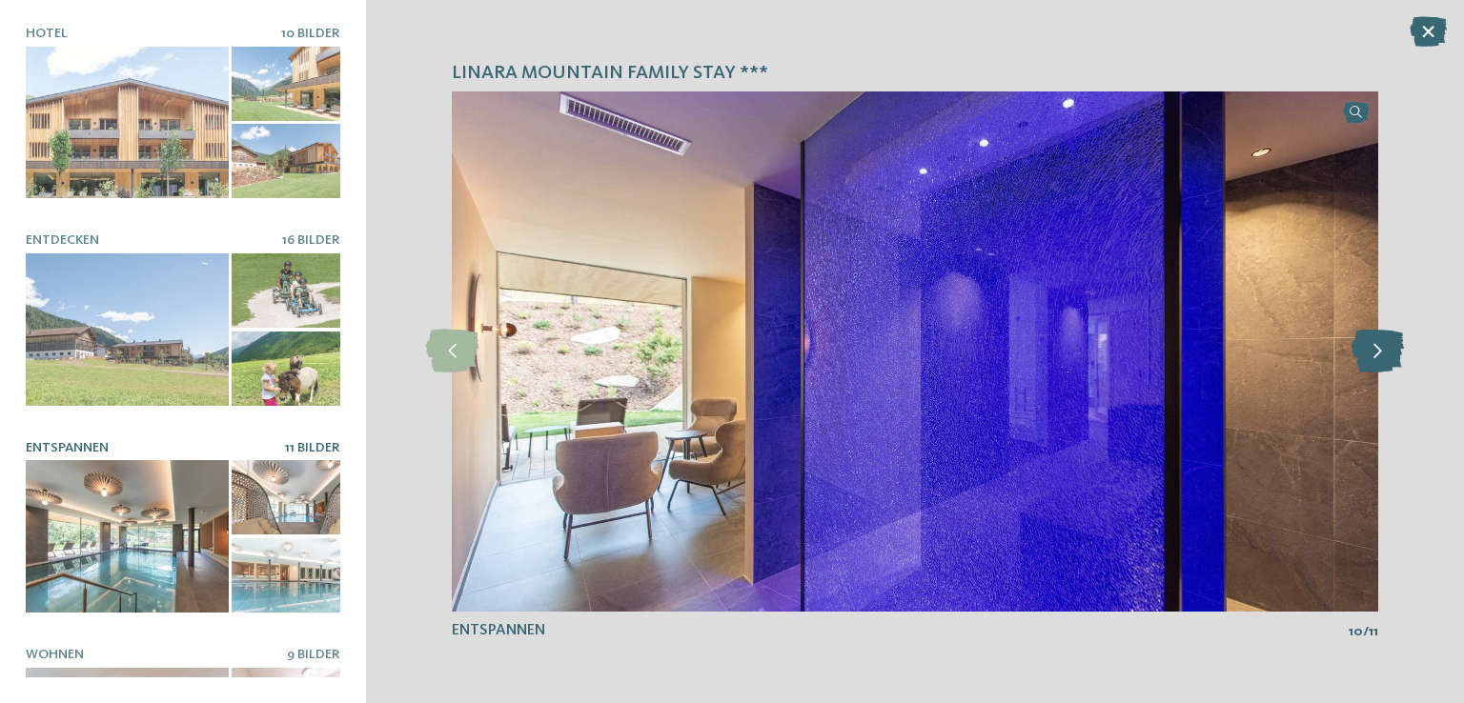
click at [1384, 348] on icon at bounding box center [1377, 351] width 52 height 43
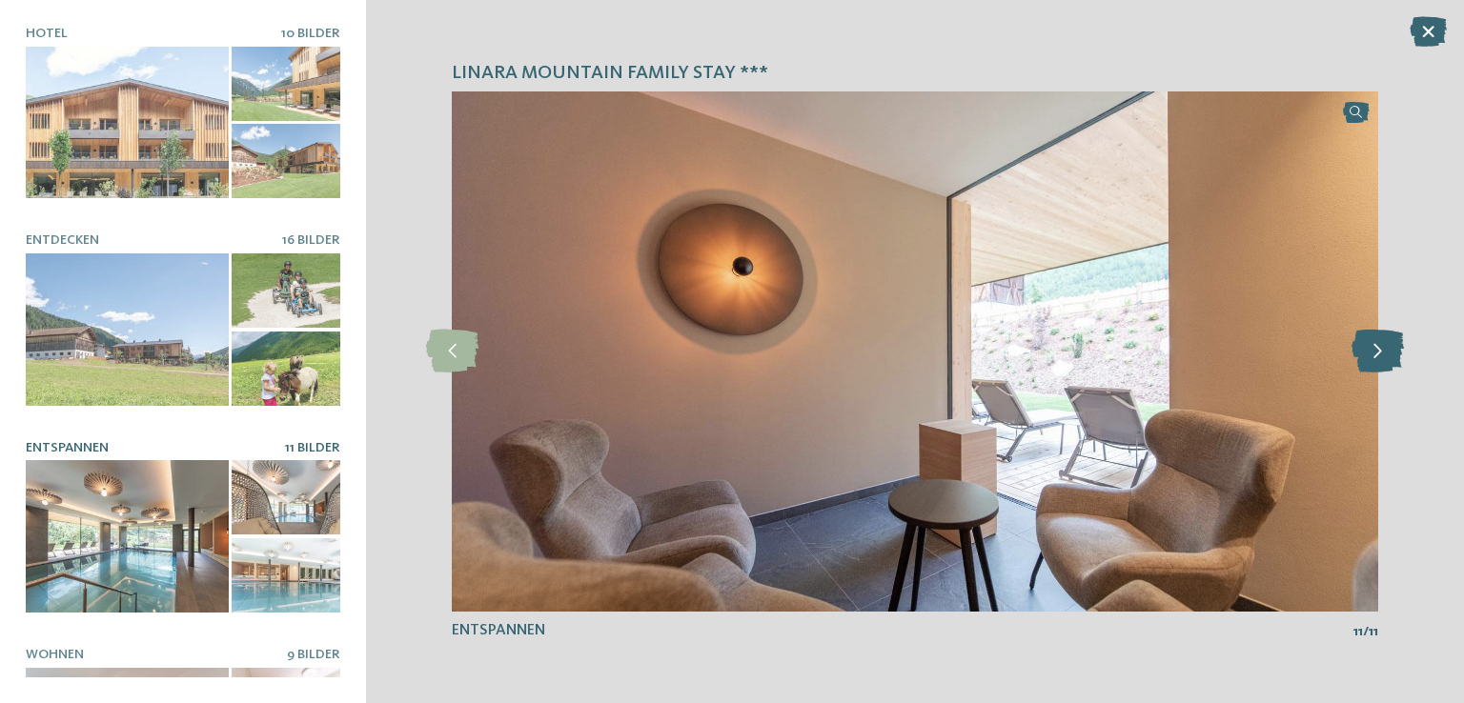
click at [1384, 348] on icon at bounding box center [1377, 351] width 52 height 43
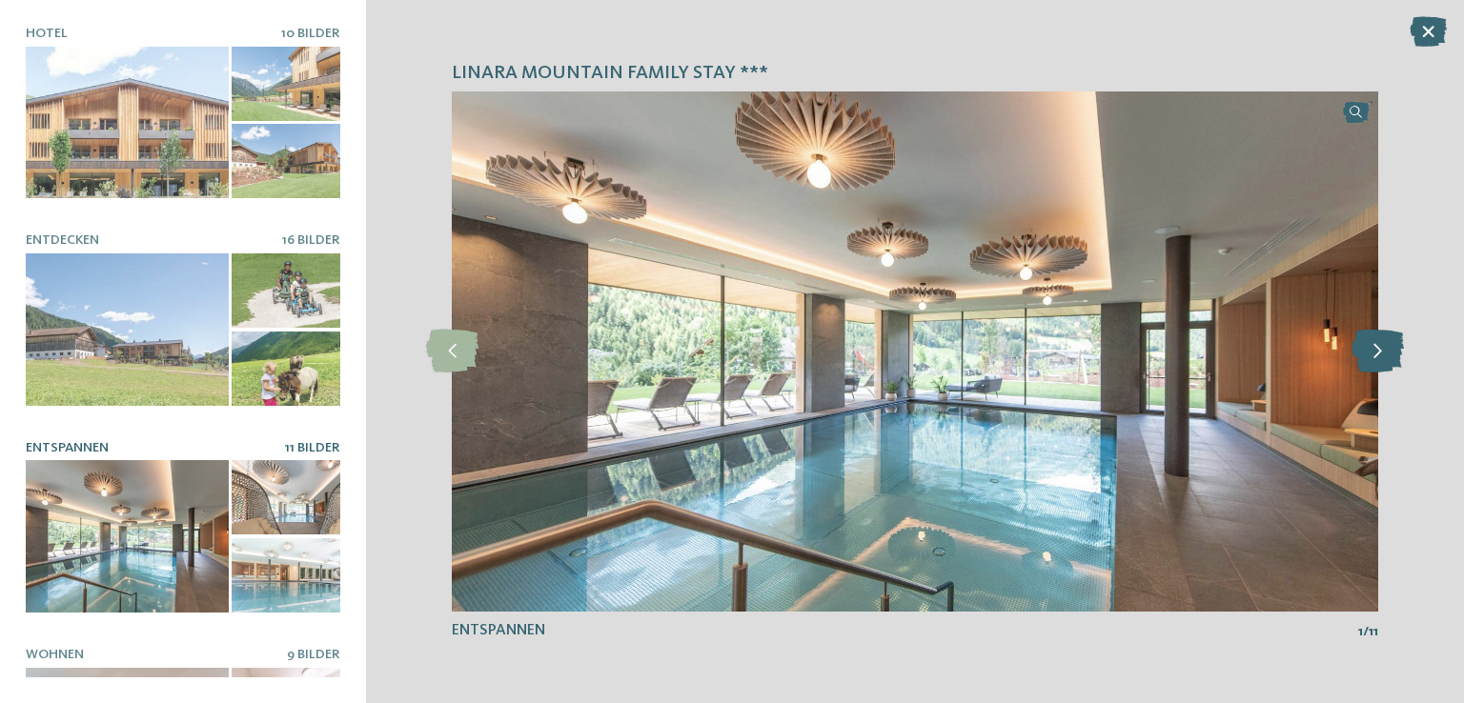
click at [1384, 348] on icon at bounding box center [1377, 351] width 52 height 43
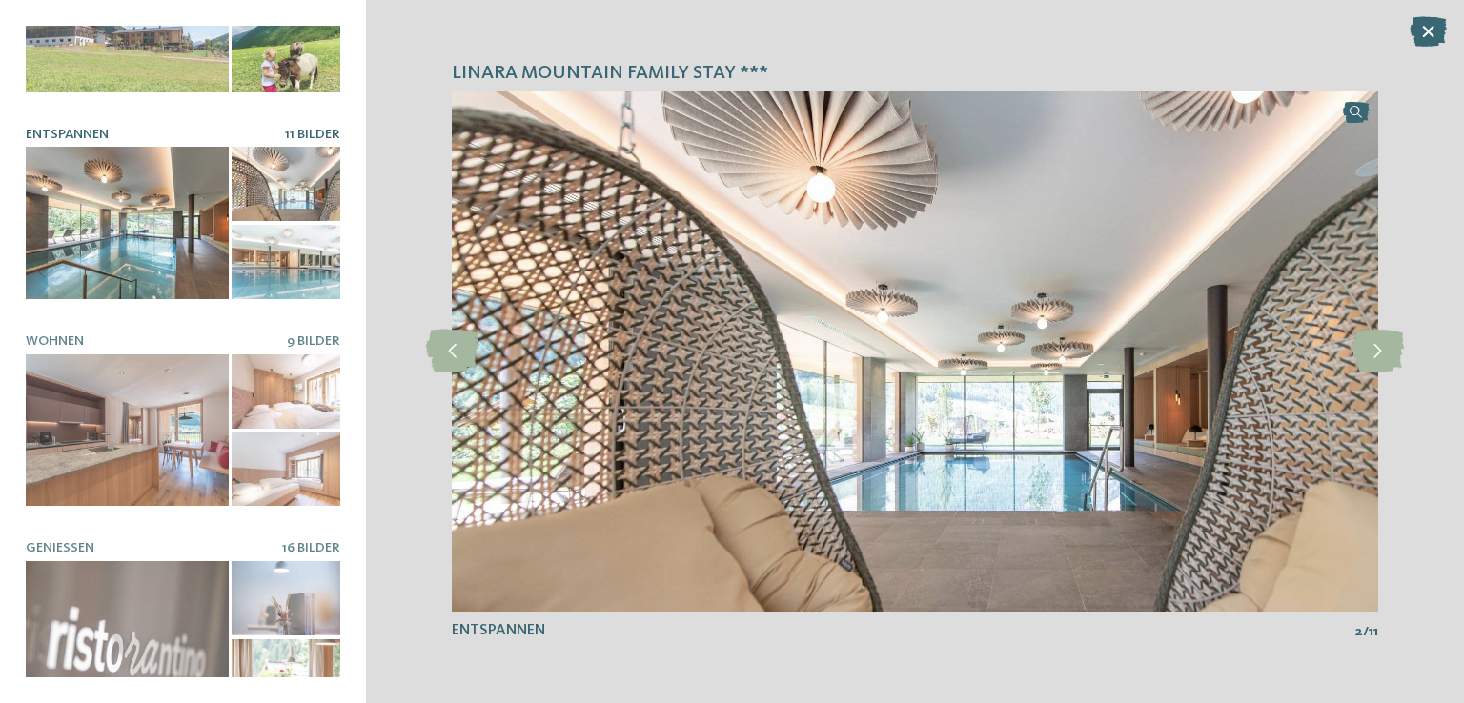
scroll to position [317, 0]
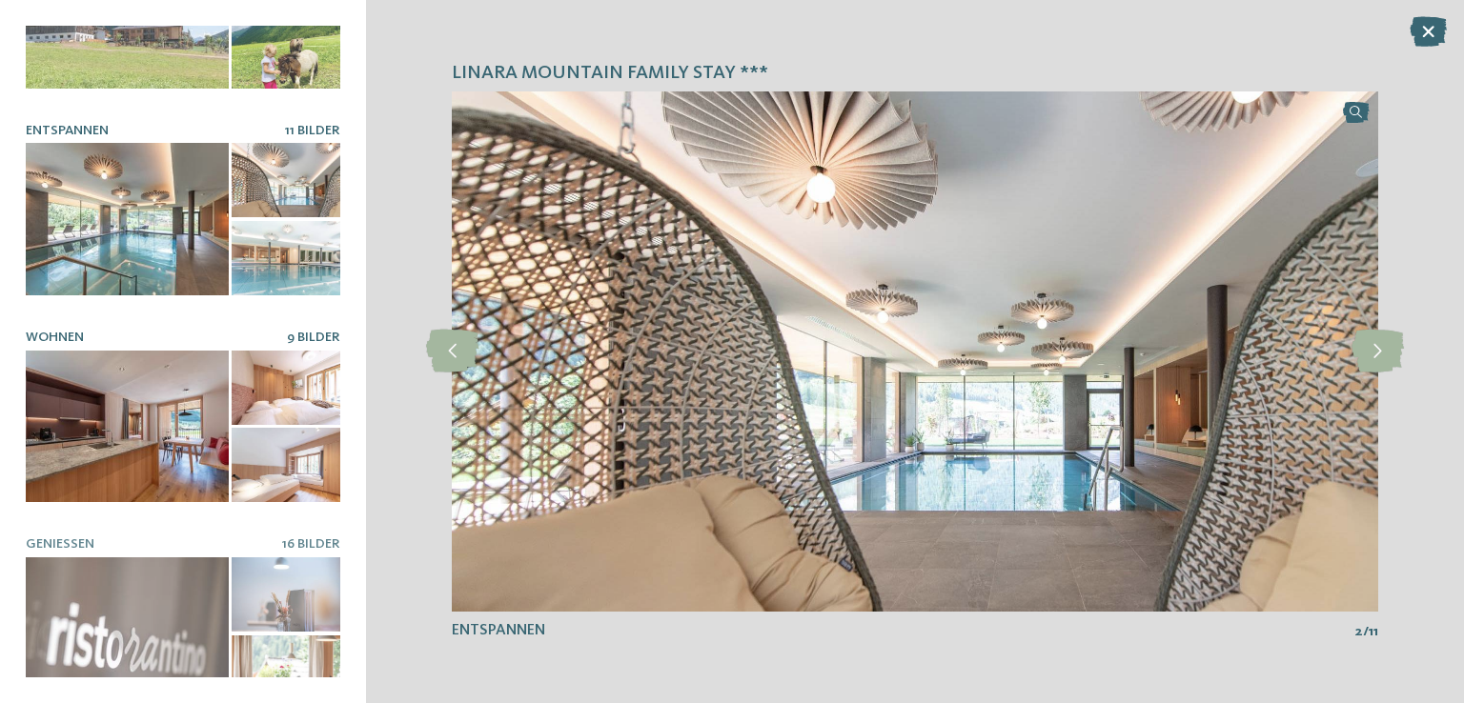
click at [159, 436] on div at bounding box center [127, 427] width 203 height 152
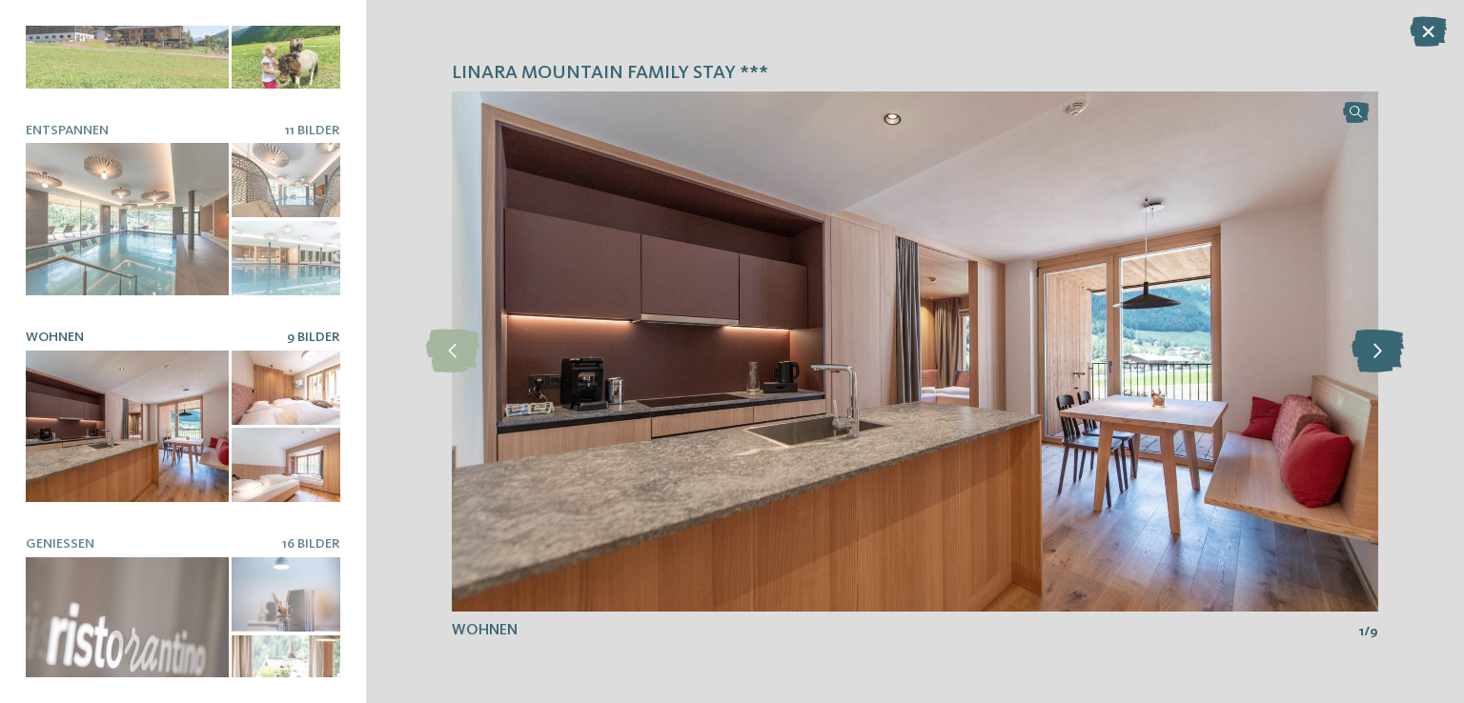
click at [1381, 363] on icon at bounding box center [1377, 351] width 52 height 43
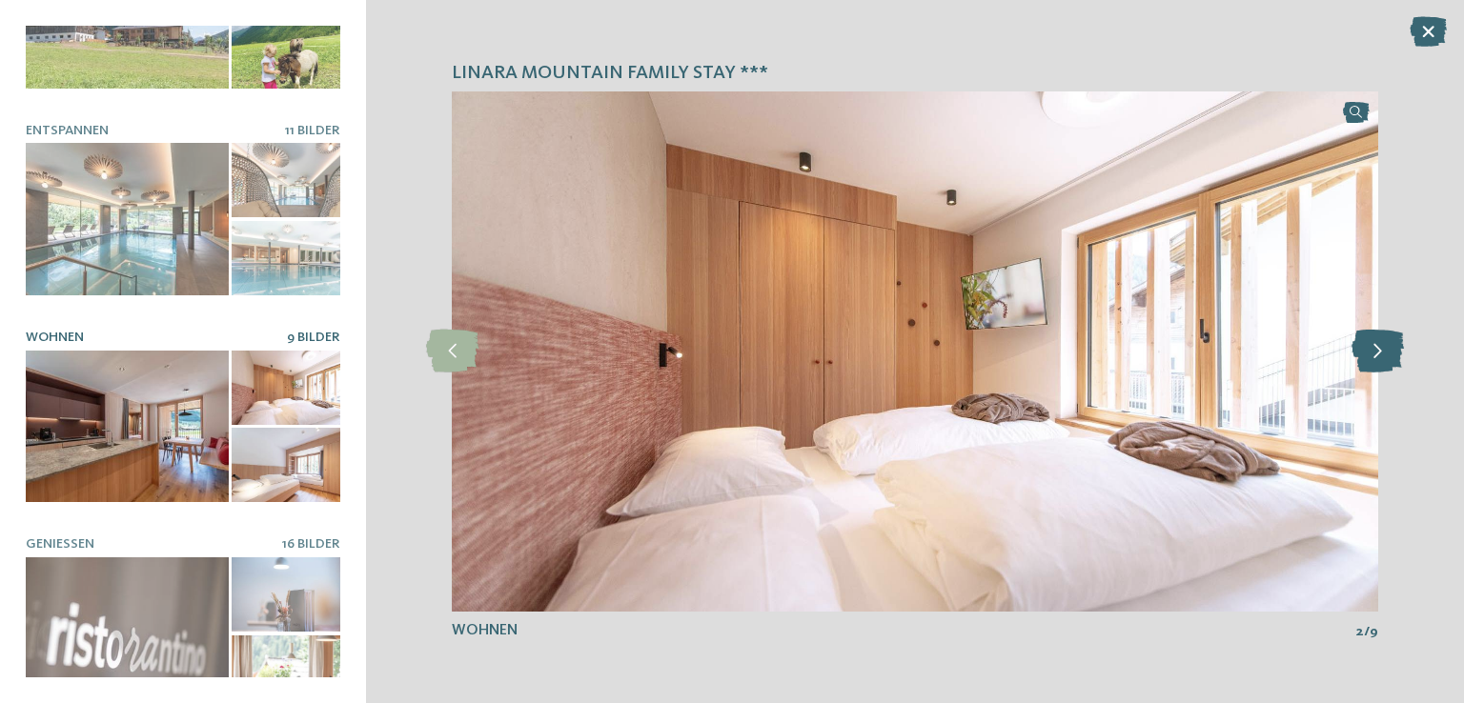
click at [1381, 363] on icon at bounding box center [1377, 351] width 52 height 43
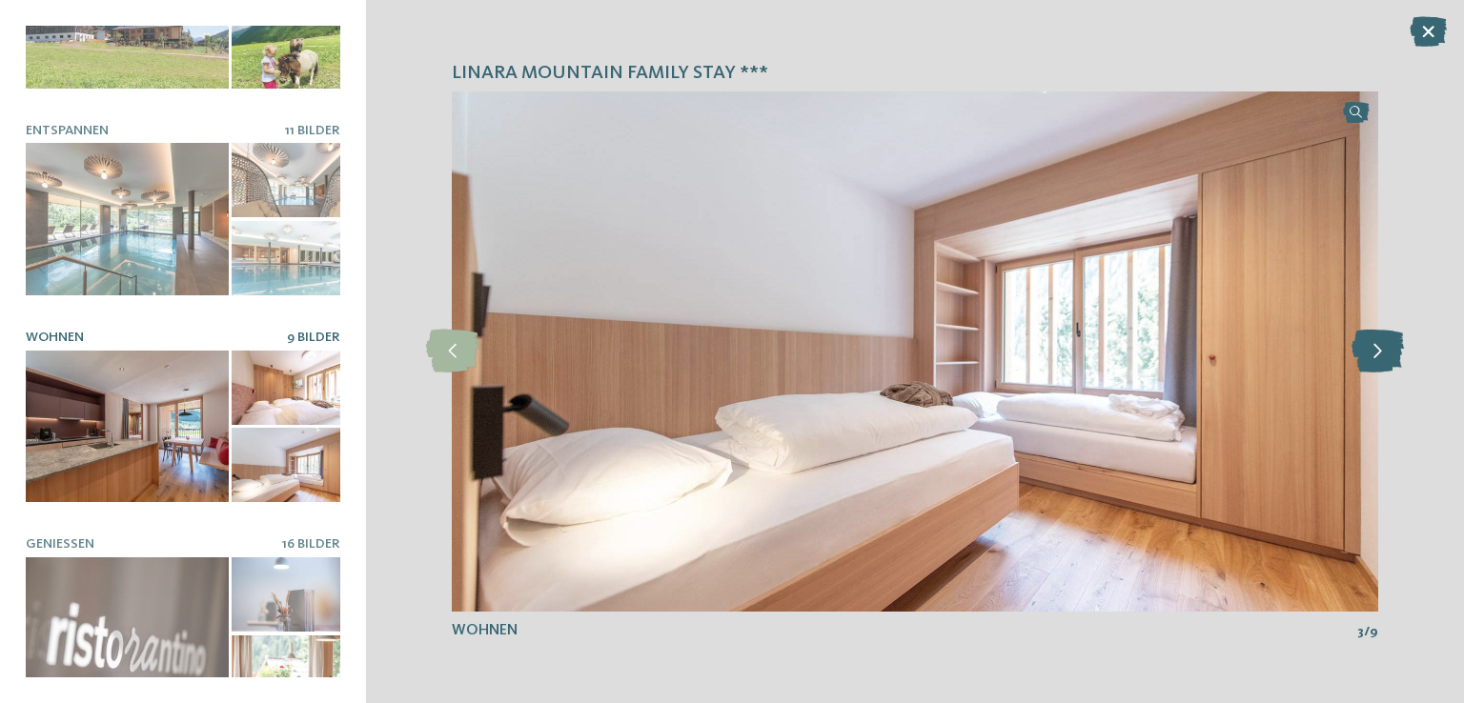
click at [1381, 363] on icon at bounding box center [1377, 351] width 52 height 43
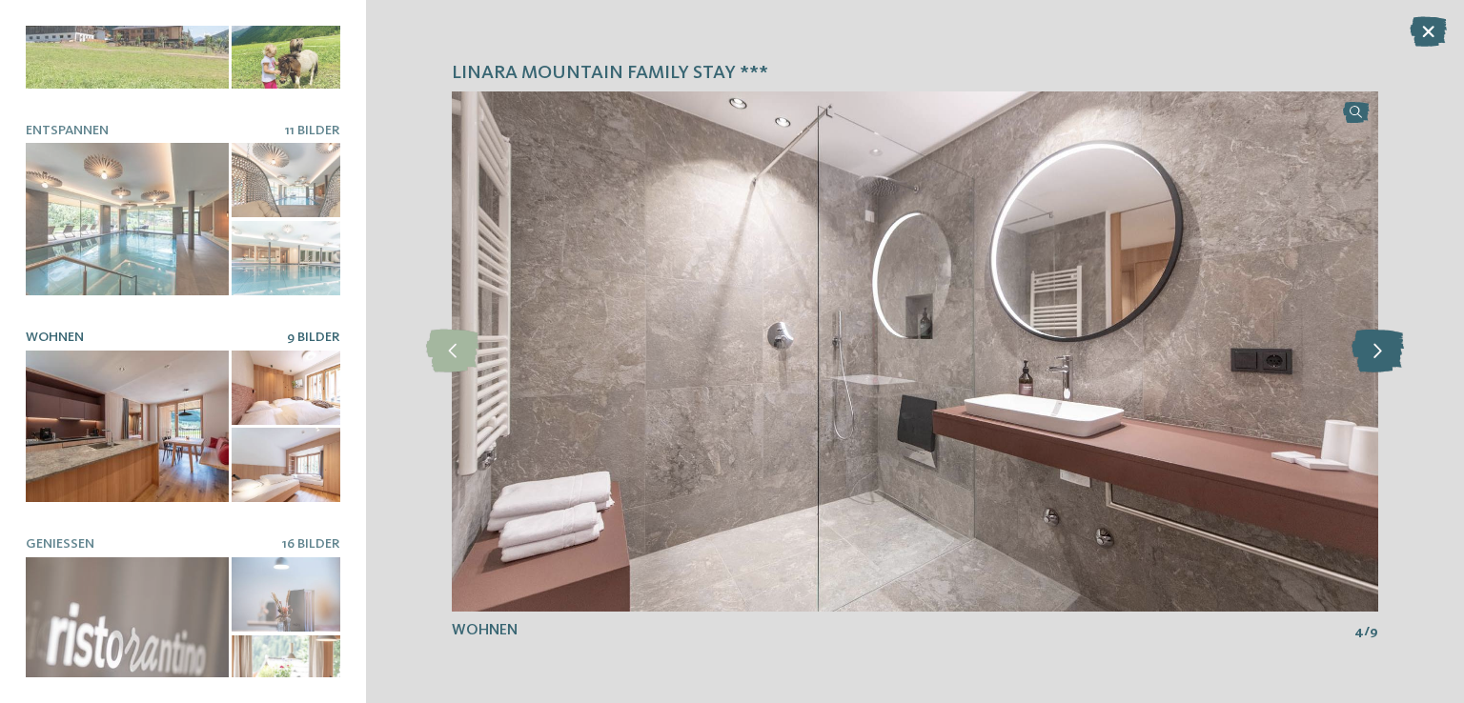
click at [1381, 363] on icon at bounding box center [1377, 351] width 52 height 43
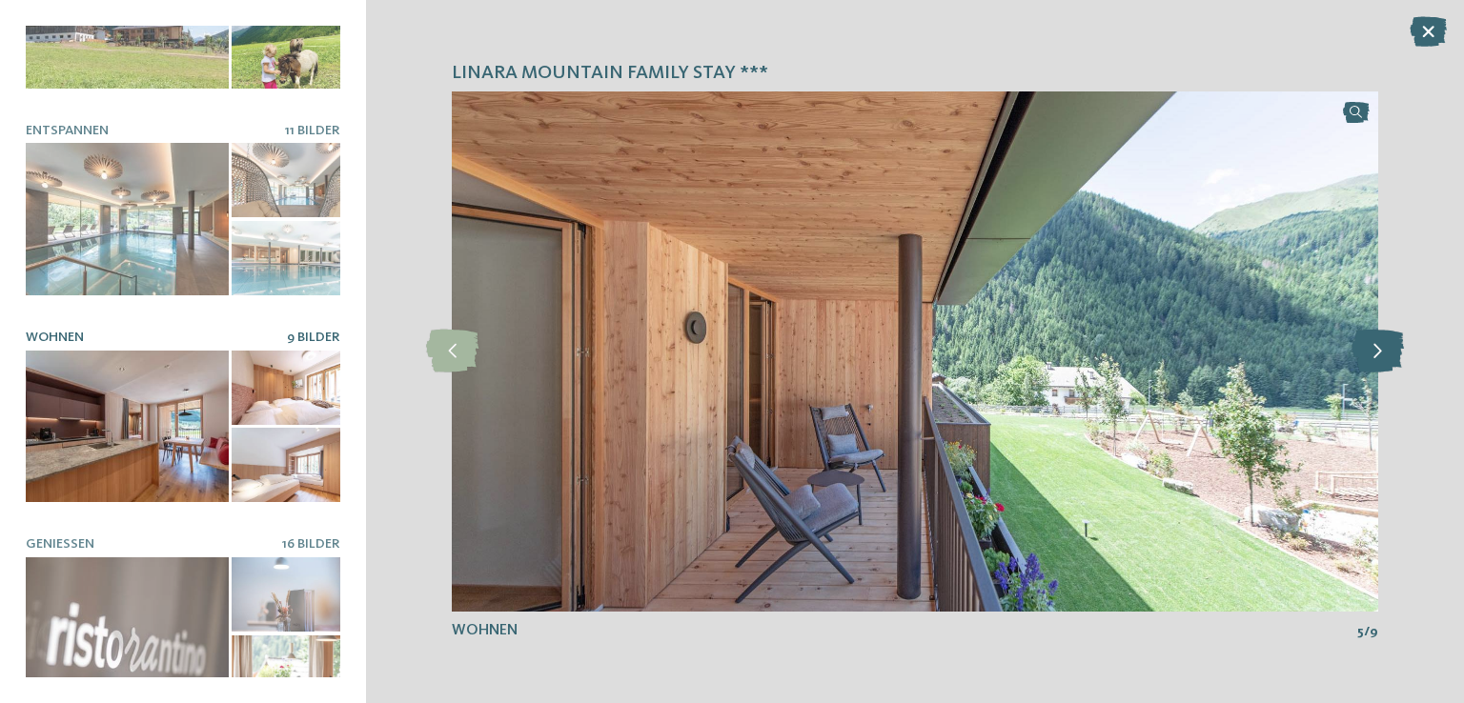
click at [1381, 363] on icon at bounding box center [1377, 351] width 52 height 43
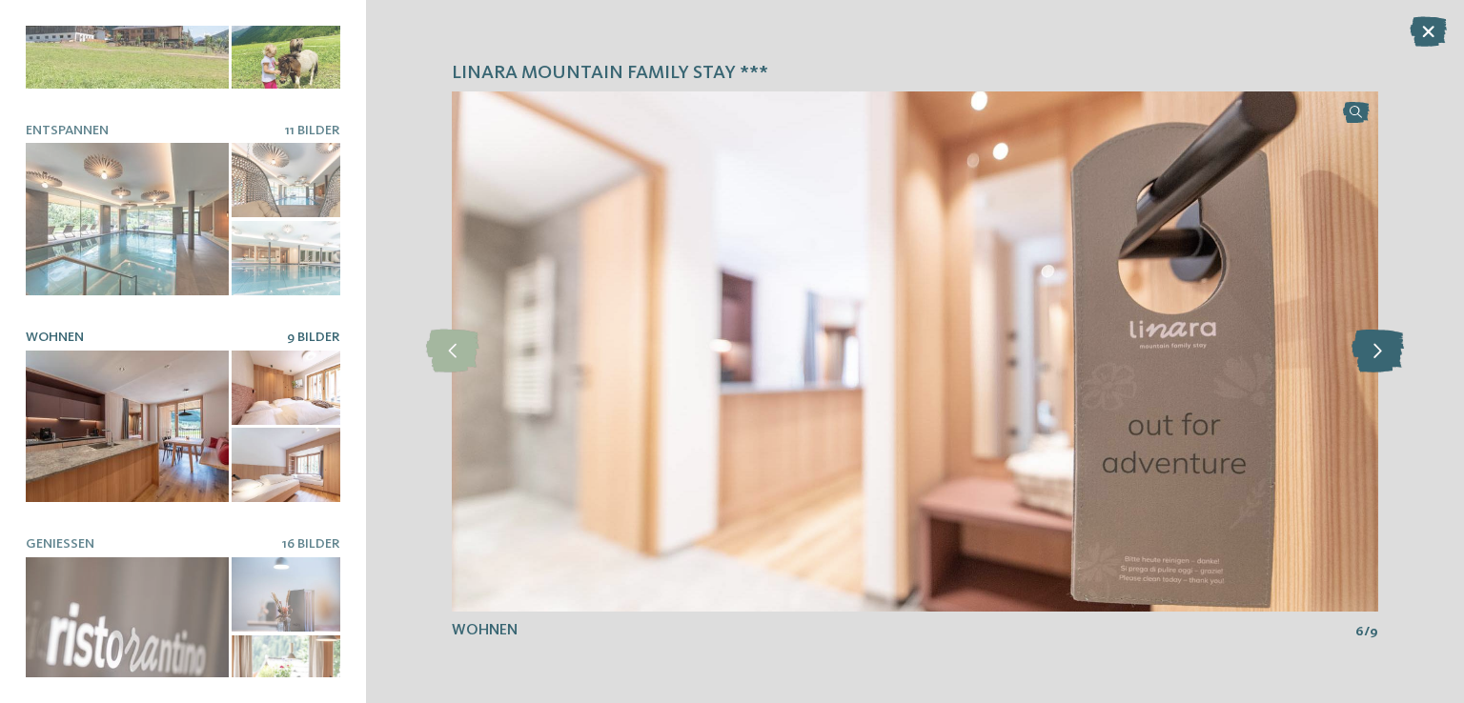
click at [1390, 345] on icon at bounding box center [1377, 351] width 52 height 43
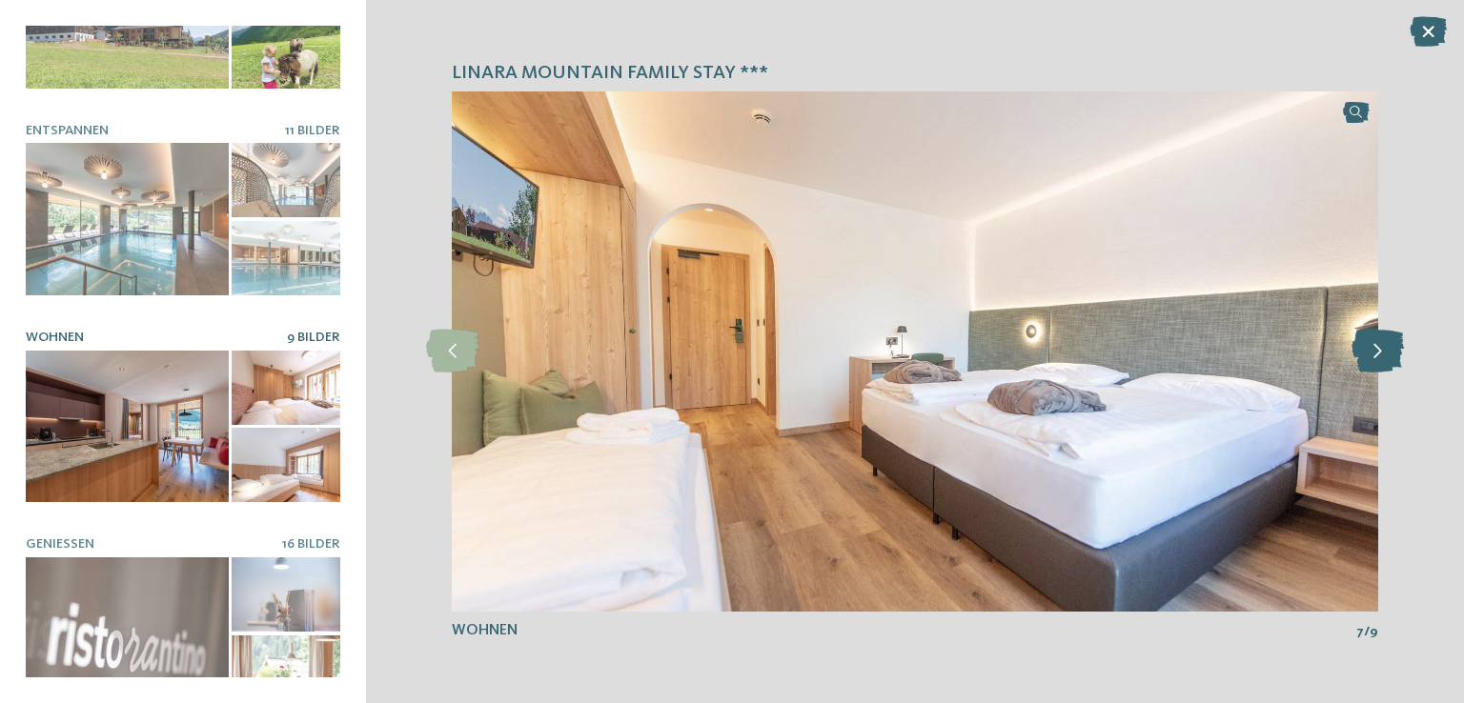
click at [1390, 345] on icon at bounding box center [1377, 351] width 52 height 43
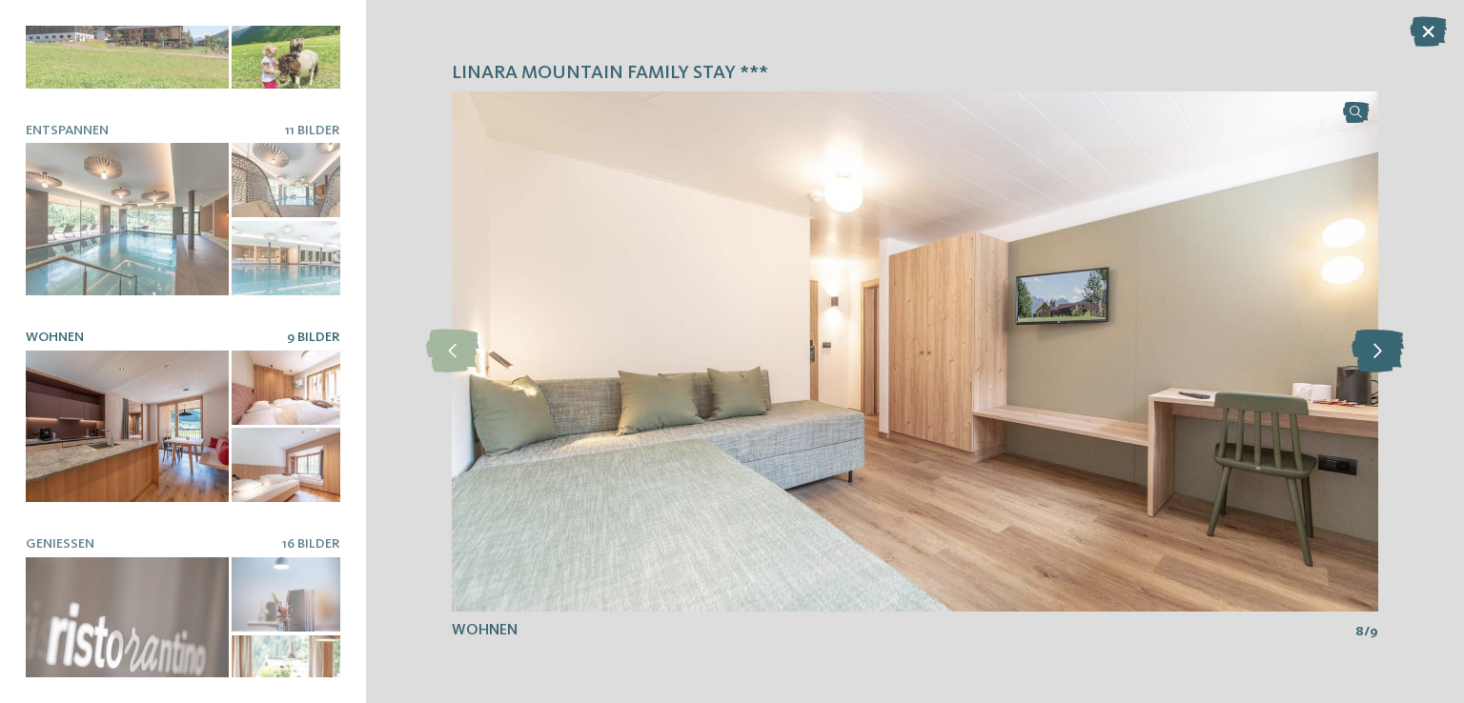
click at [1390, 345] on icon at bounding box center [1377, 351] width 52 height 43
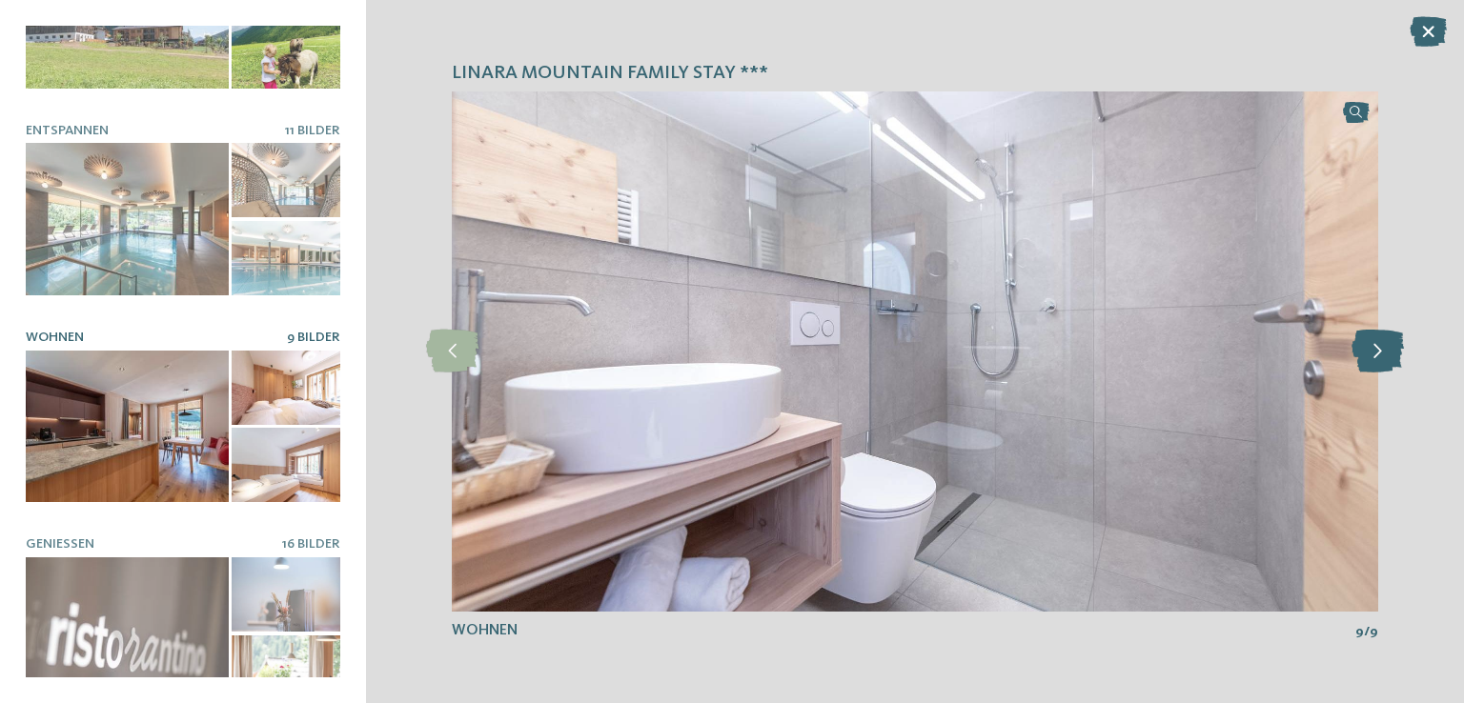
click at [1390, 345] on icon at bounding box center [1377, 351] width 52 height 43
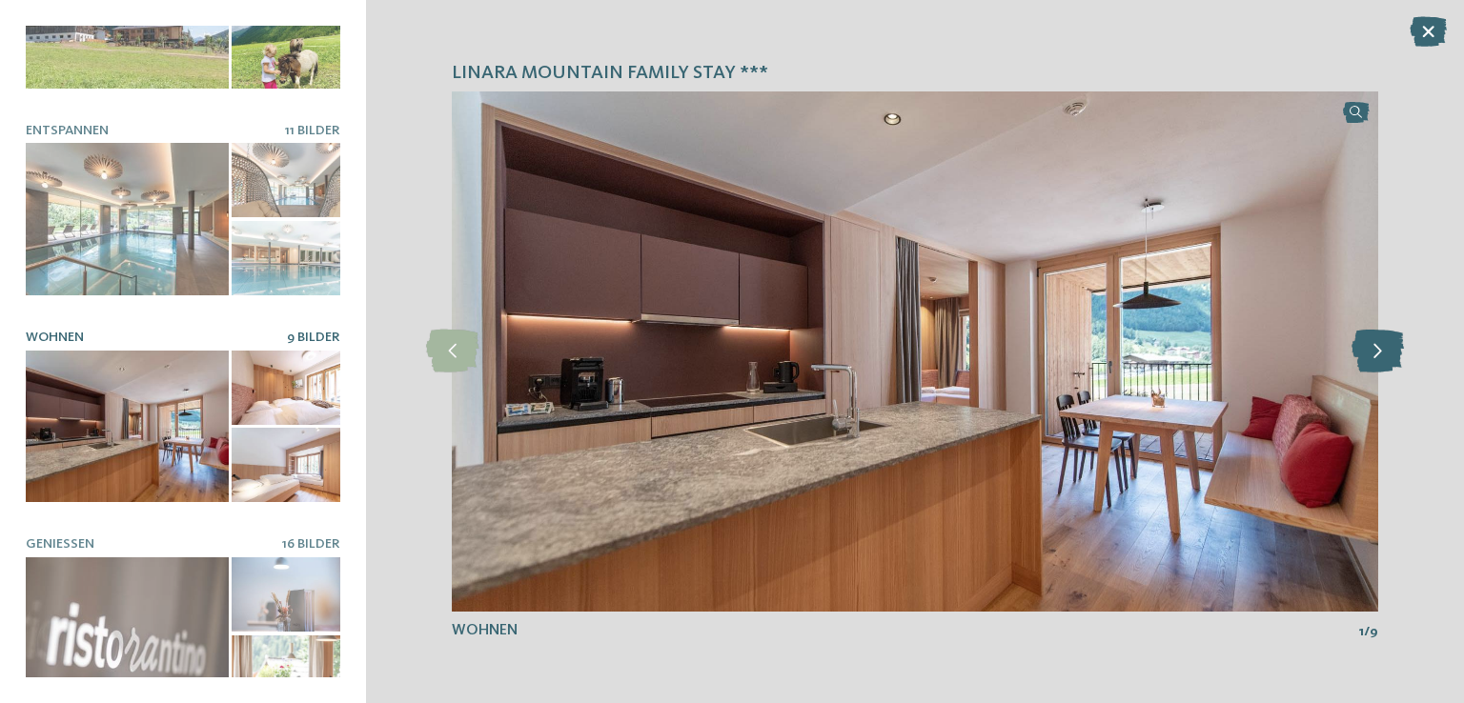
click at [1390, 345] on icon at bounding box center [1377, 351] width 52 height 43
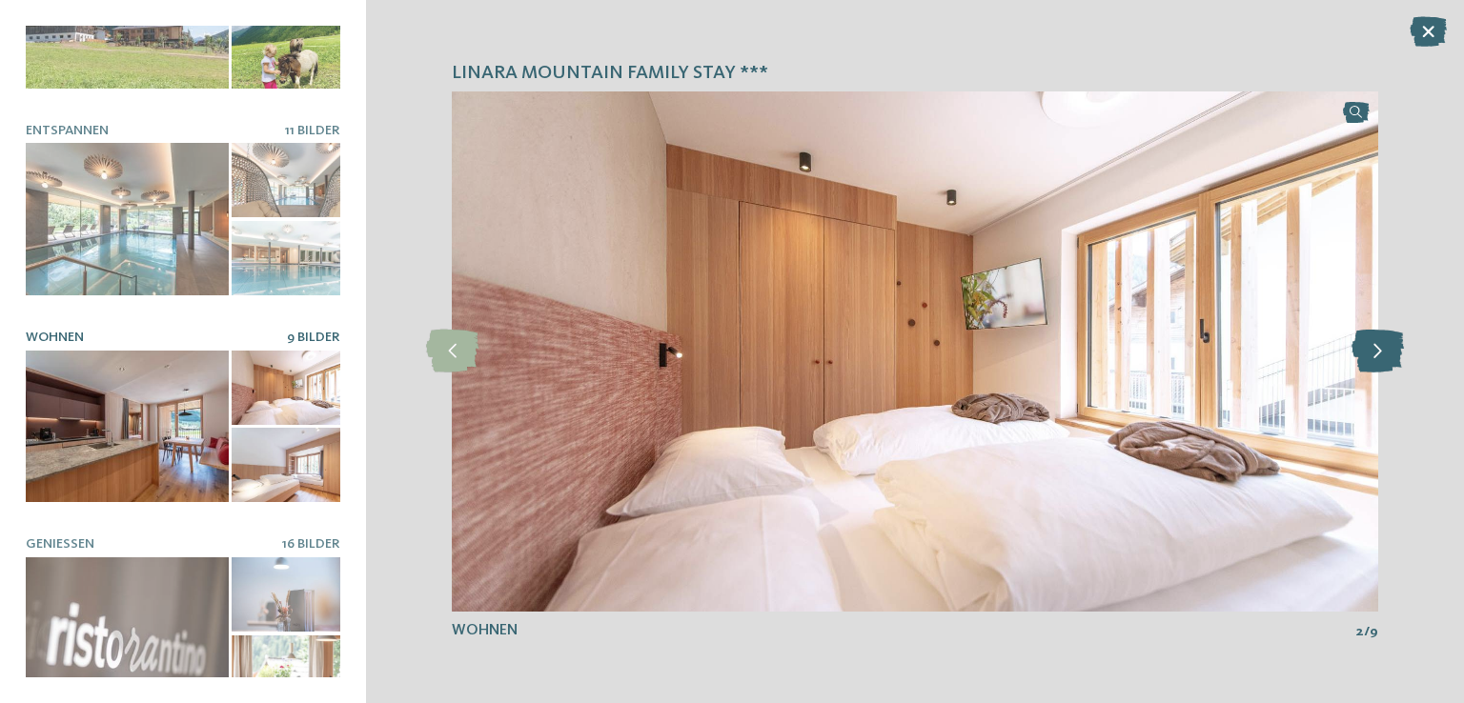
click at [1390, 345] on icon at bounding box center [1377, 351] width 52 height 43
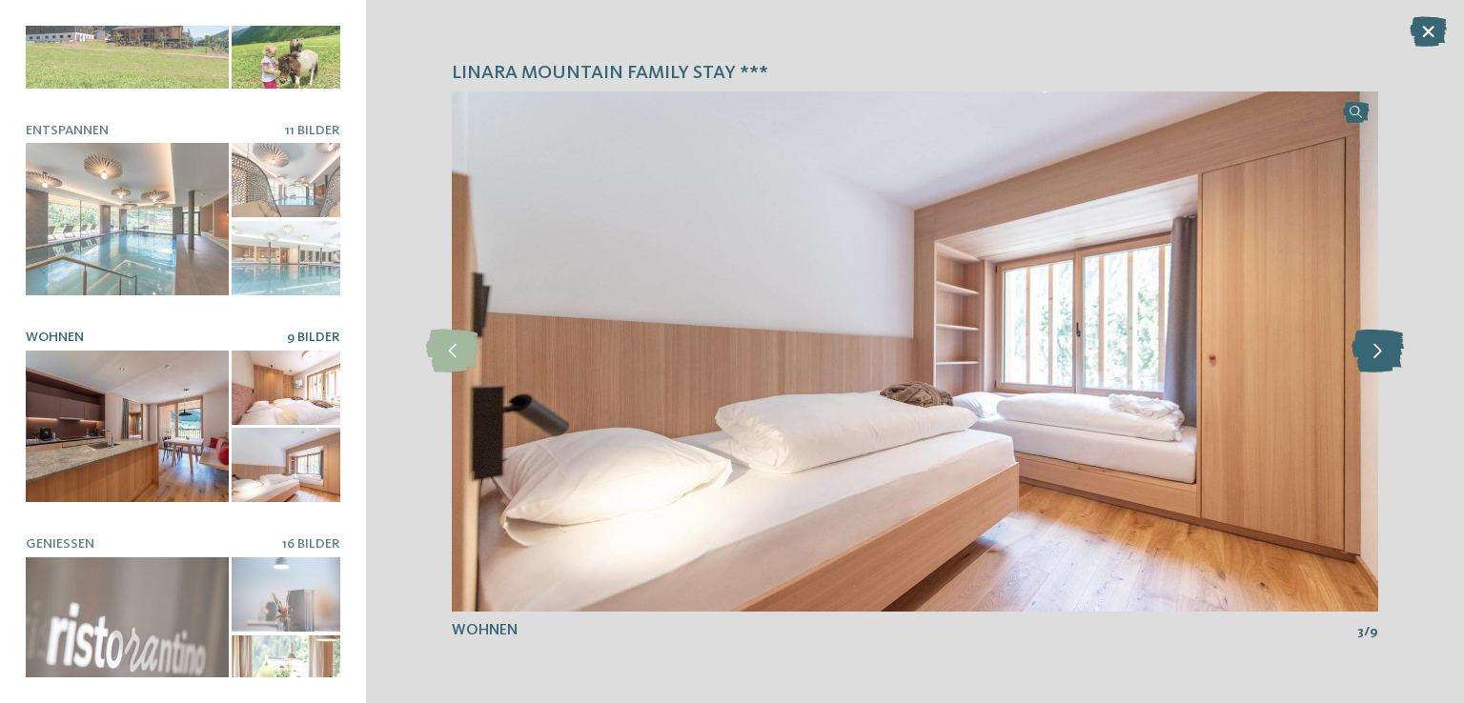
click at [1390, 345] on icon at bounding box center [1377, 351] width 52 height 43
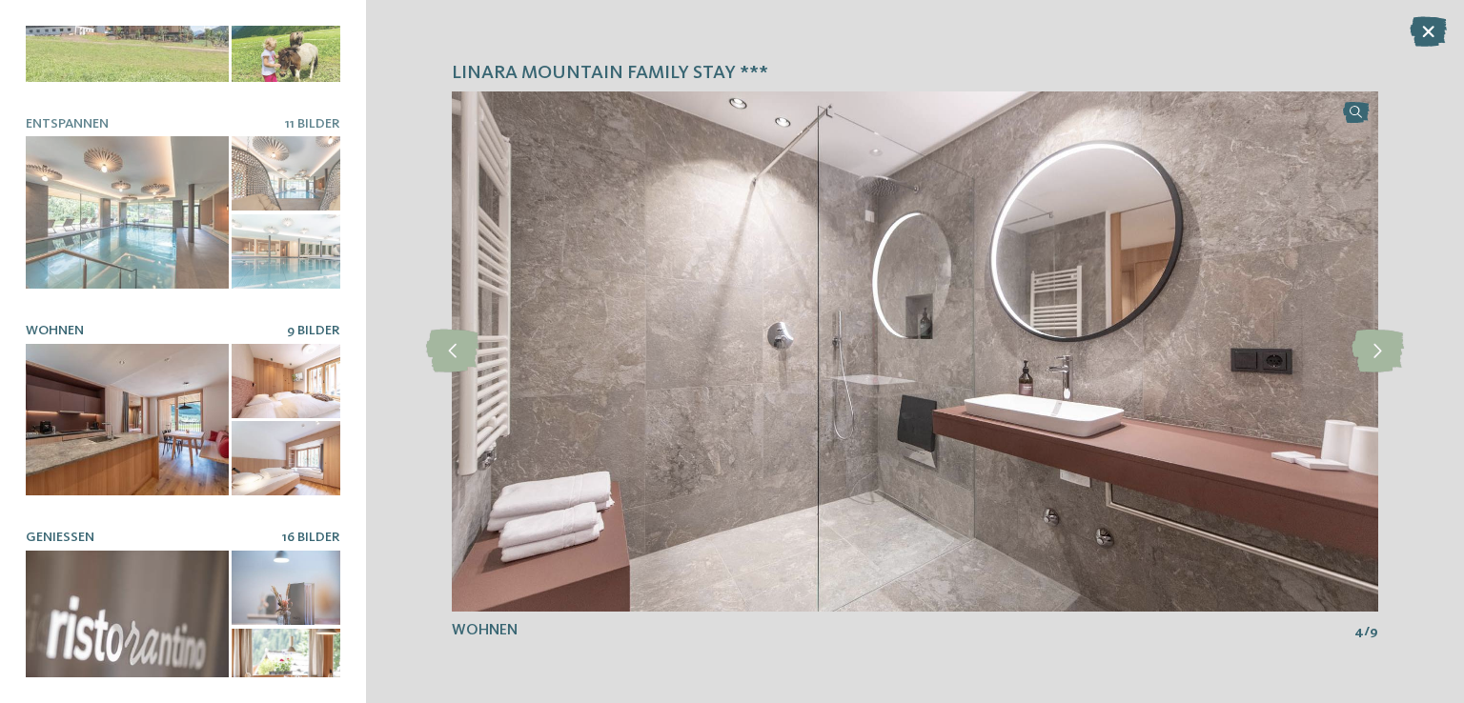
scroll to position [325, 0]
click at [176, 573] on div at bounding box center [127, 626] width 203 height 152
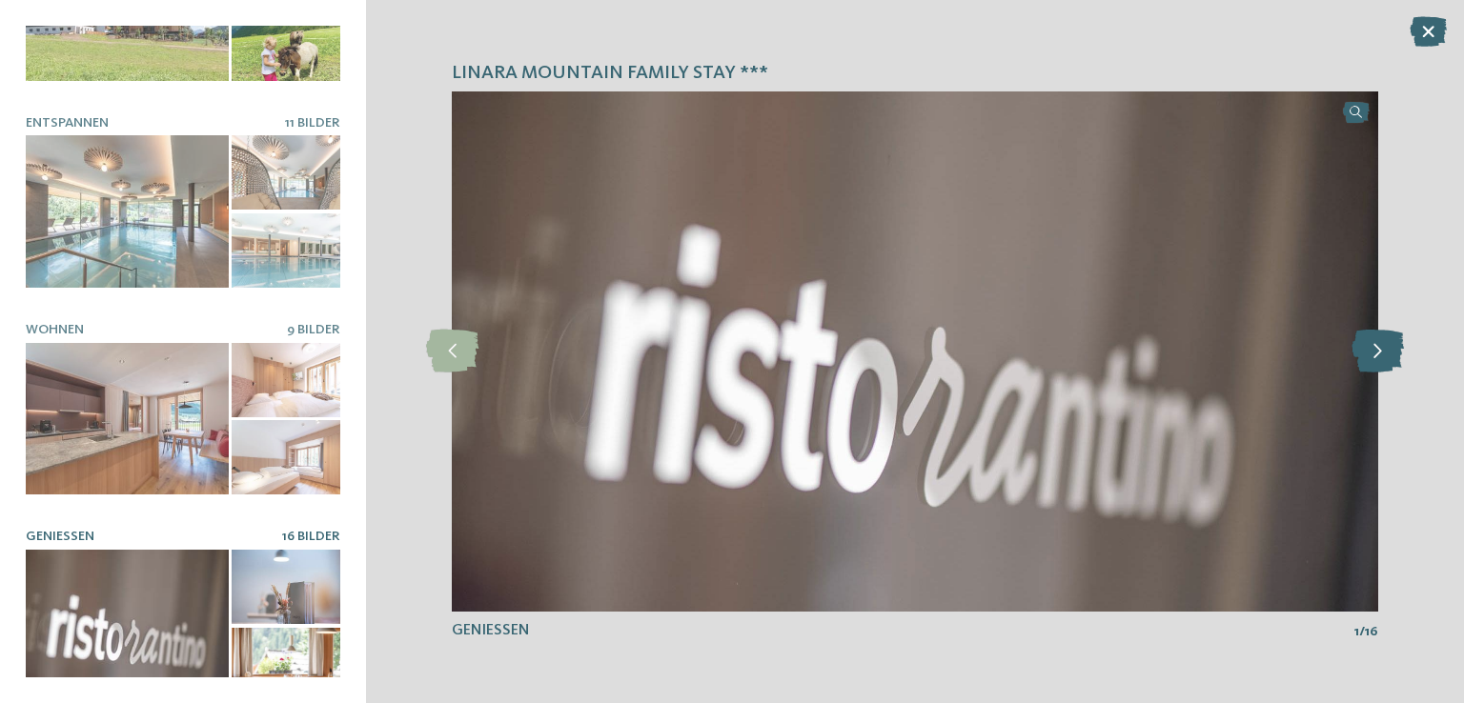
click at [1387, 344] on icon at bounding box center [1377, 351] width 52 height 43
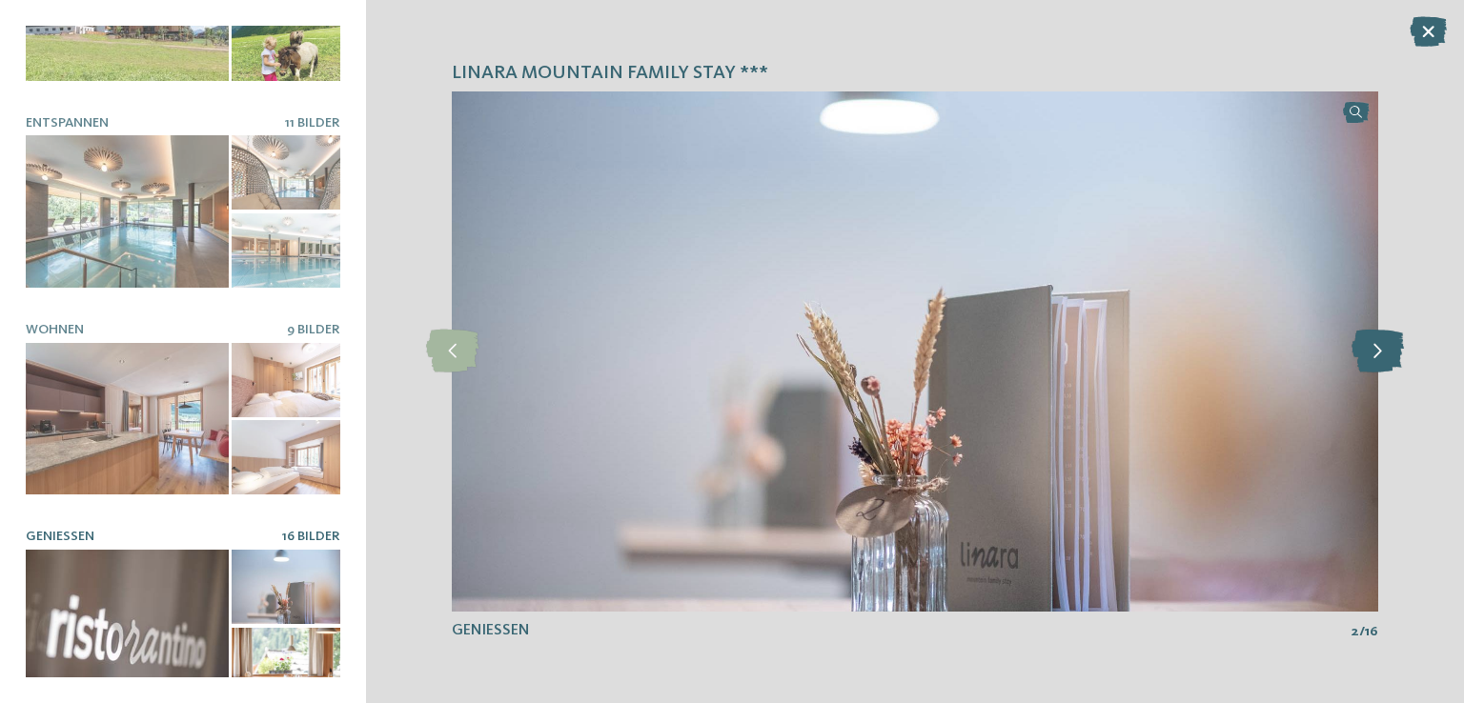
click at [1387, 344] on icon at bounding box center [1377, 351] width 52 height 43
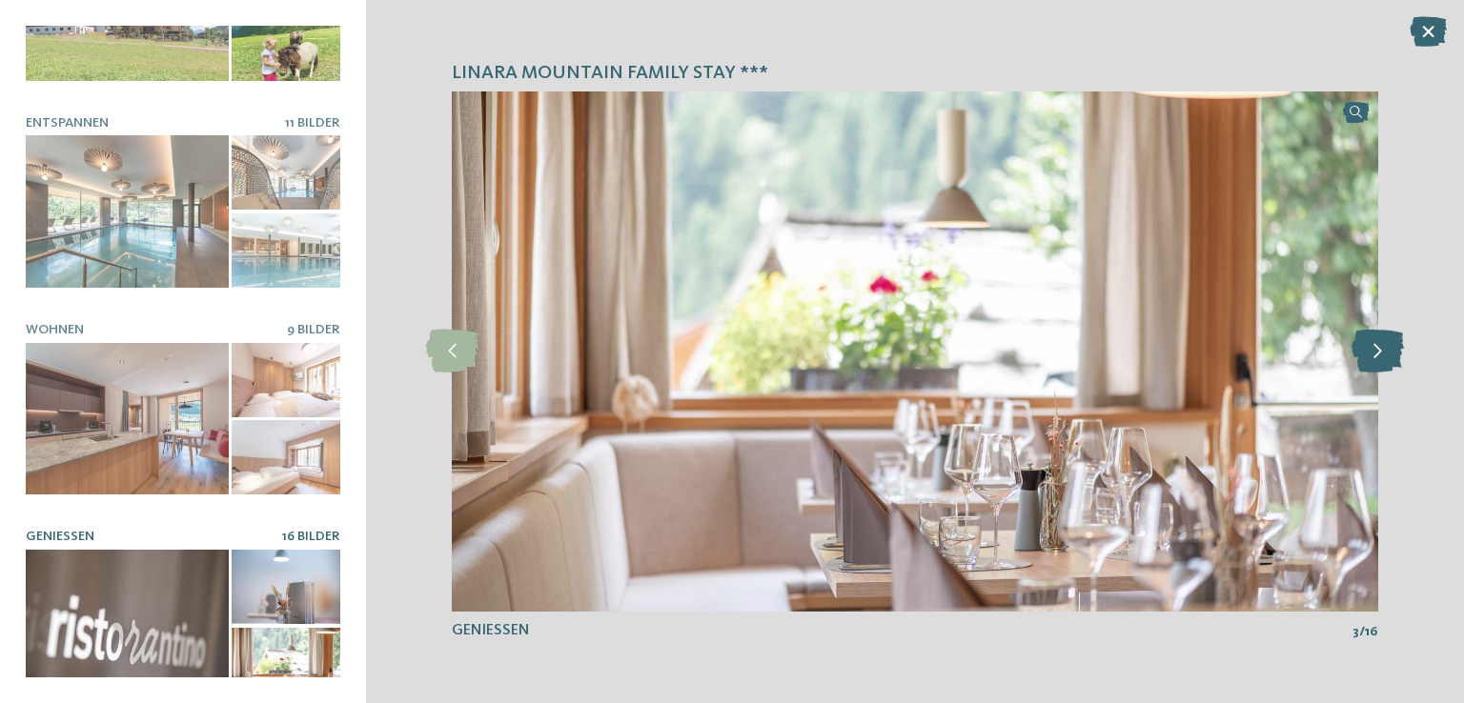
click at [1387, 344] on icon at bounding box center [1377, 351] width 52 height 43
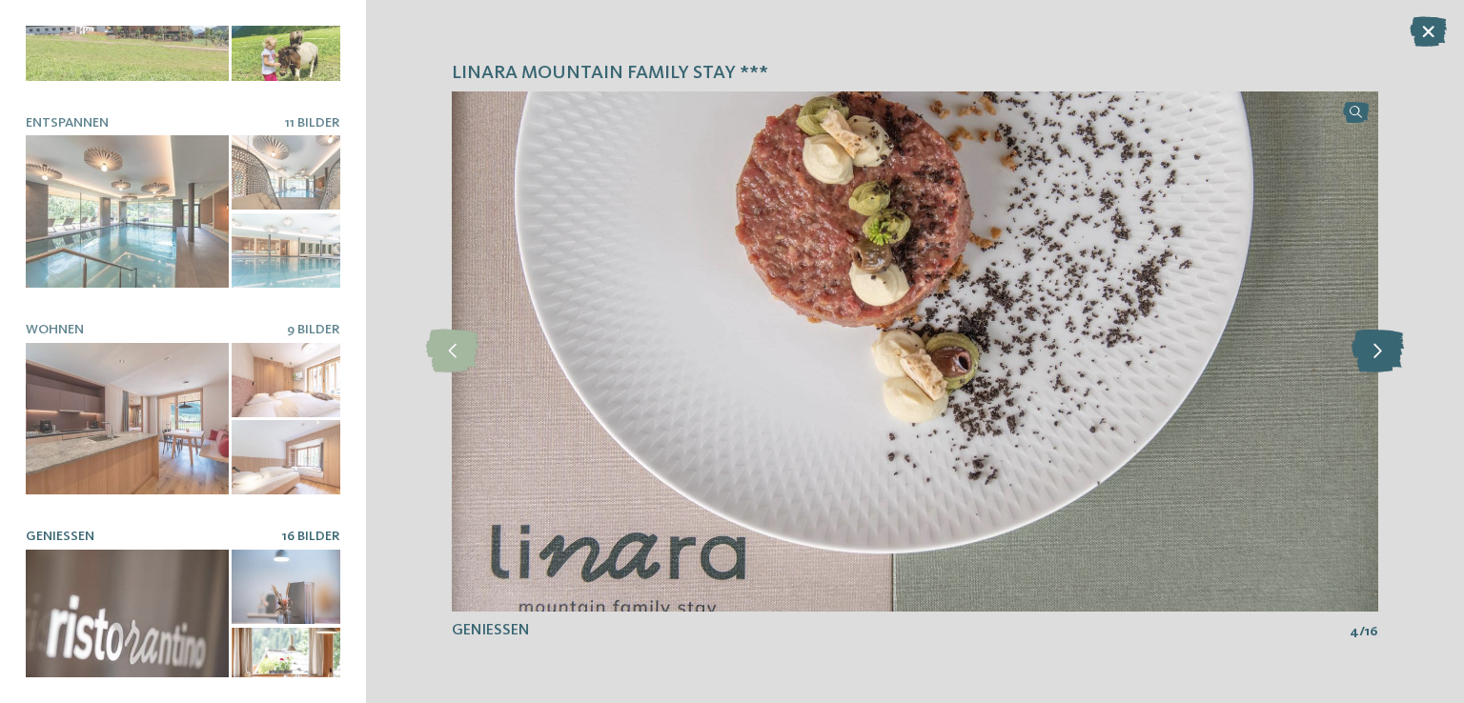
click at [1387, 344] on icon at bounding box center [1377, 351] width 52 height 43
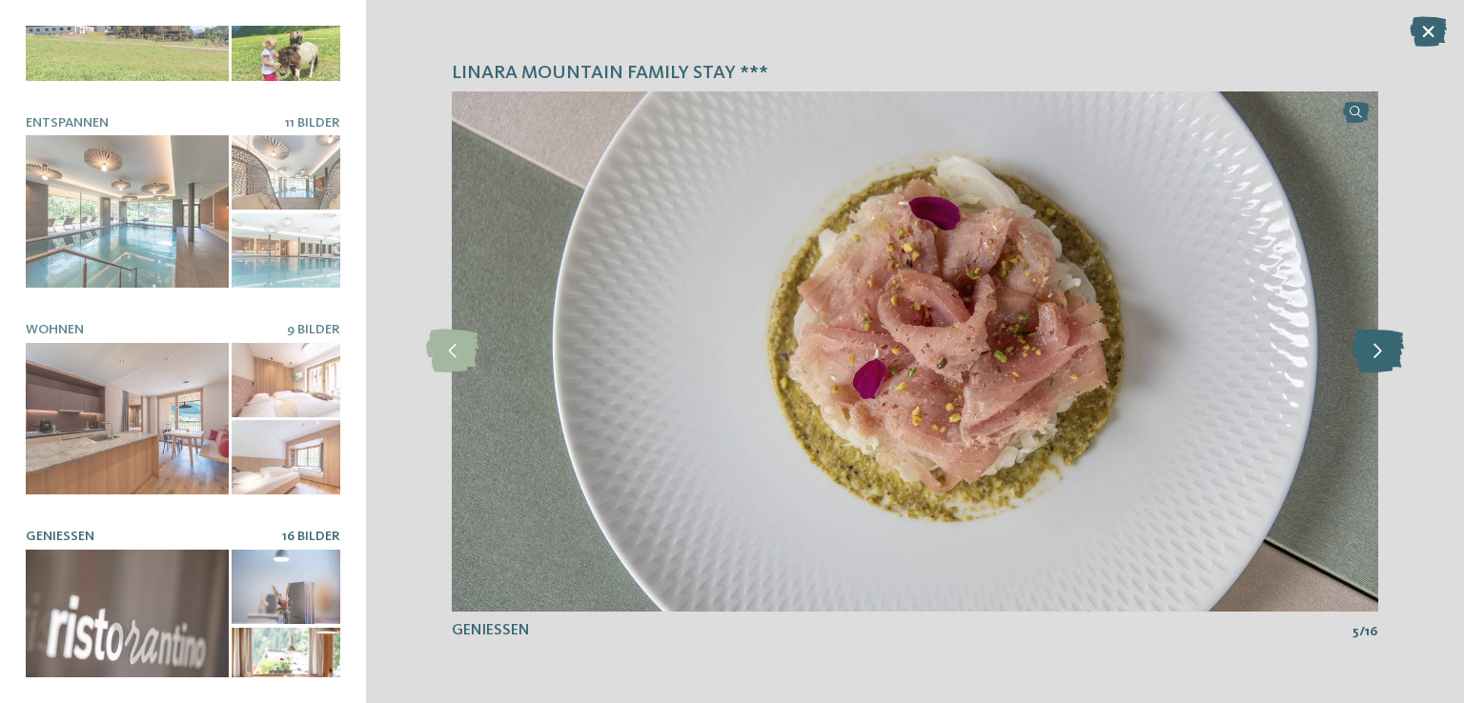
click at [1387, 344] on icon at bounding box center [1377, 351] width 52 height 43
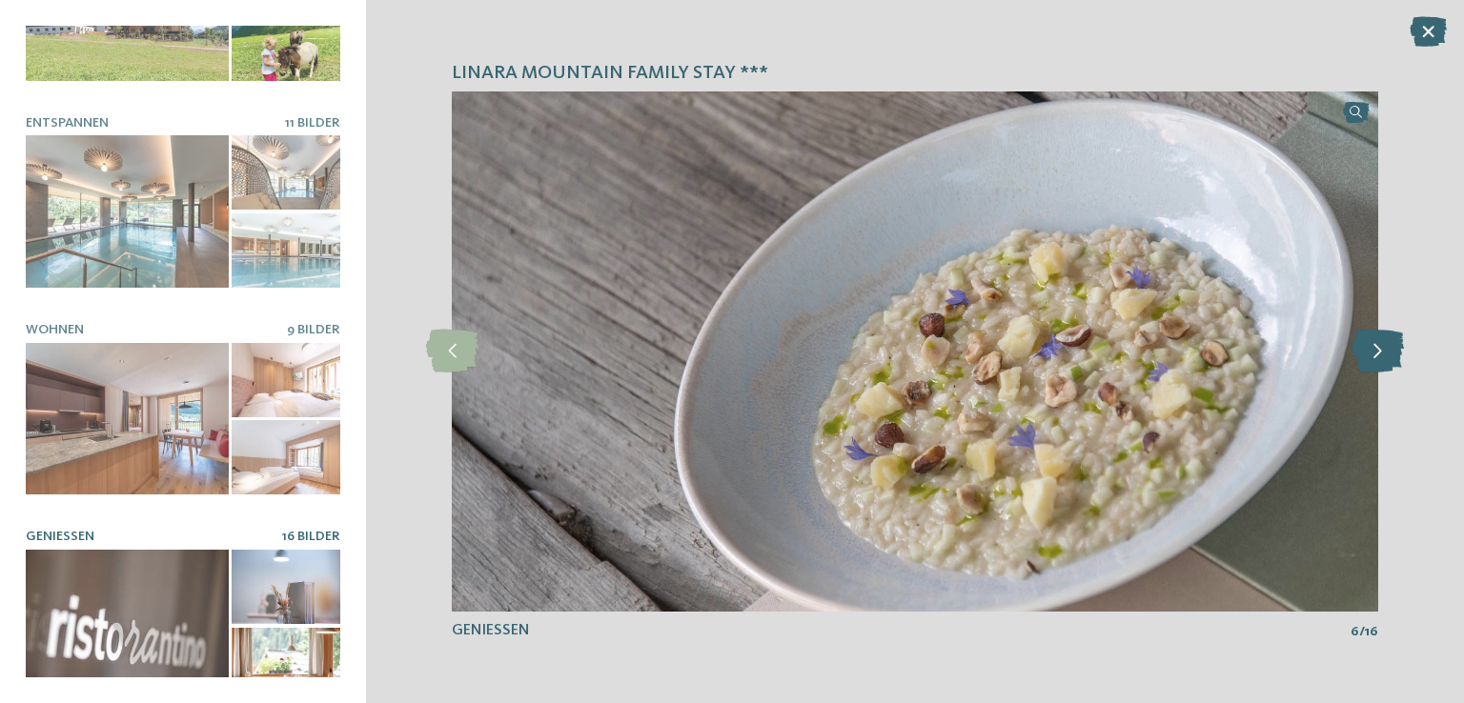
click at [1387, 344] on icon at bounding box center [1377, 351] width 52 height 43
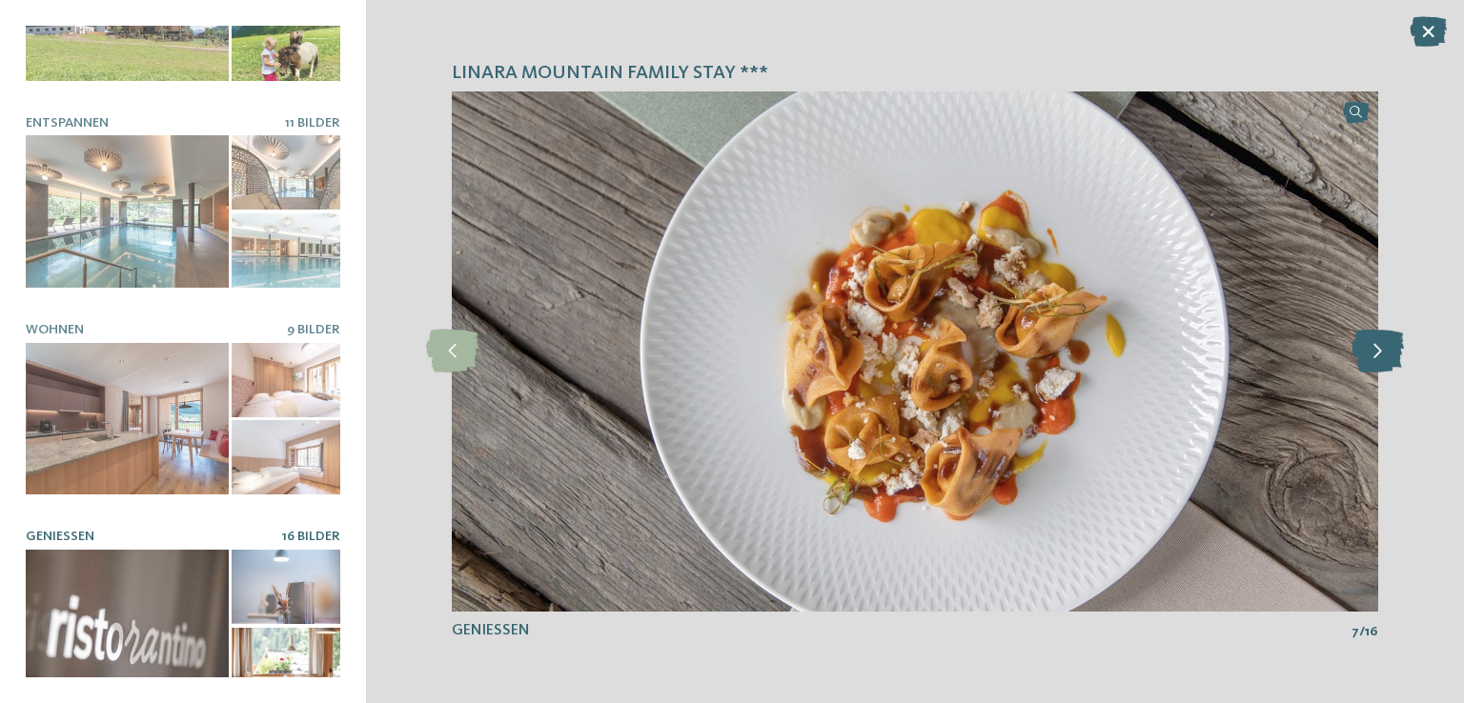
click at [1387, 344] on icon at bounding box center [1377, 351] width 52 height 43
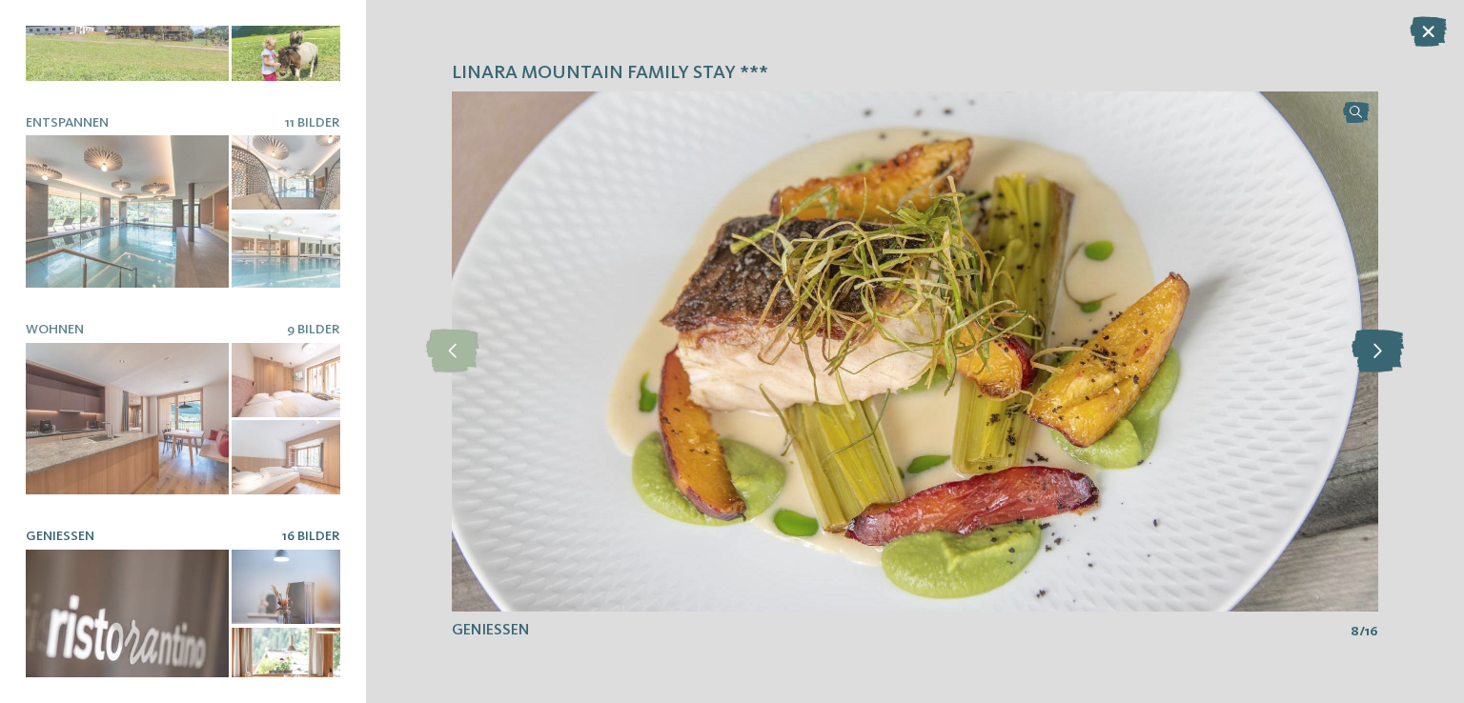
click at [1387, 344] on icon at bounding box center [1377, 351] width 52 height 43
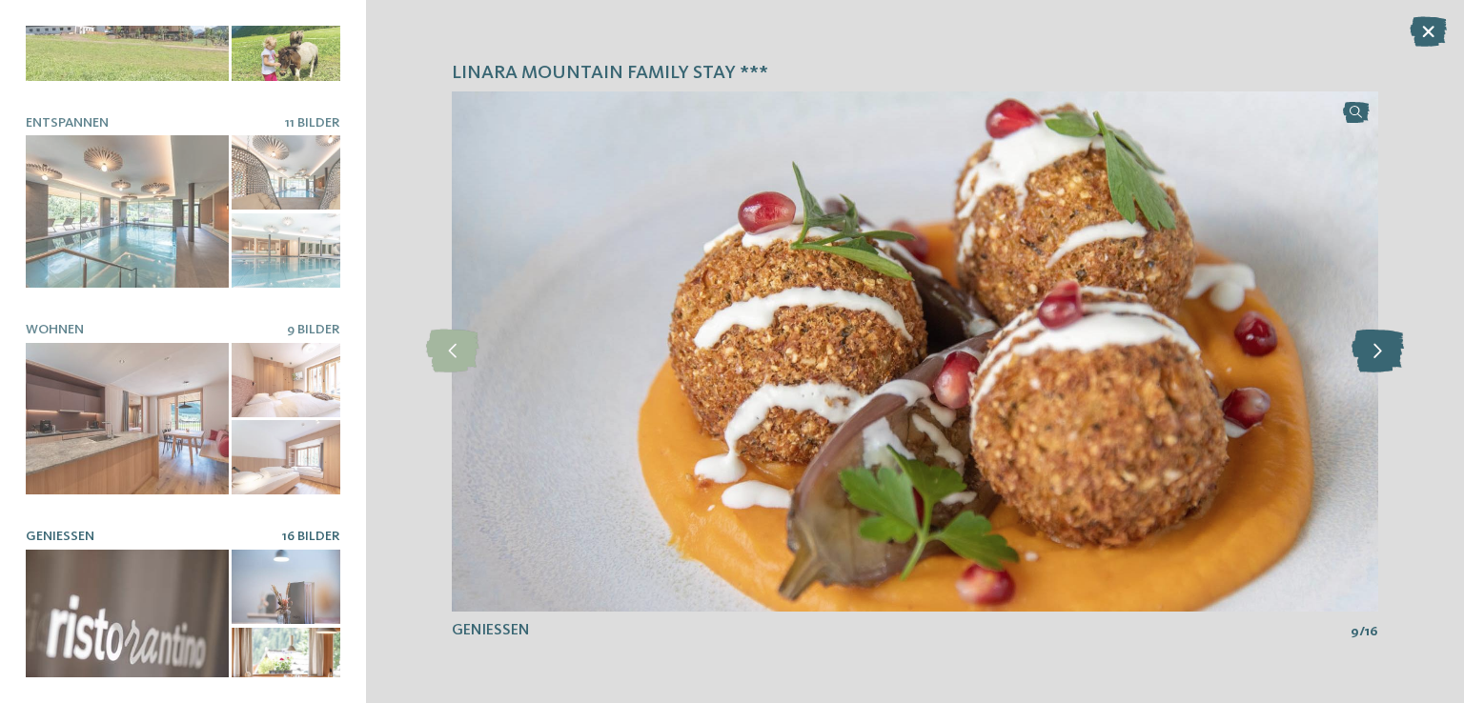
click at [1387, 344] on icon at bounding box center [1377, 351] width 52 height 43
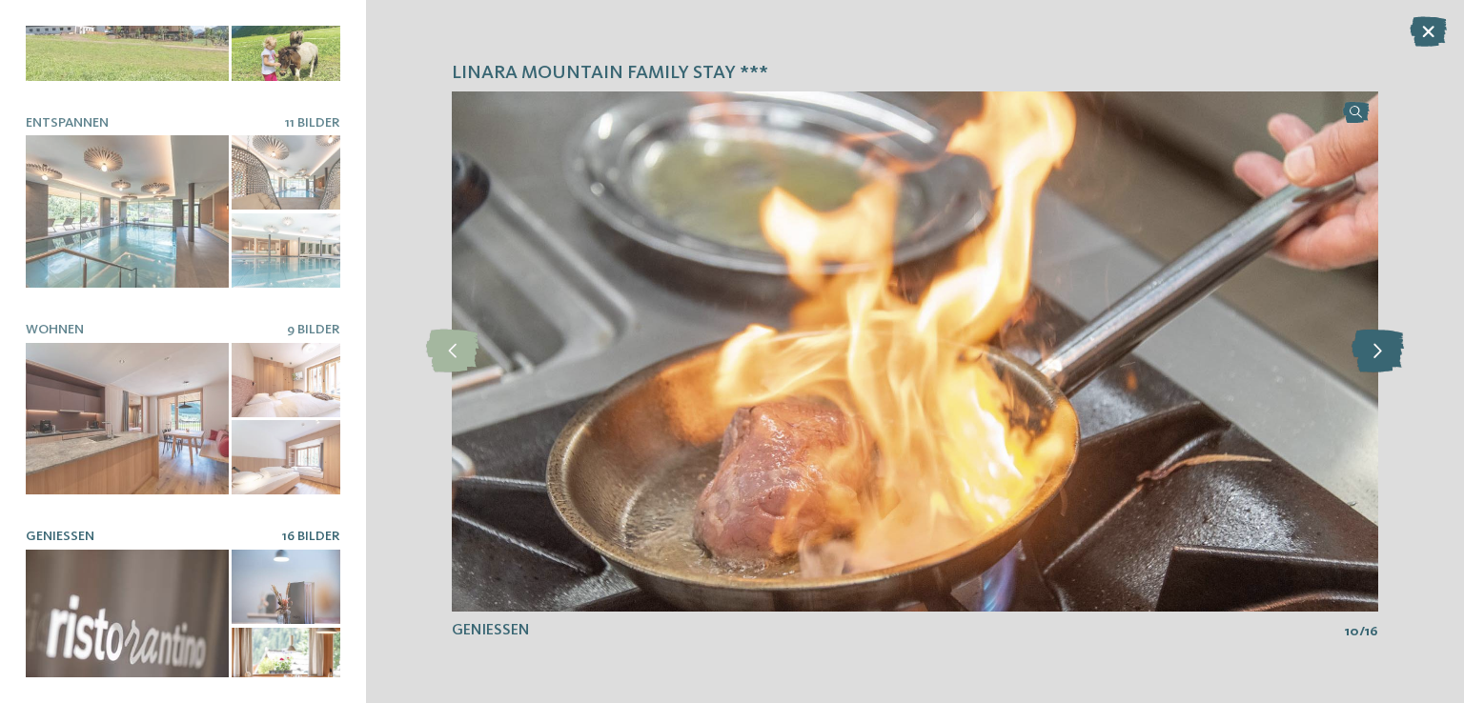
click at [1387, 344] on icon at bounding box center [1377, 351] width 52 height 43
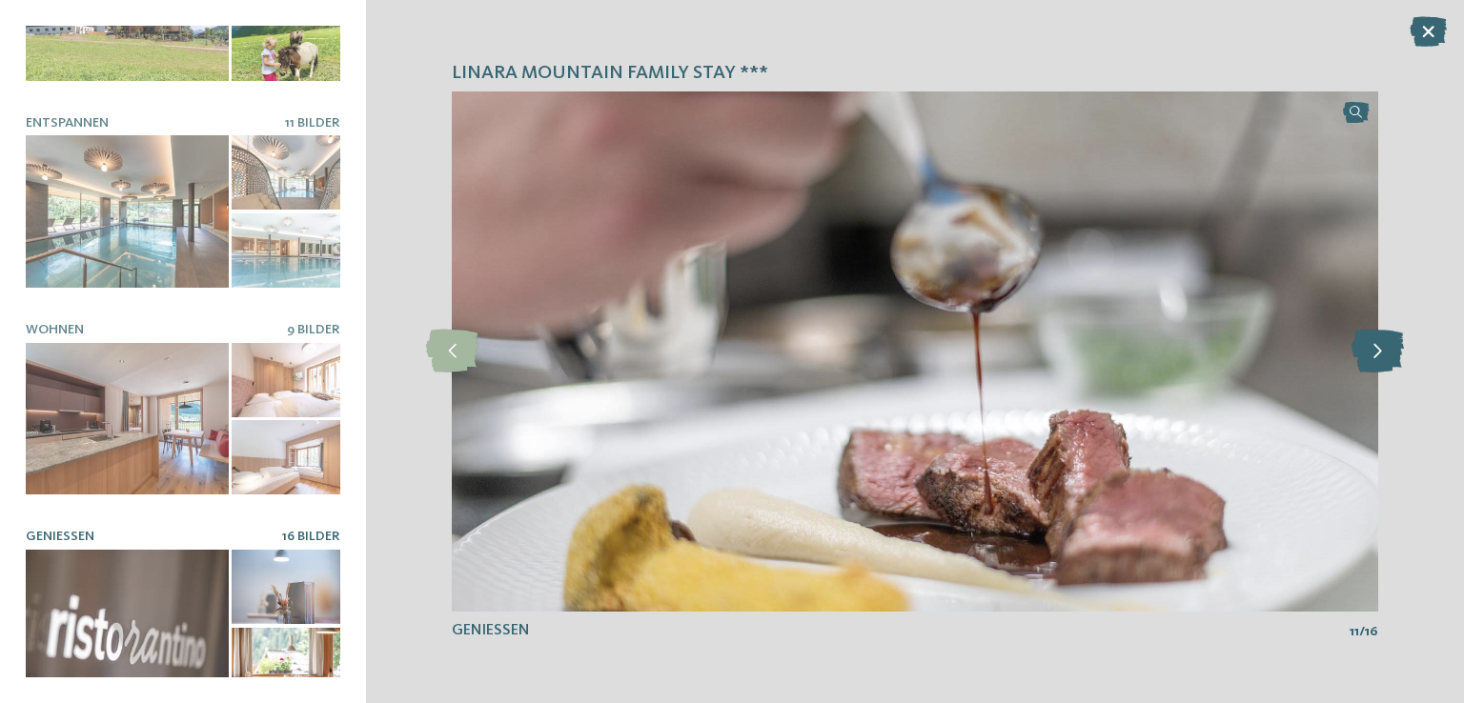
click at [1387, 344] on icon at bounding box center [1377, 351] width 52 height 43
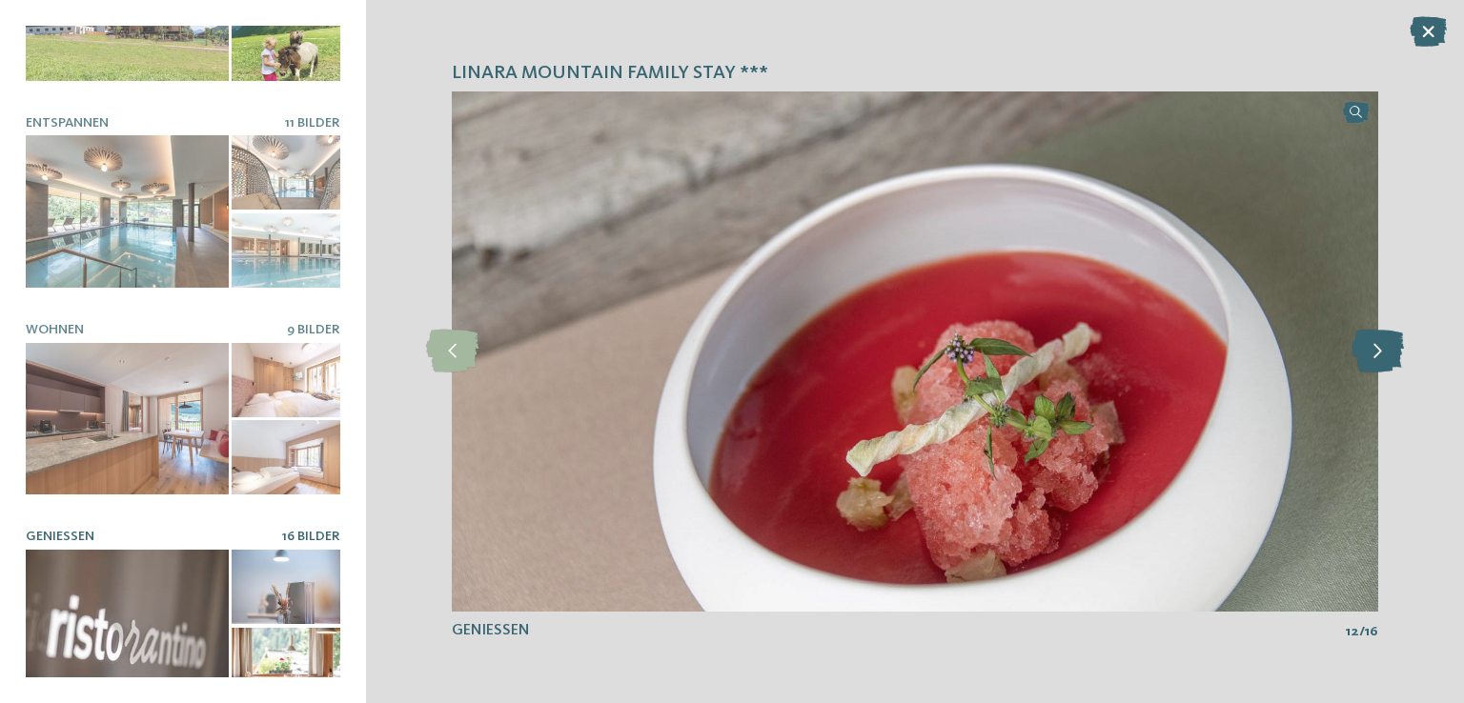
click at [1387, 344] on icon at bounding box center [1377, 351] width 52 height 43
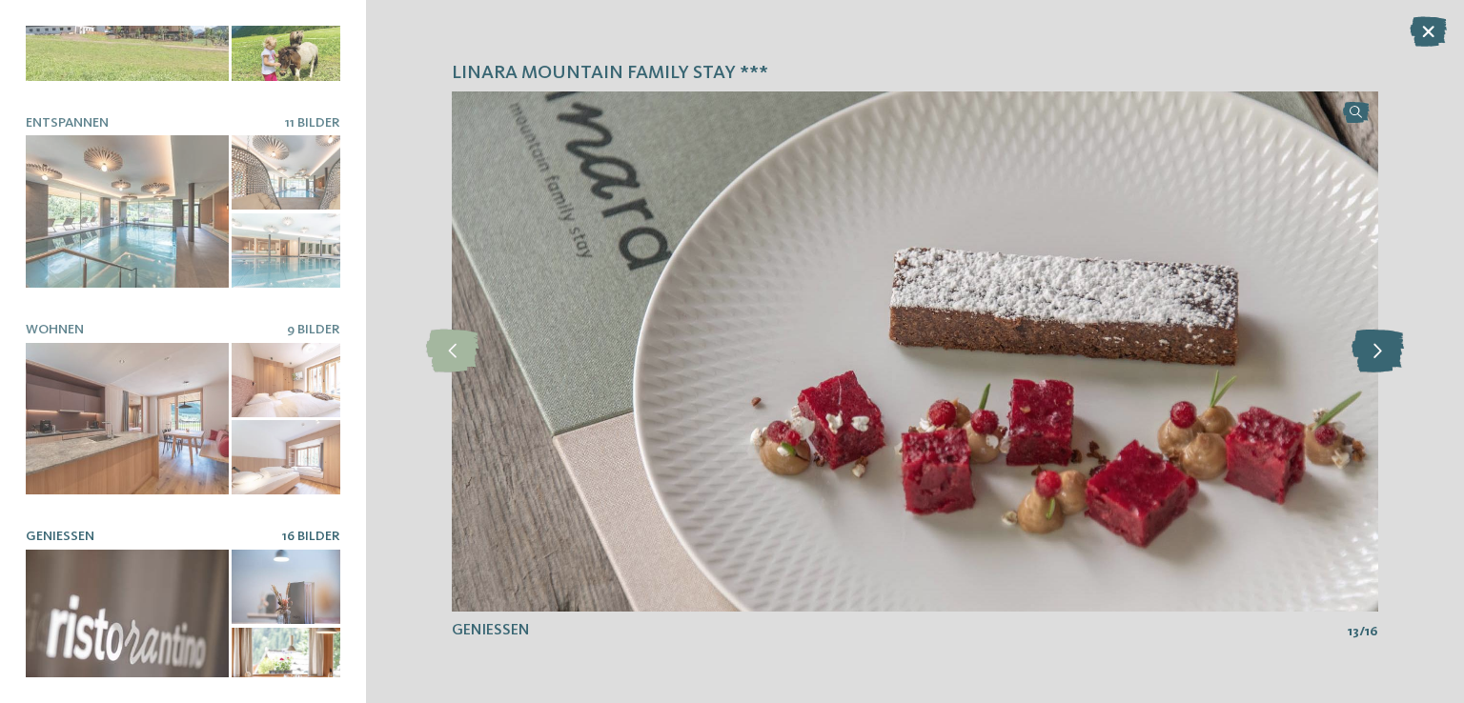
click at [1387, 344] on icon at bounding box center [1377, 351] width 52 height 43
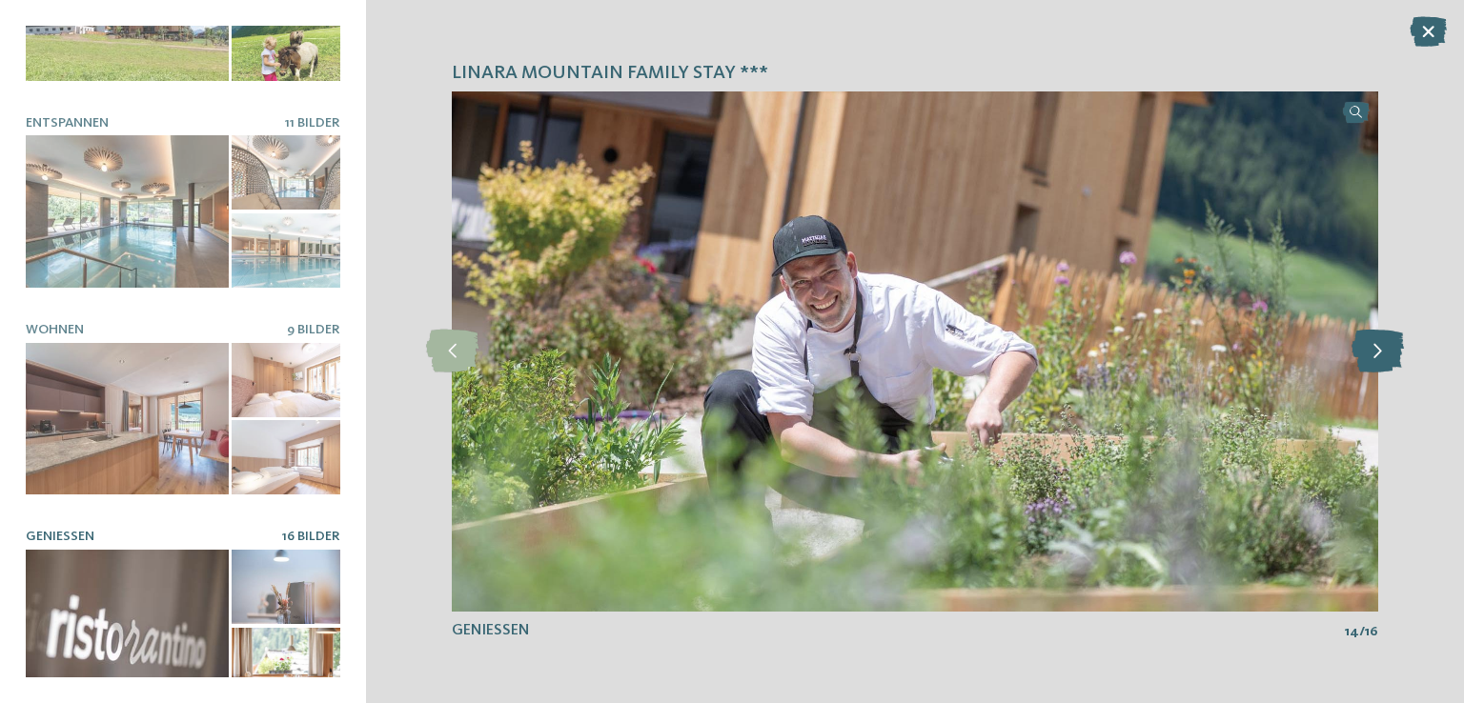
click at [1387, 344] on icon at bounding box center [1377, 351] width 52 height 43
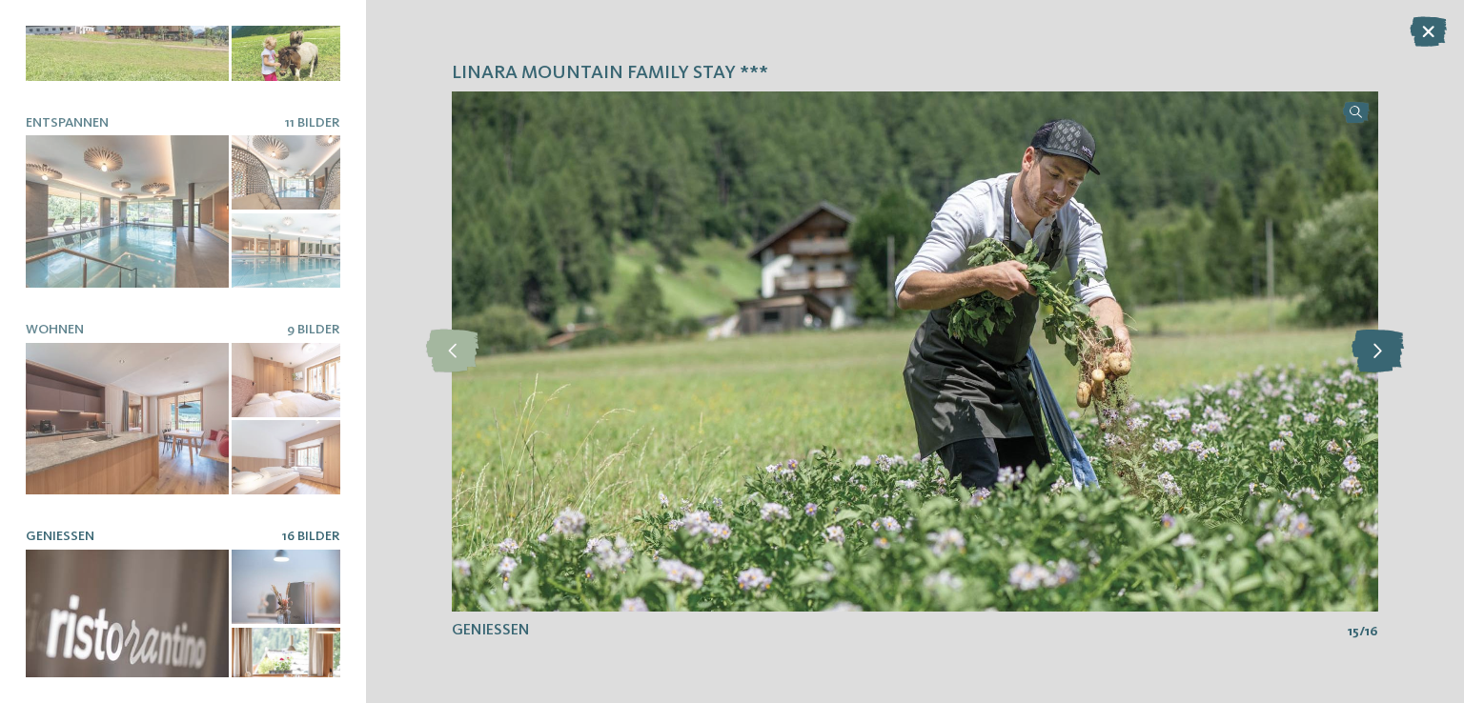
click at [1387, 344] on icon at bounding box center [1377, 351] width 52 height 43
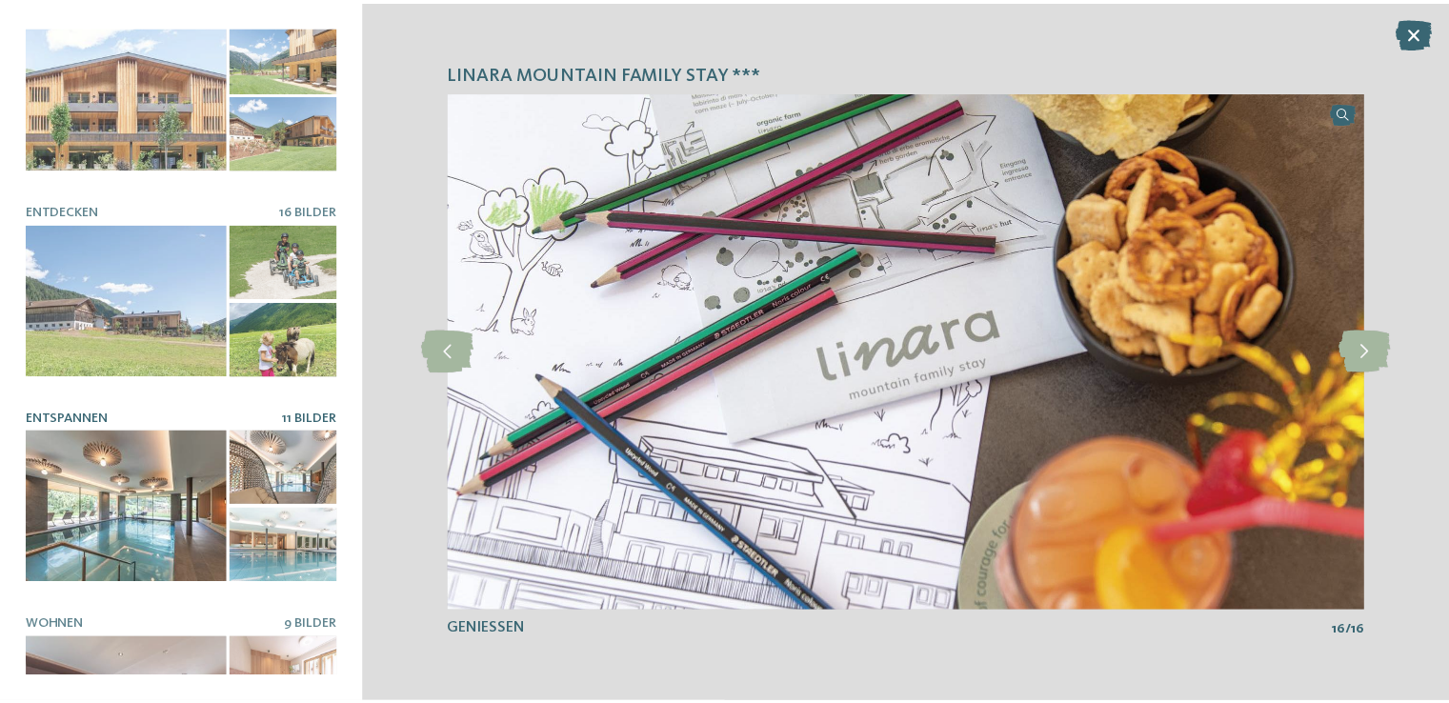
scroll to position [0, 0]
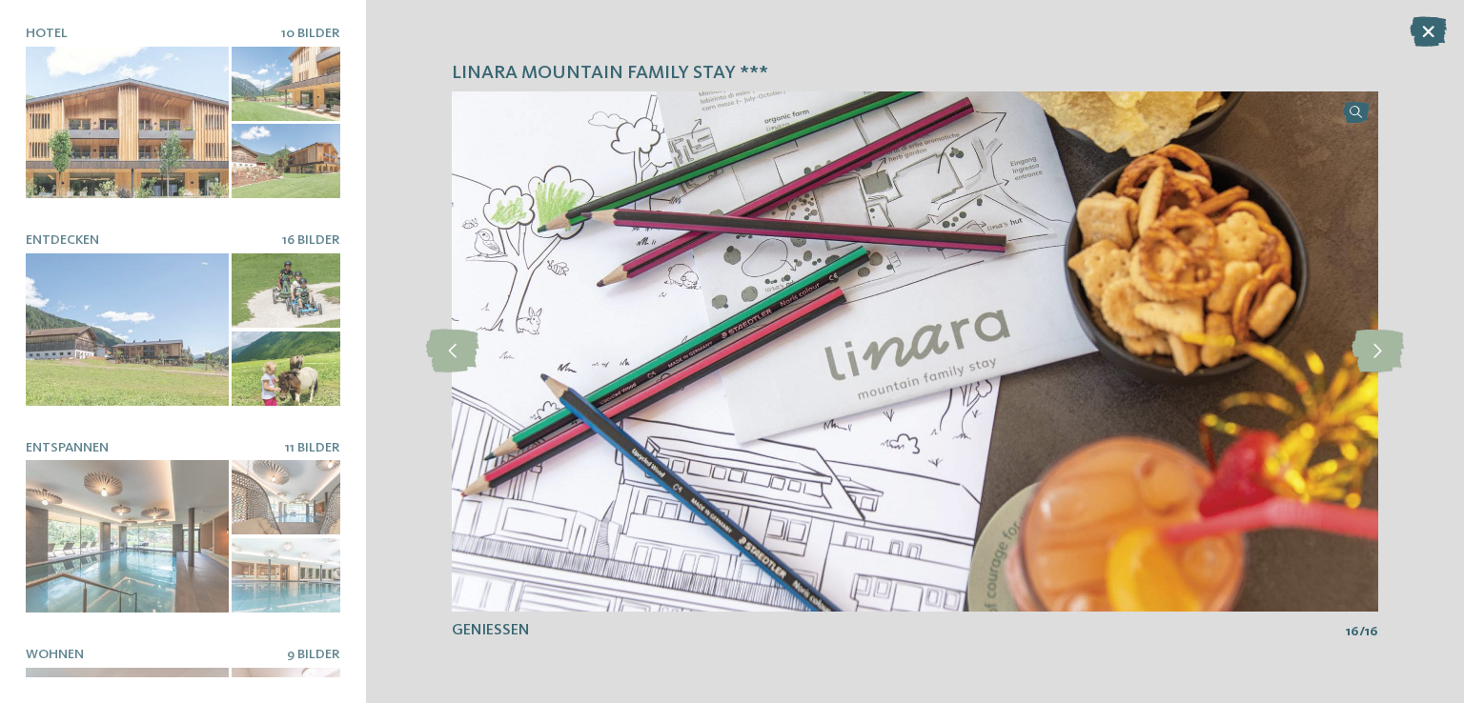
click at [1449, 22] on div "linara mountain family stay *** slide 6 of 10 6 /" at bounding box center [915, 351] width 1098 height 703
click at [1437, 26] on icon at bounding box center [1427, 31] width 37 height 30
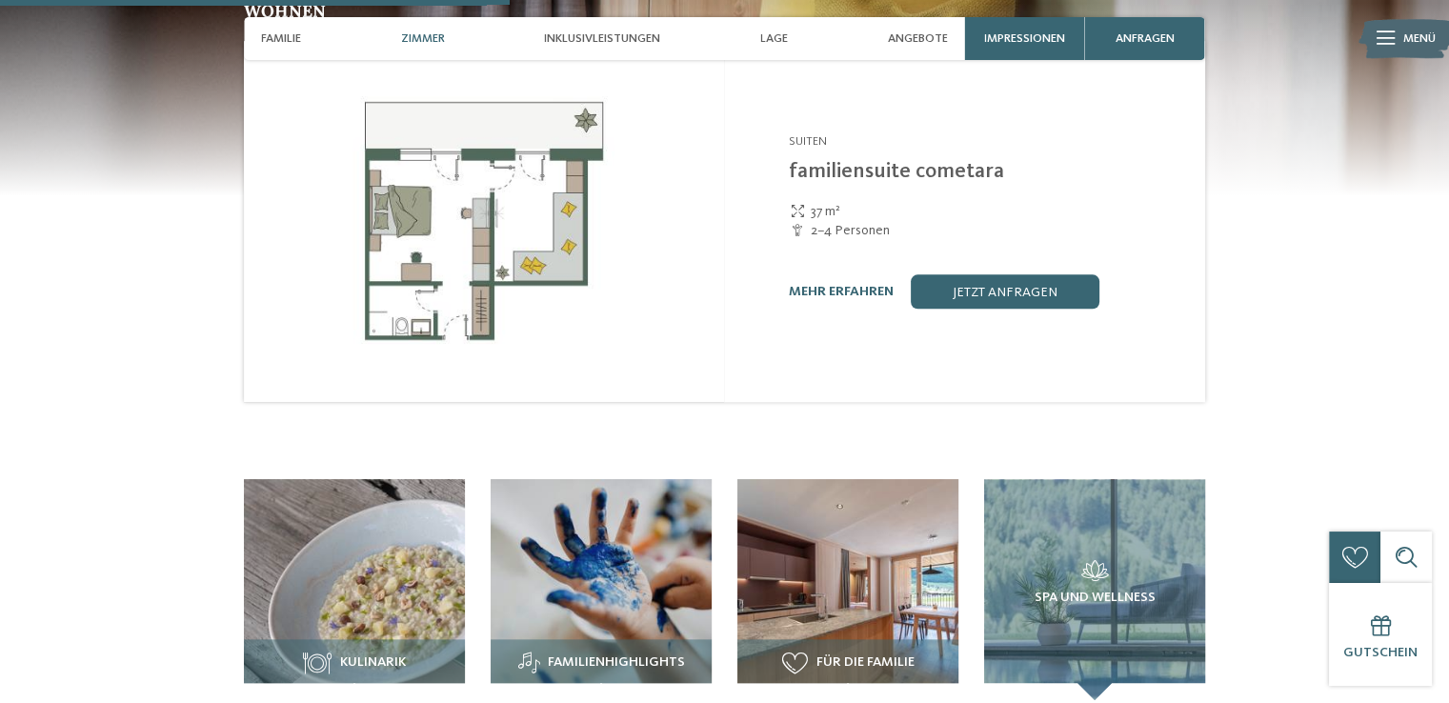
scroll to position [2159, 0]
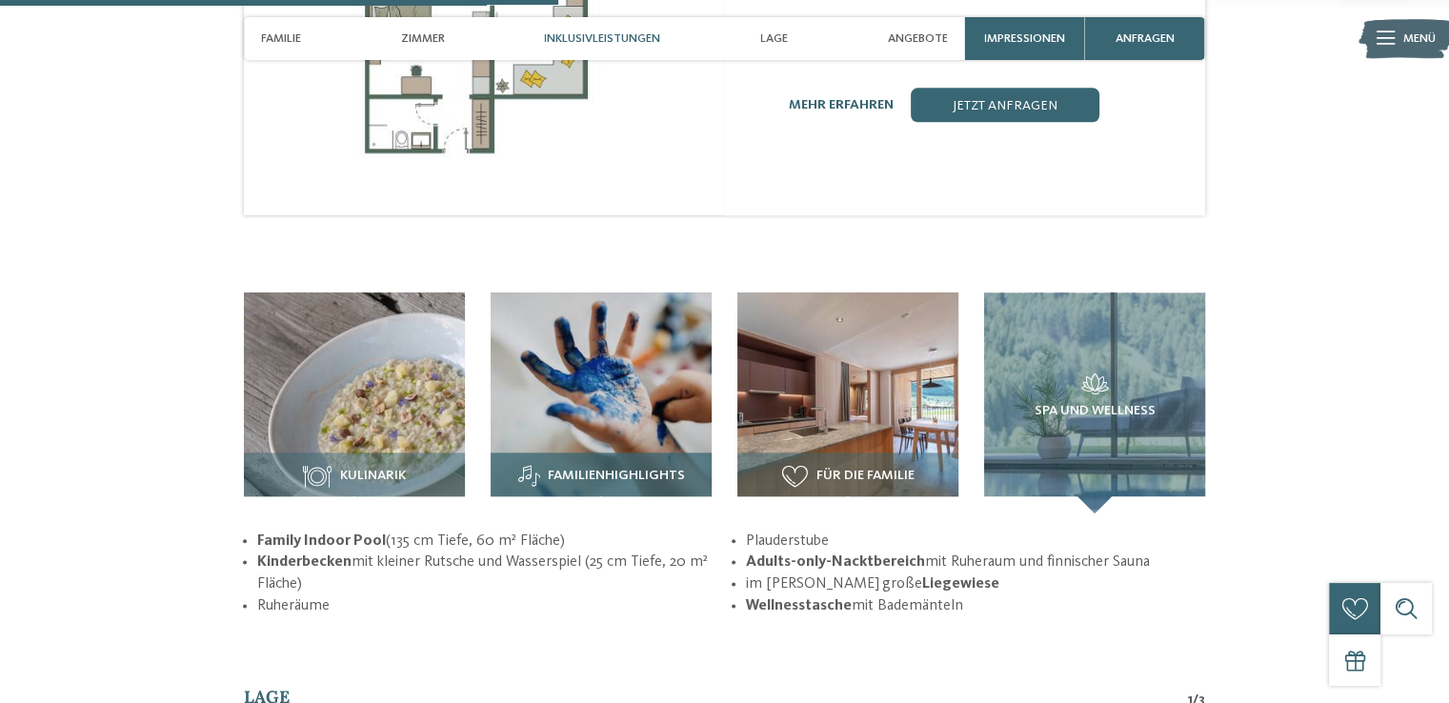
click at [649, 453] on div "Familienhighlights" at bounding box center [601, 483] width 221 height 60
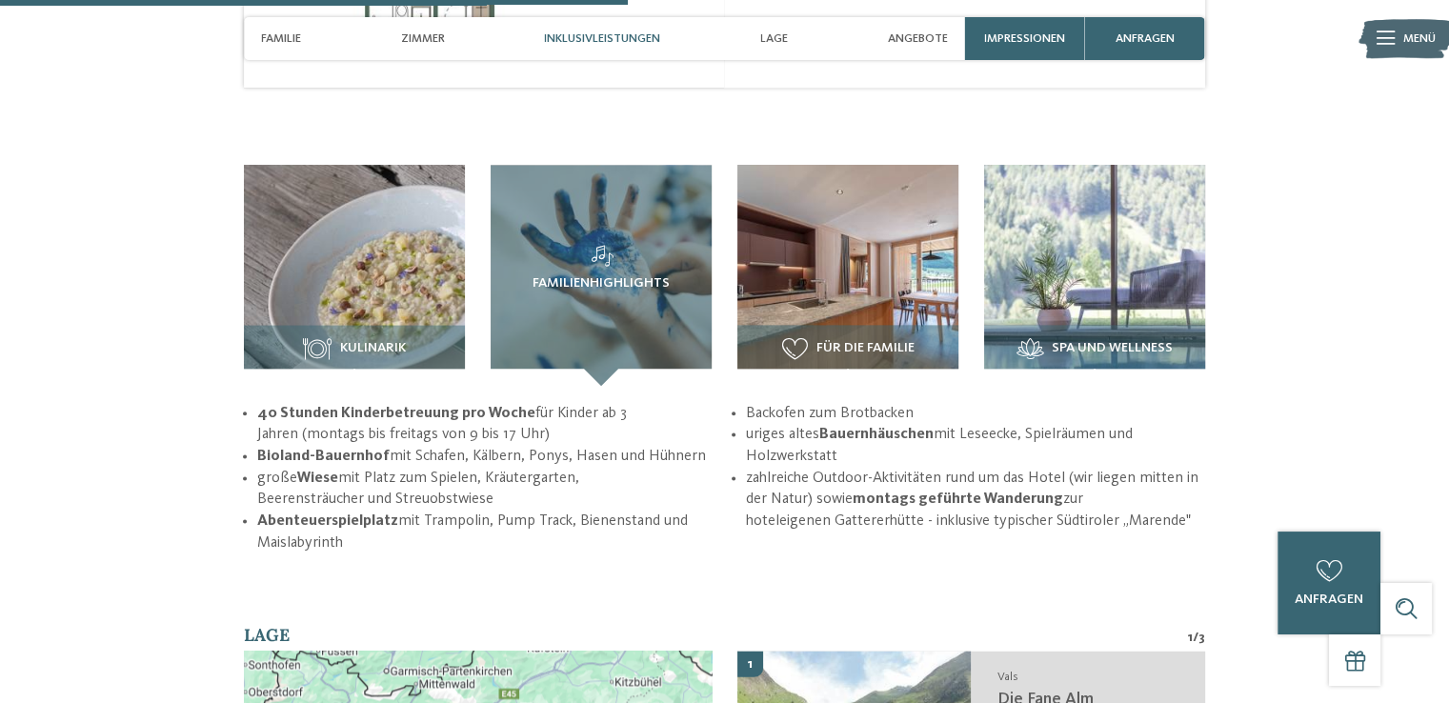
scroll to position [2287, 0]
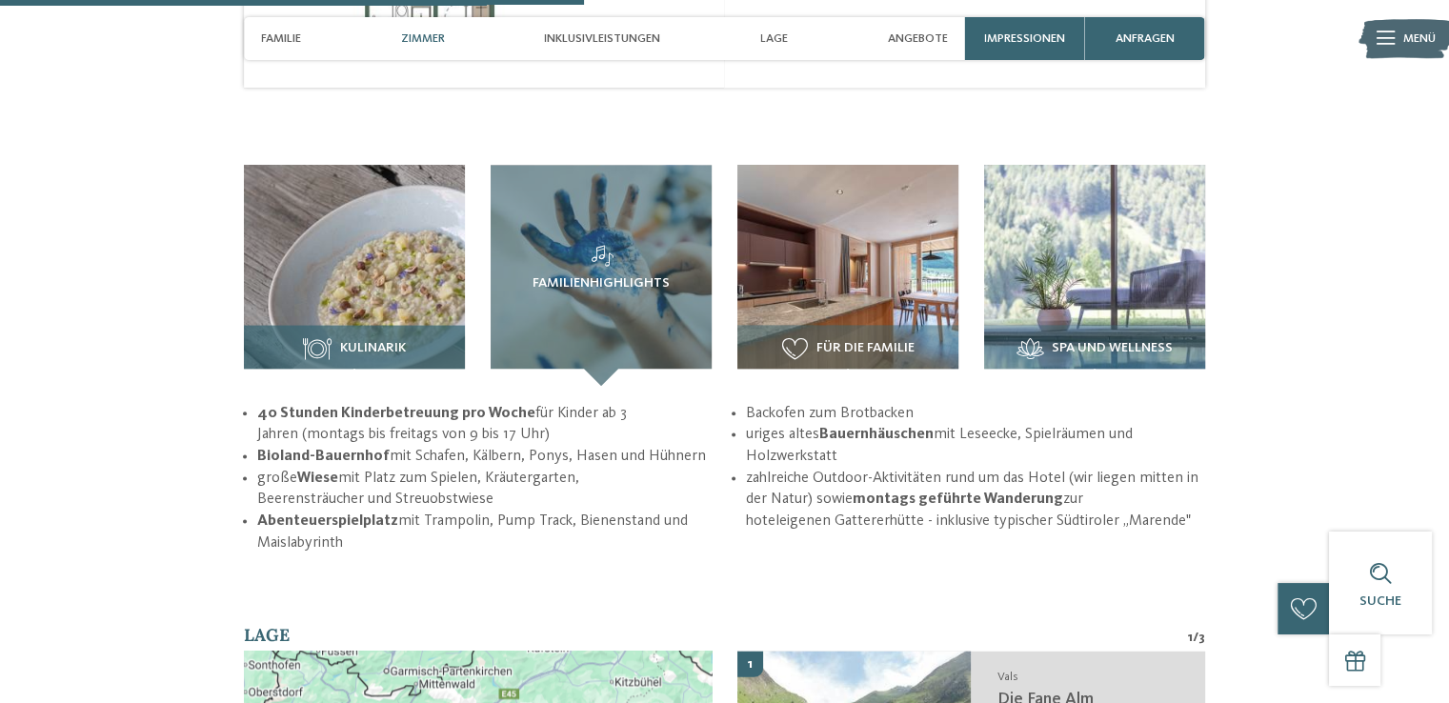
click at [351, 271] on img at bounding box center [354, 275] width 221 height 221
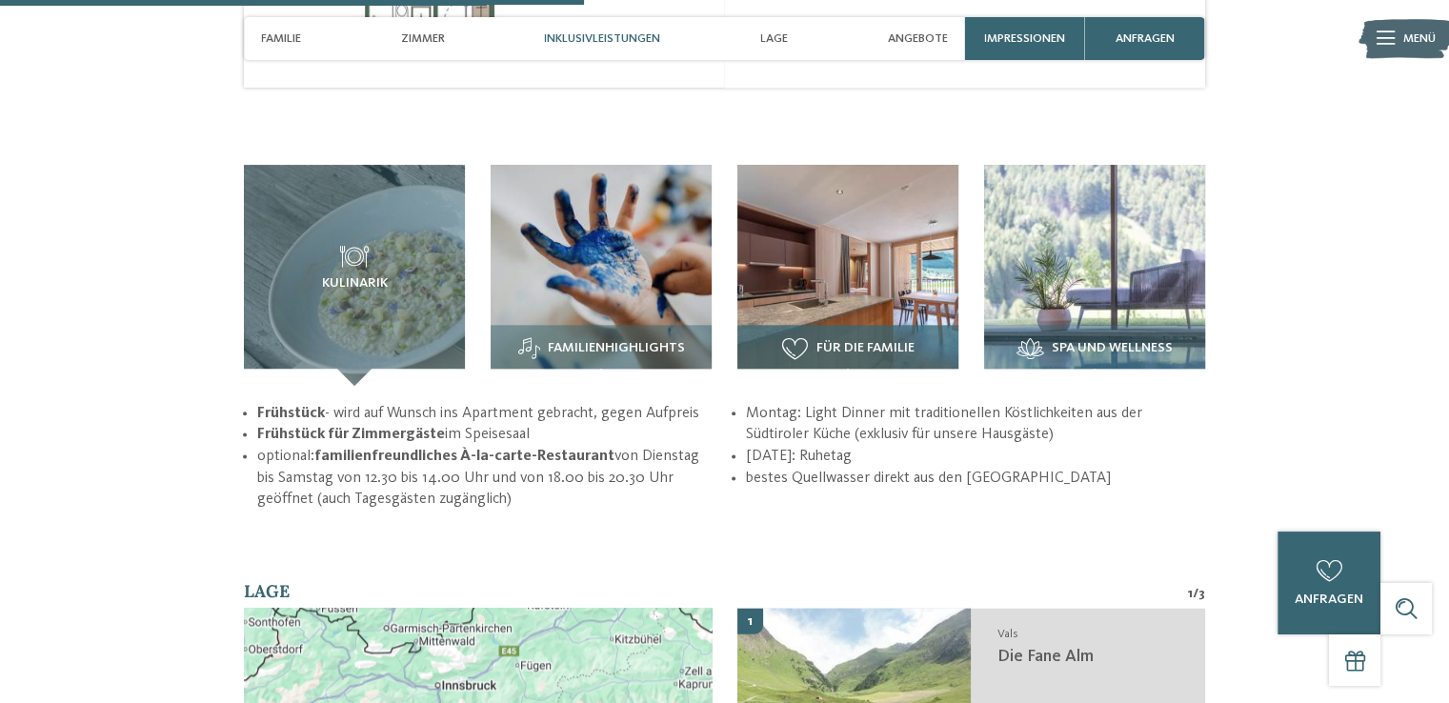
click at [900, 280] on img at bounding box center [848, 275] width 221 height 221
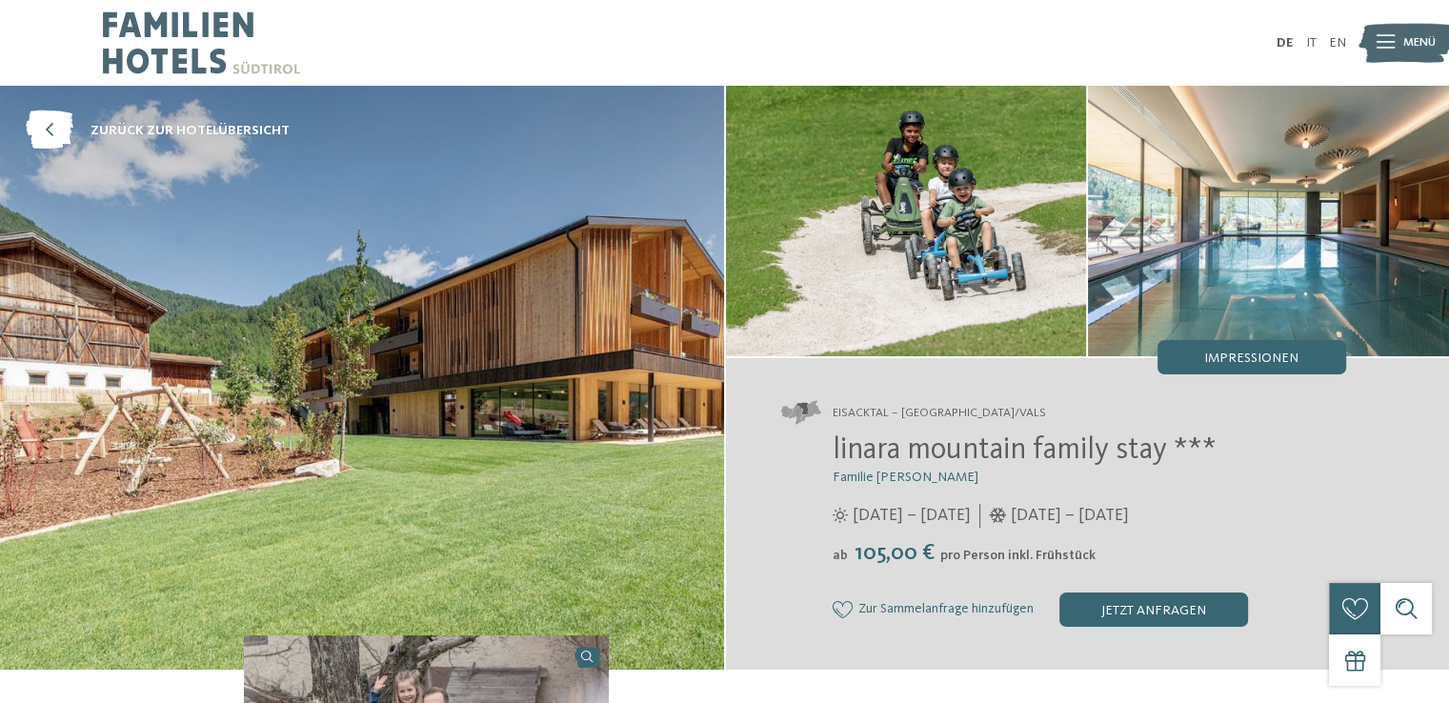
scroll to position [0, 0]
